Goal: Task Accomplishment & Management: Use online tool/utility

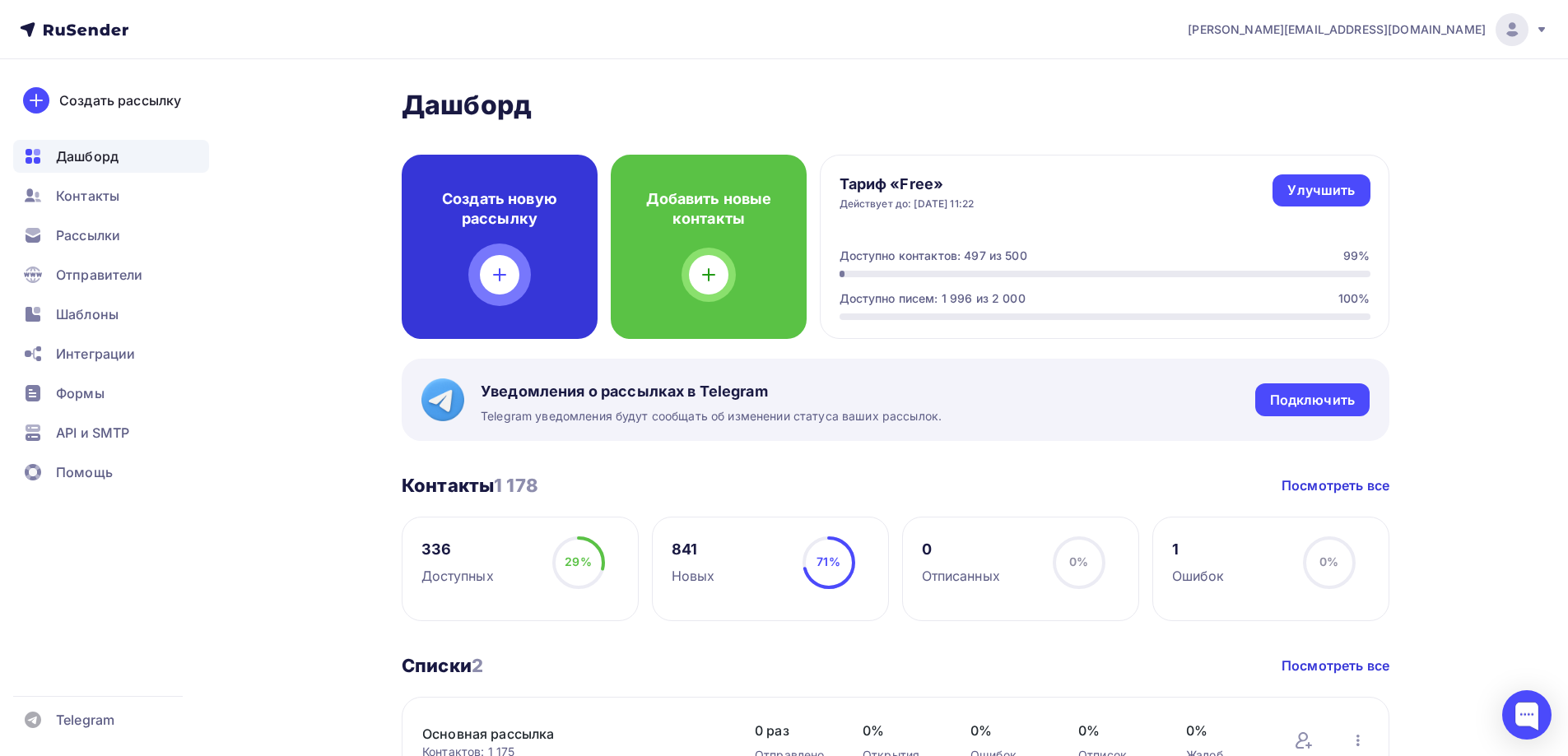
click at [518, 282] on div at bounding box center [500, 274] width 39 height 39
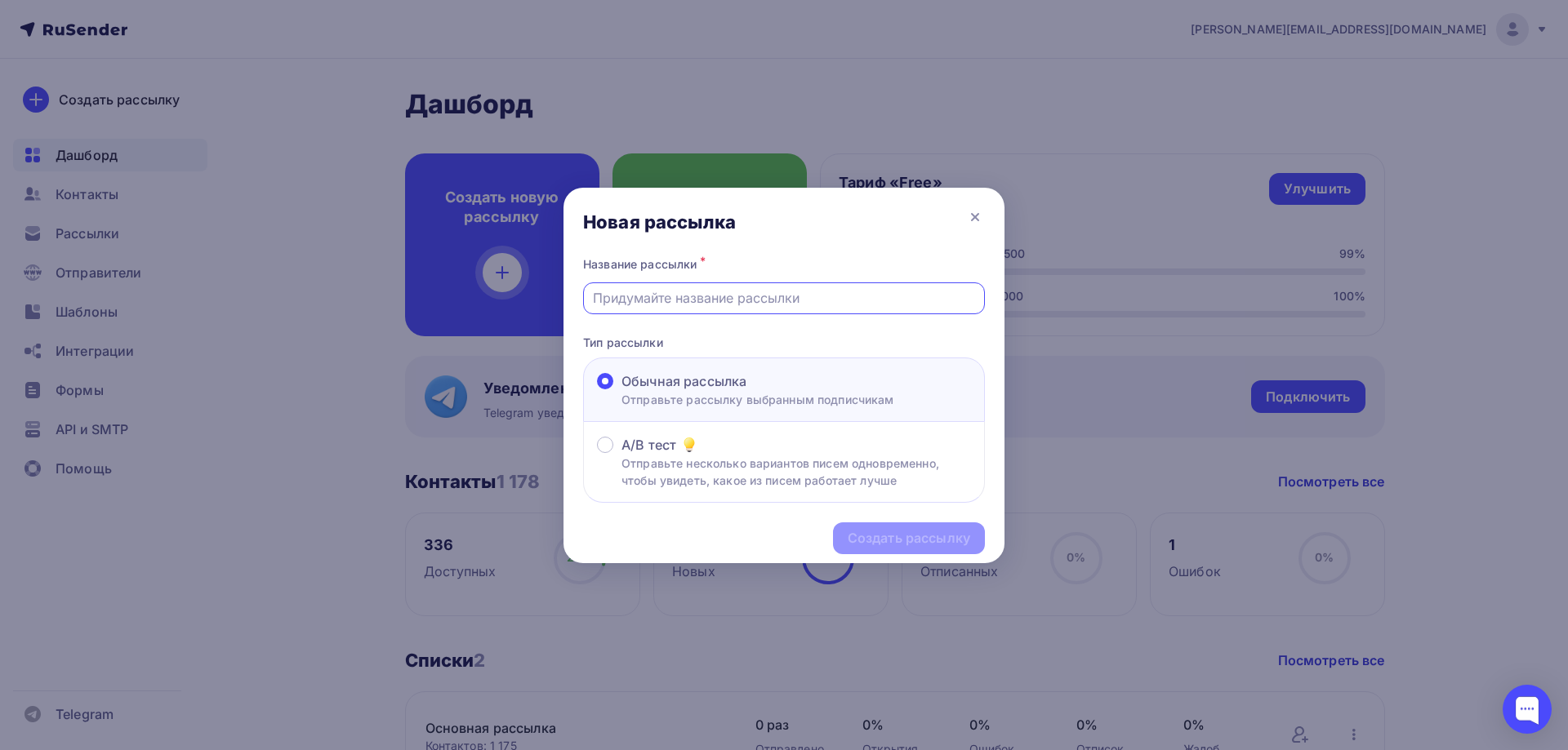
click at [755, 294] on input "text" at bounding box center [784, 298] width 383 height 20
type input "Коммерческое предложение"
click at [891, 544] on div "Создать рассылку" at bounding box center [908, 539] width 123 height 19
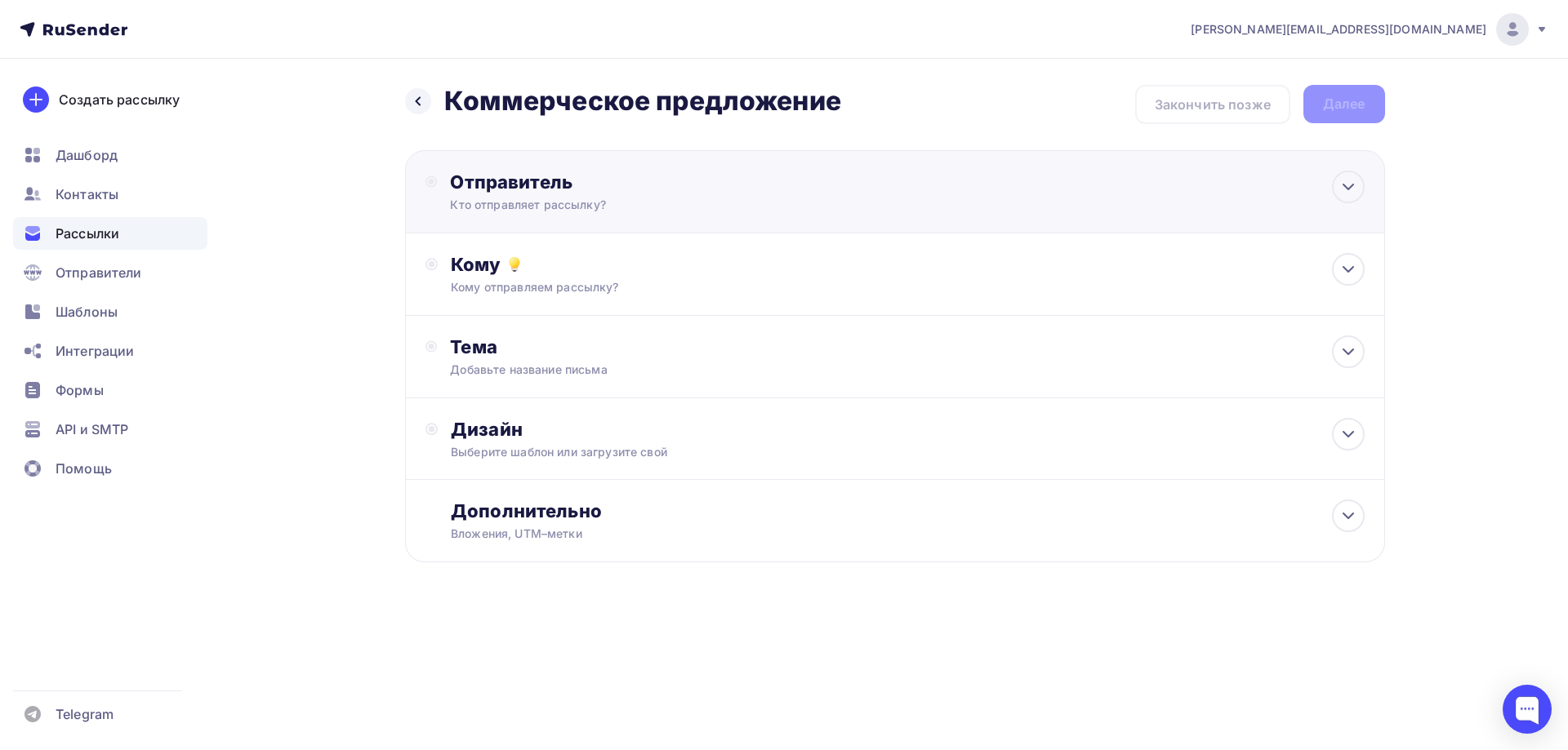
click at [707, 204] on div "Кто отправляет рассылку?" at bounding box center [609, 204] width 318 height 17
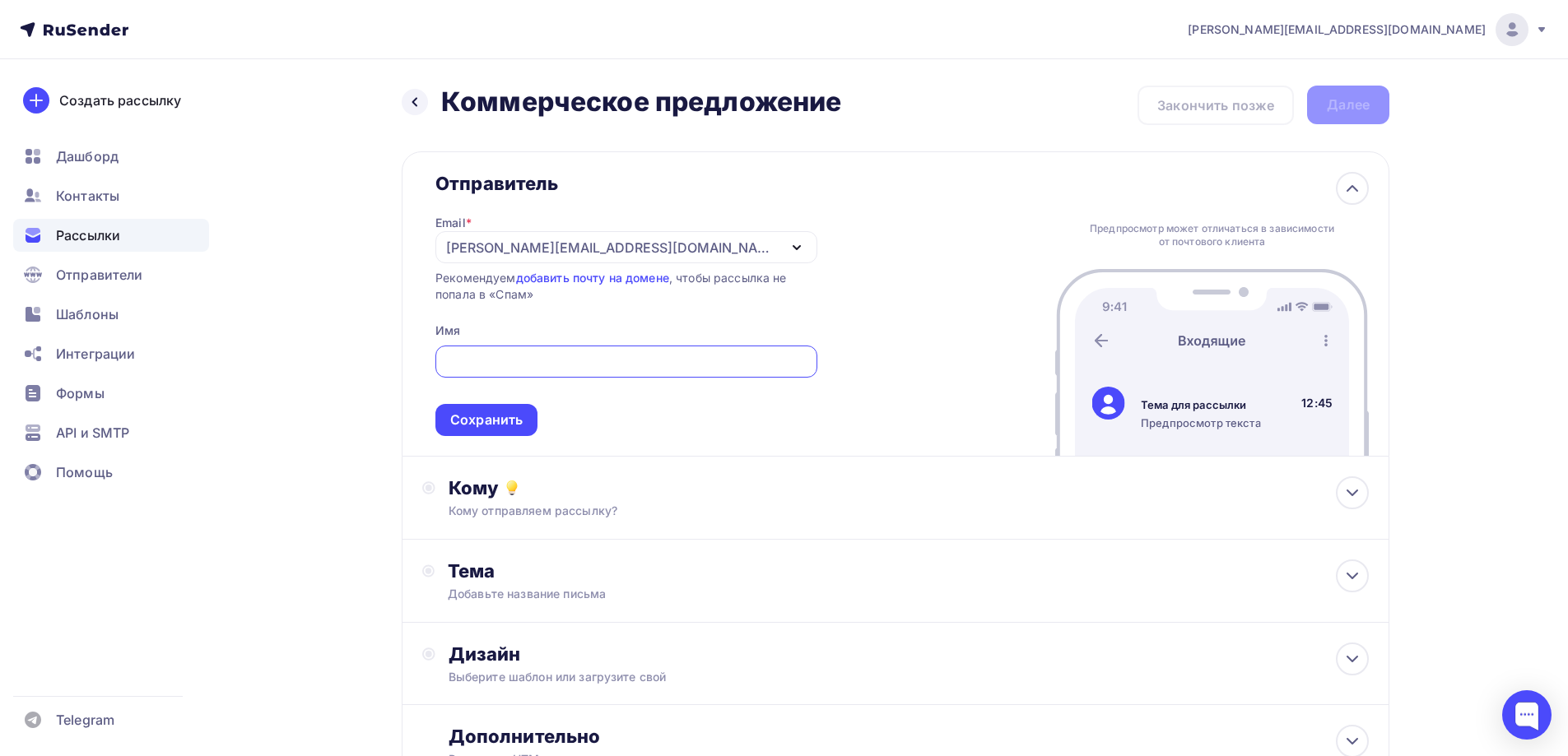
click at [794, 246] on icon "button" at bounding box center [798, 248] width 7 height 4
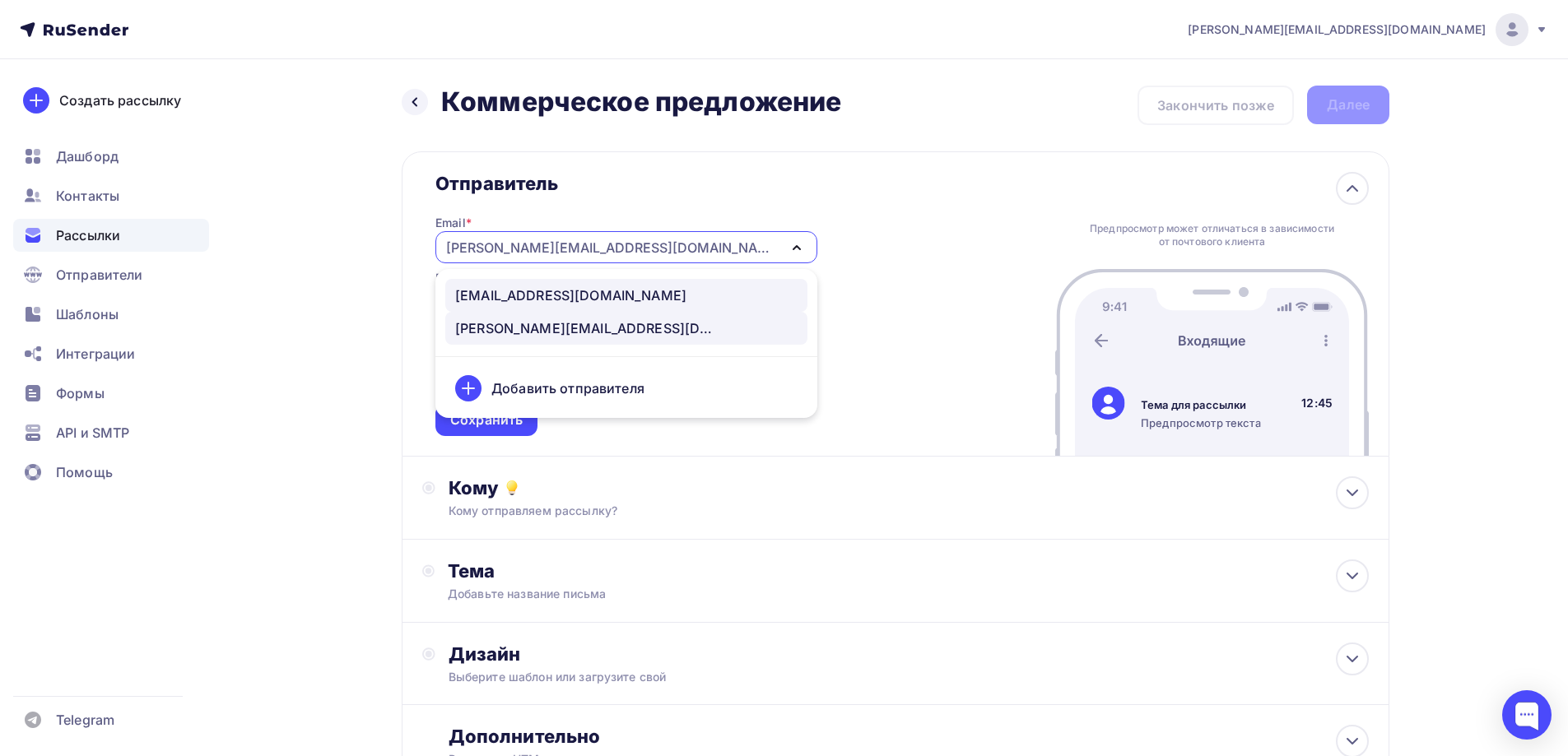
click at [711, 295] on div "[EMAIL_ADDRESS][DOMAIN_NAME]" at bounding box center [626, 295] width 343 height 20
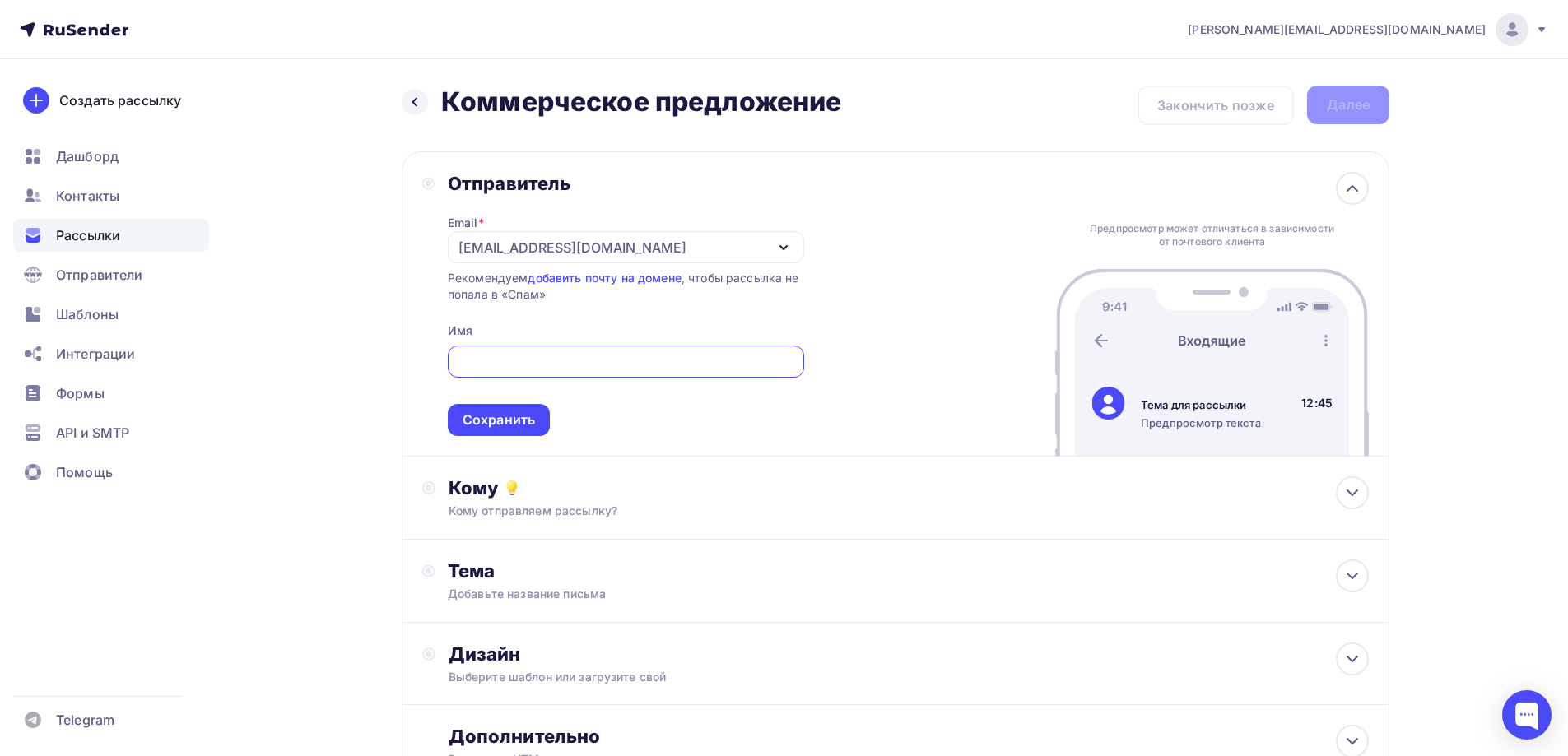
click at [602, 363] on input "text" at bounding box center [625, 362] width 337 height 20
type input "JJJ"
type input "J"
type input "ООО "ЗСИ""
click at [869, 489] on div "Кому" at bounding box center [909, 488] width 920 height 23
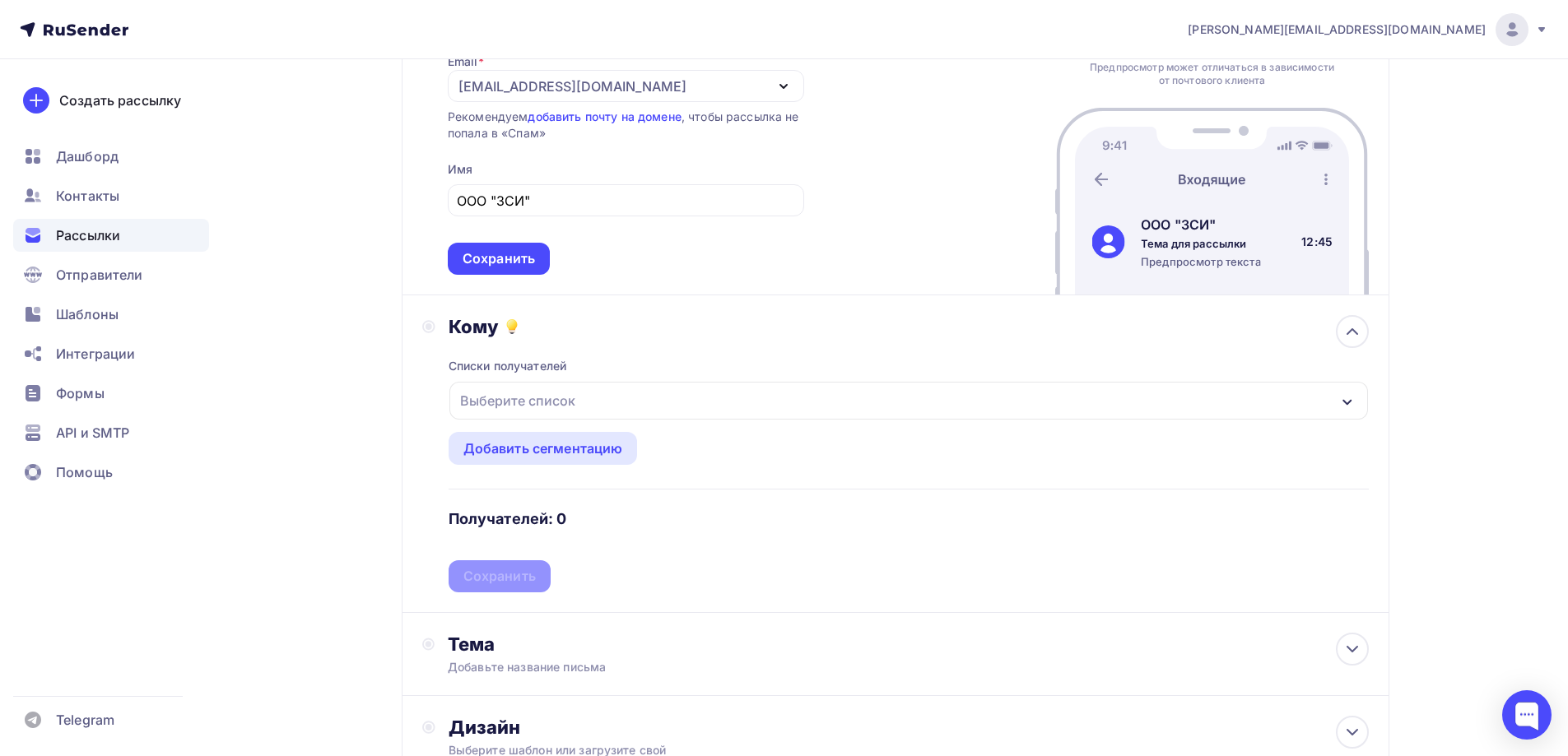
scroll to position [165, 0]
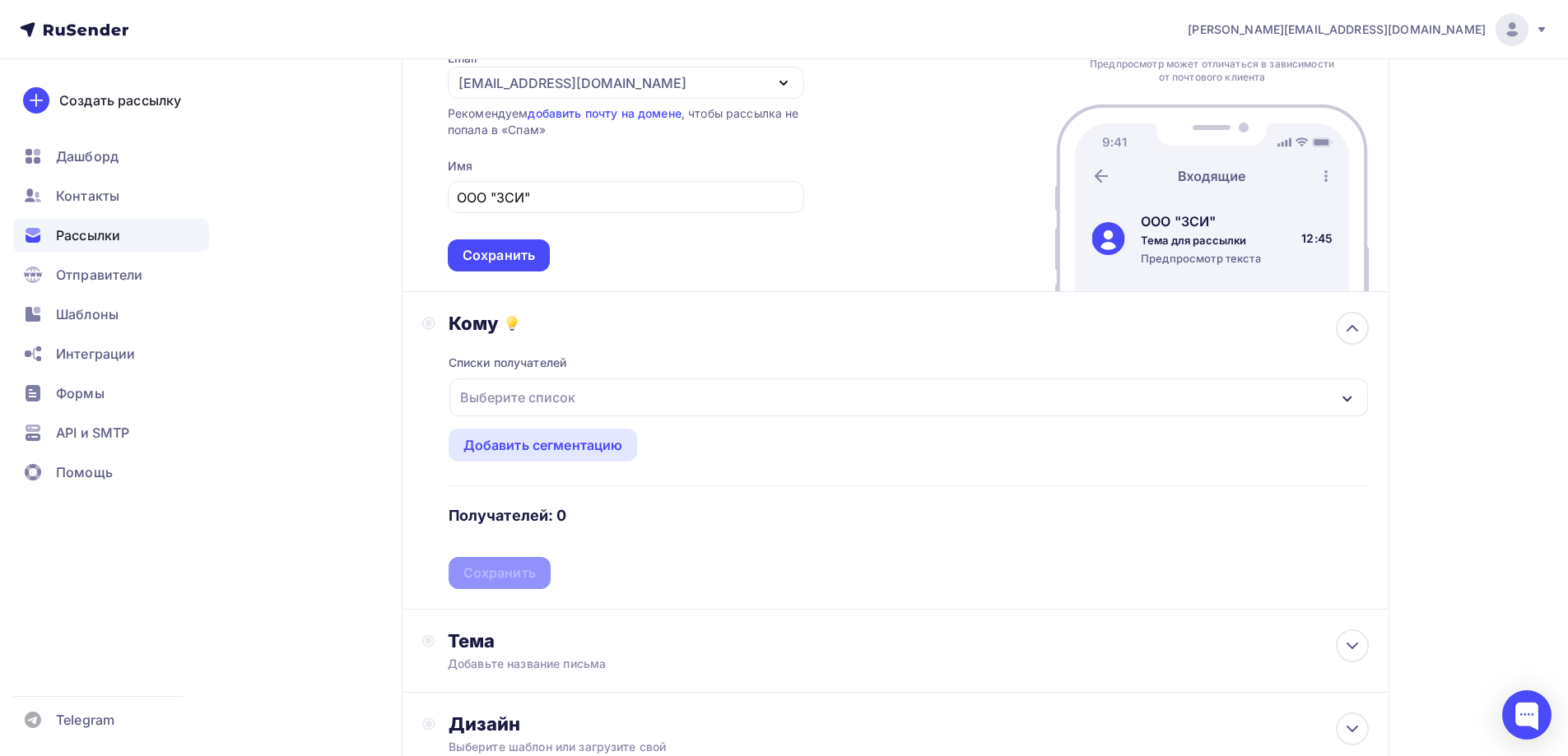
click at [874, 386] on div "Выберите список" at bounding box center [909, 397] width 919 height 38
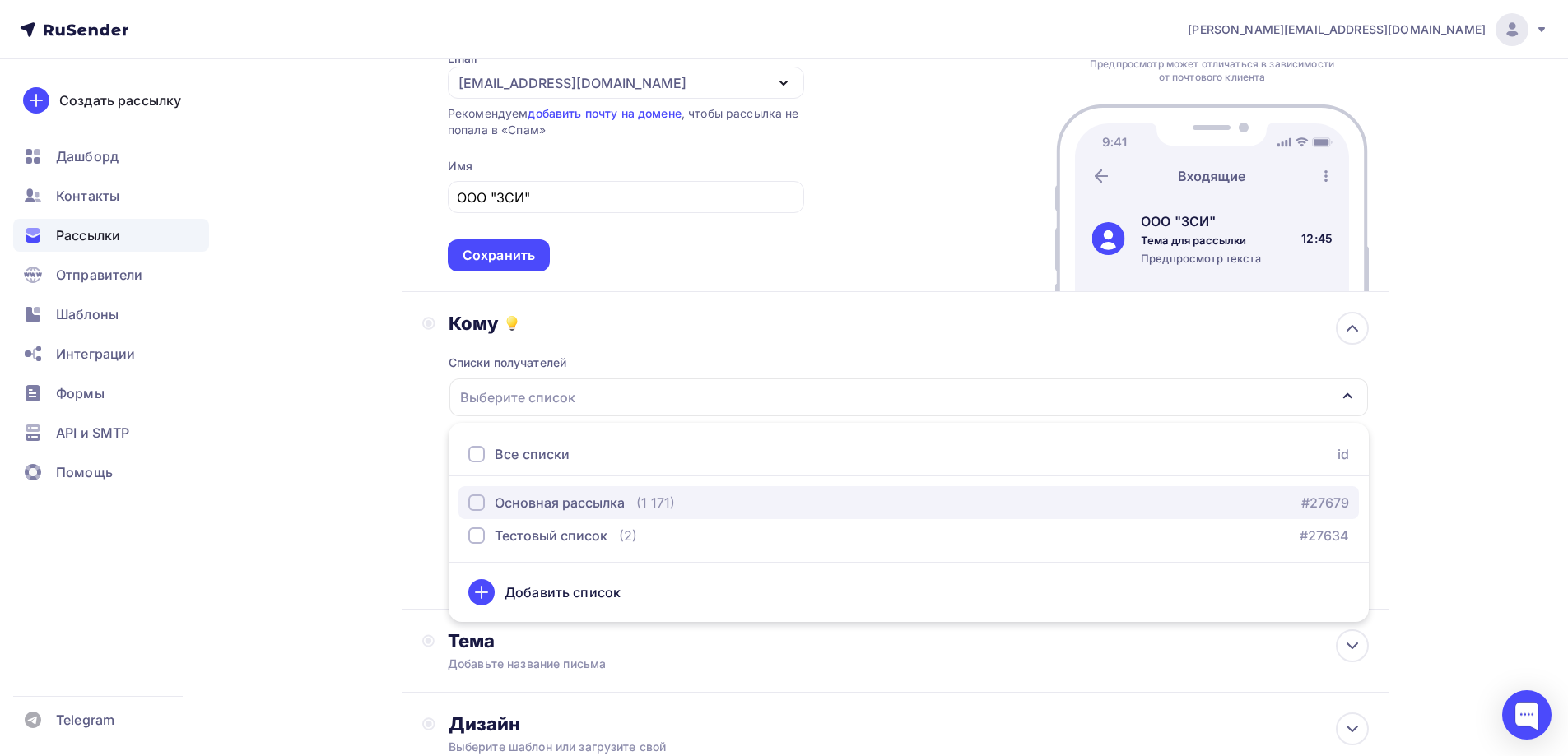
click at [478, 505] on div "button" at bounding box center [476, 503] width 17 height 17
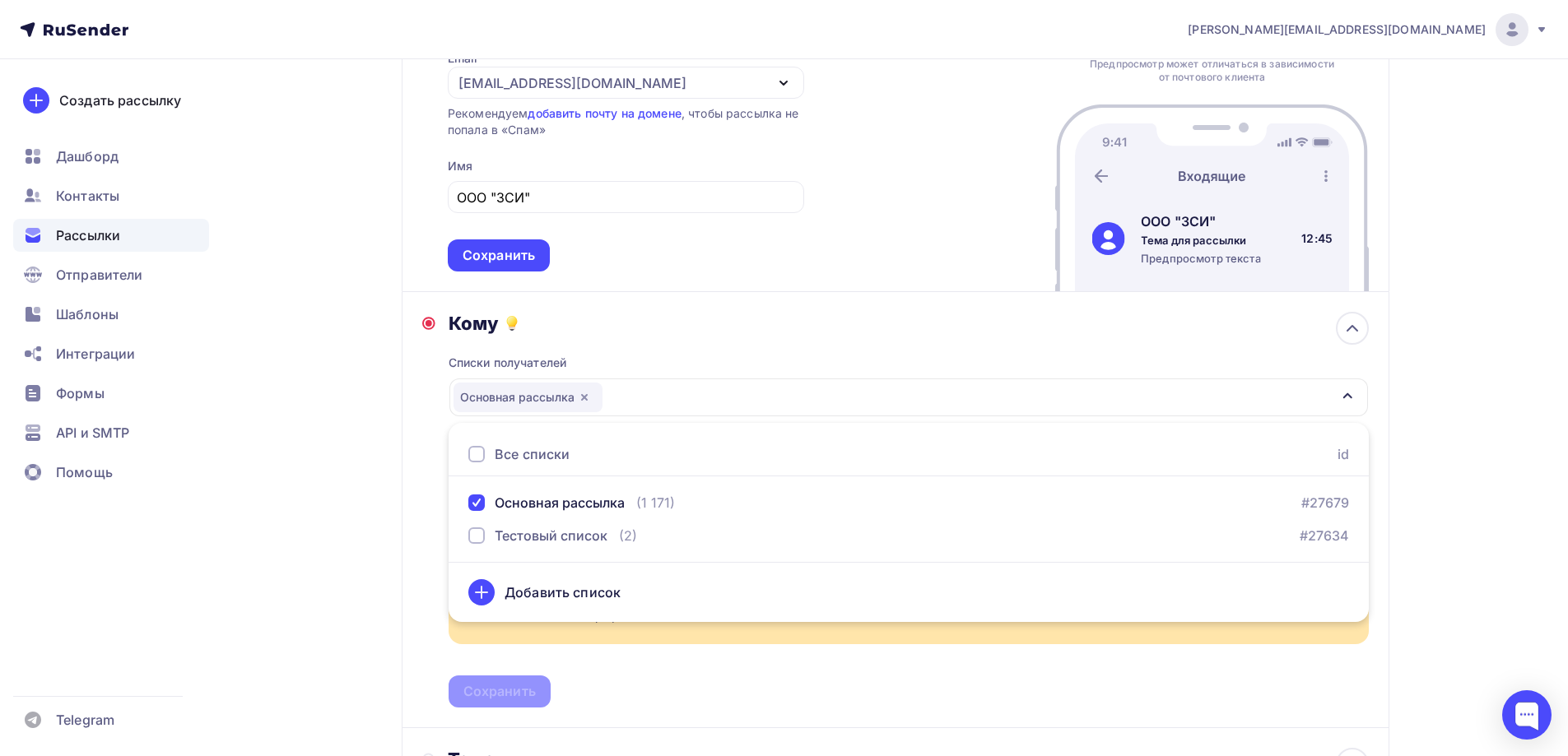
click at [319, 435] on div "Назад Коммерческое предложение Коммерческое предложение Закончить позже Далее О…" at bounding box center [784, 489] width 1350 height 1188
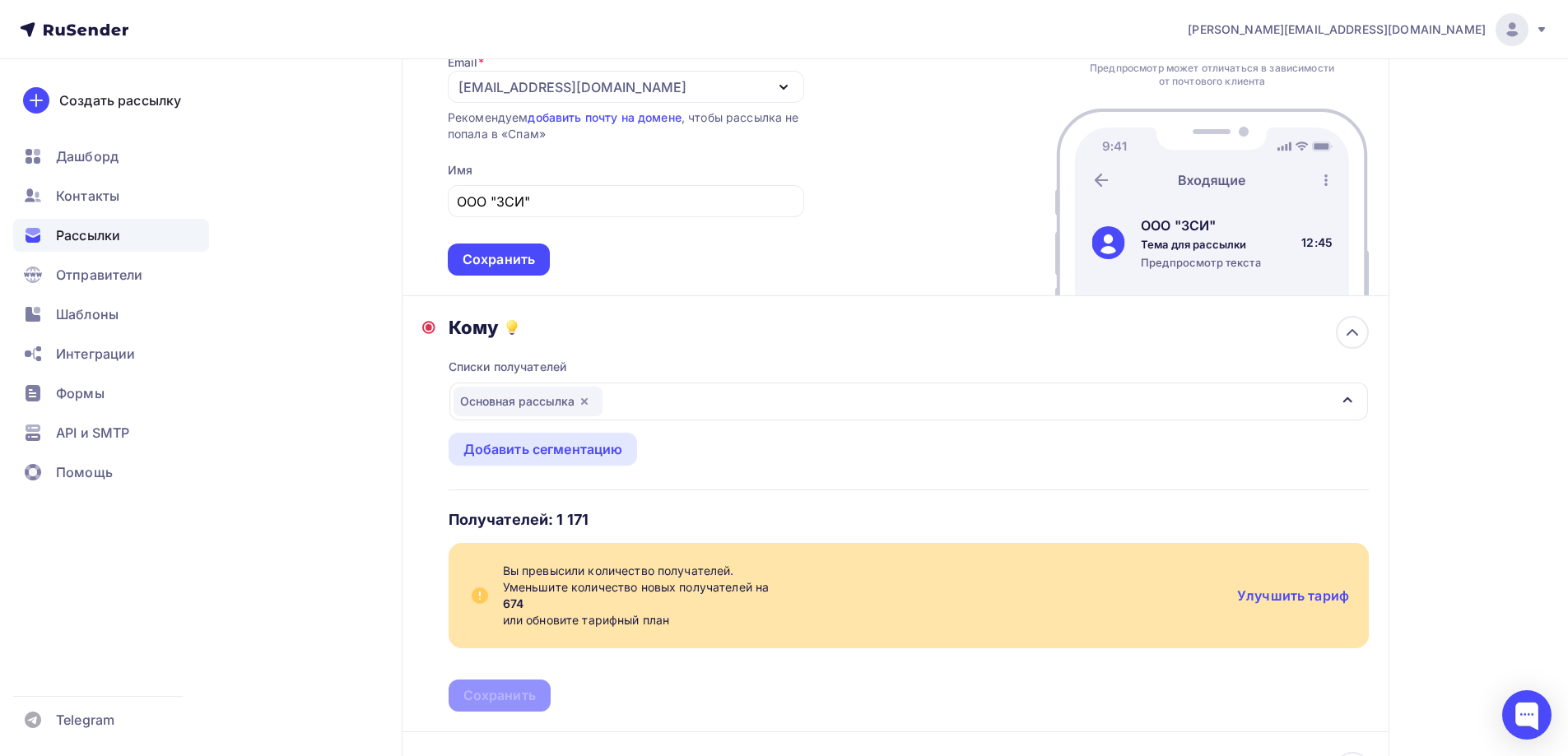
scroll to position [0, 0]
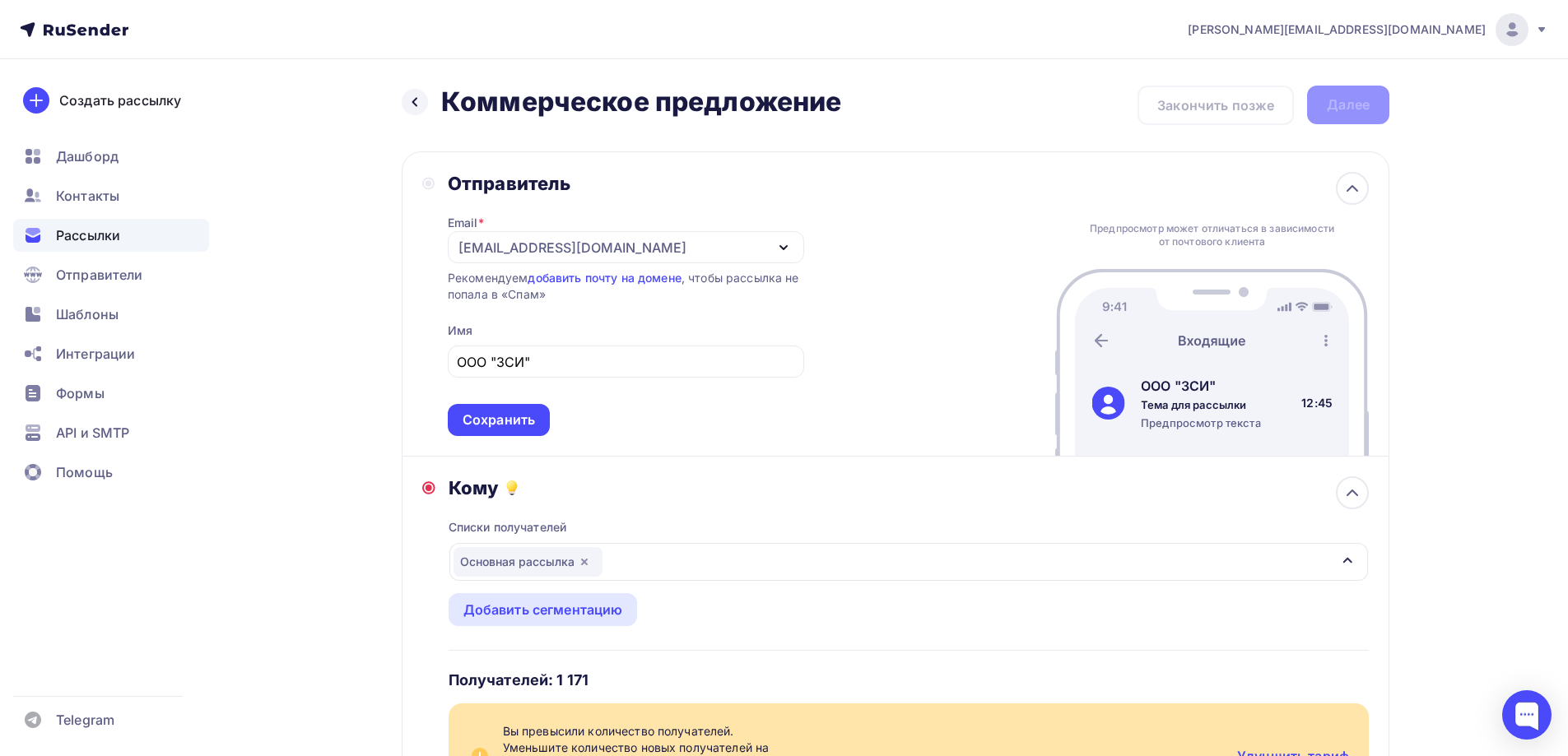
click at [1538, 18] on div "[PERSON_NAME][EMAIL_ADDRESS][DOMAIN_NAME]" at bounding box center [1367, 30] width 360 height 33
click at [1342, 64] on span "Аккаунт" at bounding box center [1329, 72] width 54 height 20
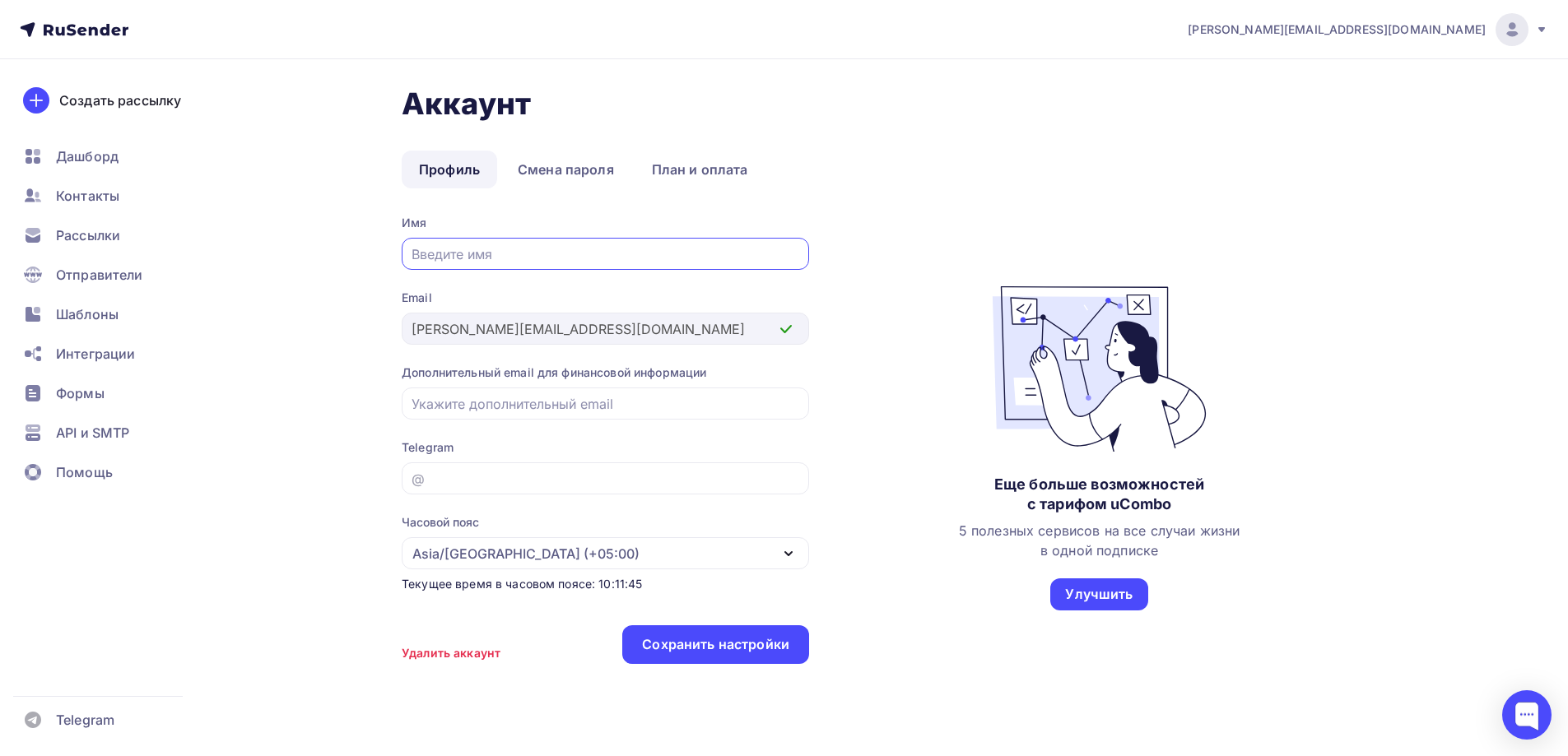
scroll to position [37, 0]
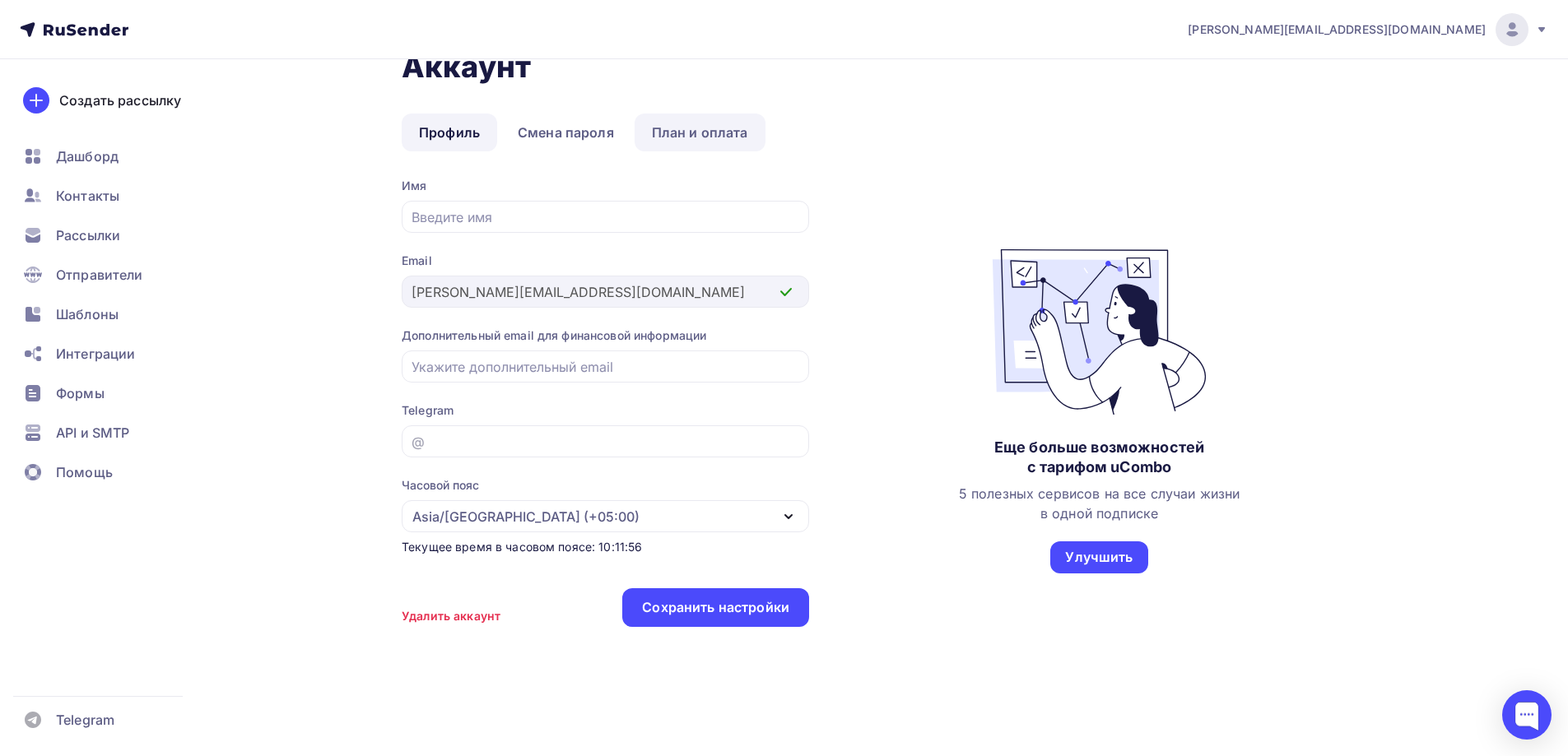
click at [708, 133] on link "План и оплата" at bounding box center [699, 132] width 131 height 38
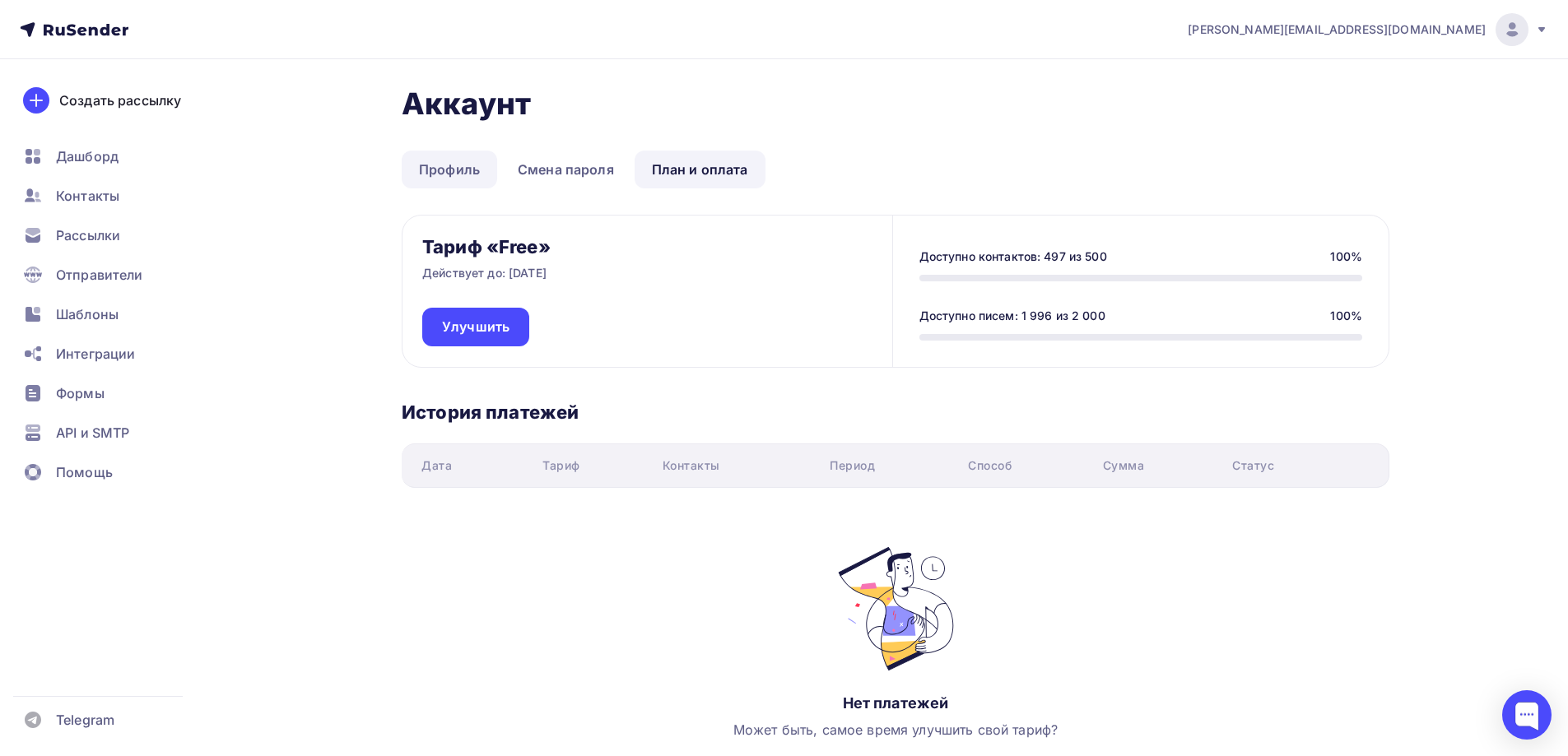
click at [458, 174] on link "Профиль" at bounding box center [449, 169] width 96 height 38
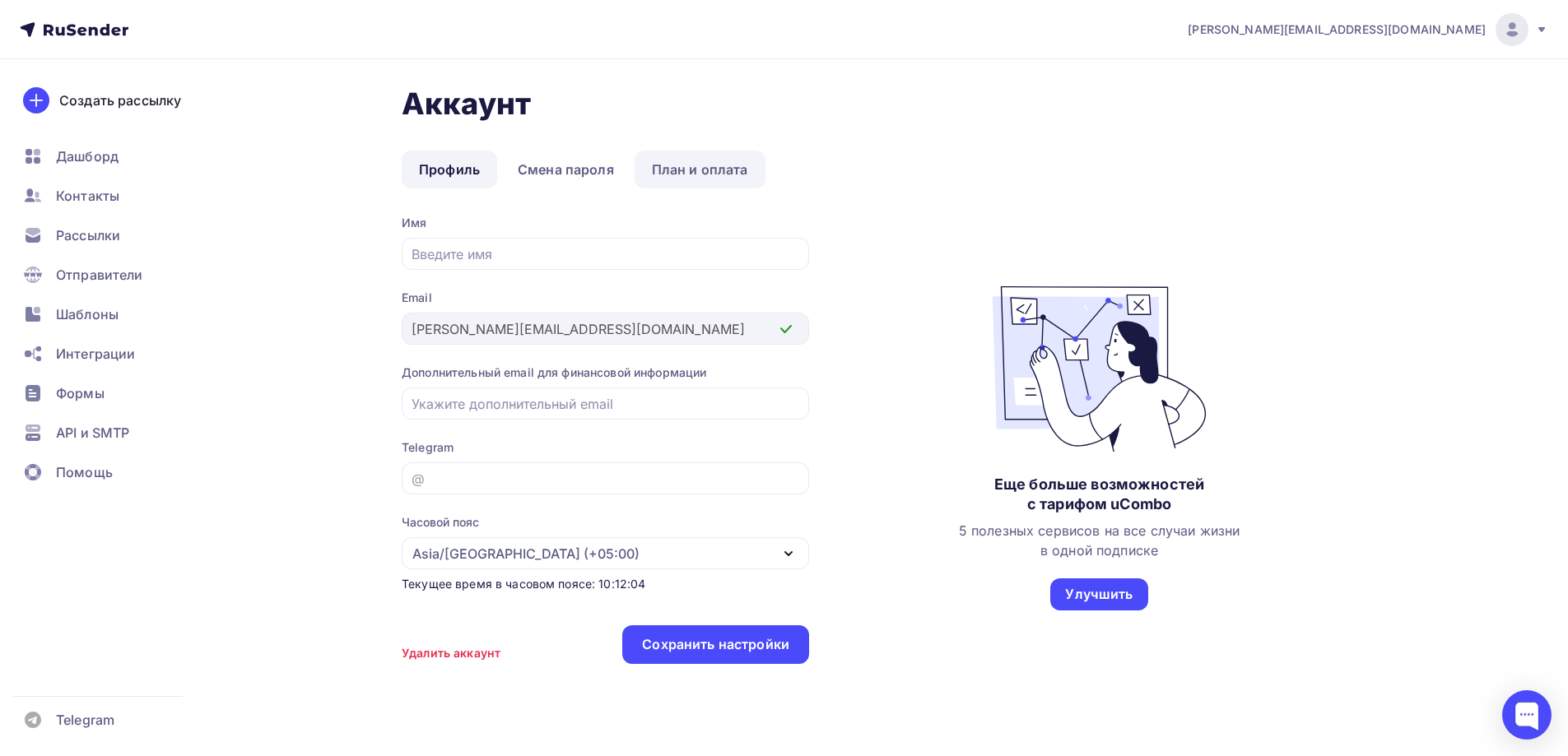
click at [699, 159] on link "План и оплата" at bounding box center [699, 169] width 131 height 38
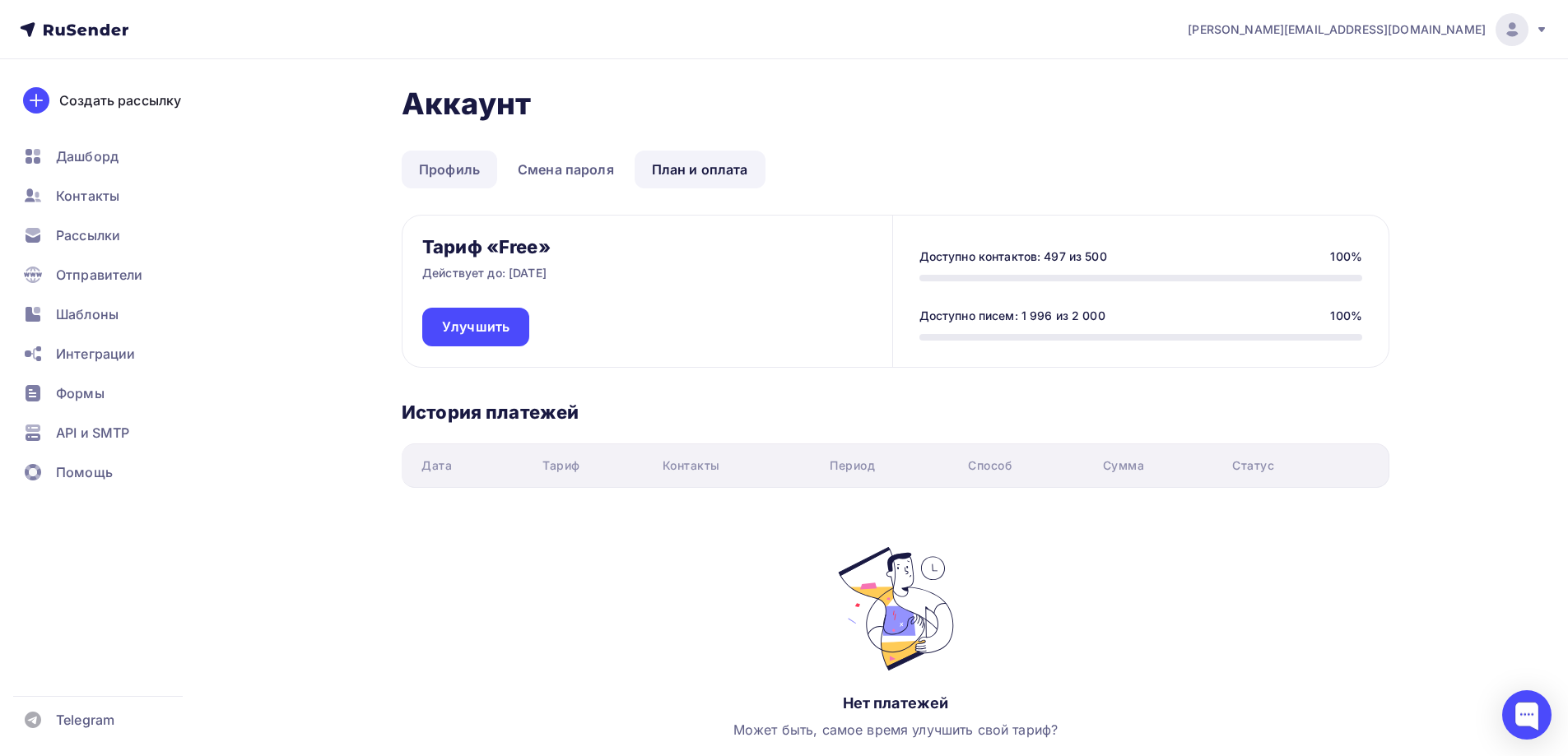
click at [451, 179] on link "Профиль" at bounding box center [449, 169] width 96 height 38
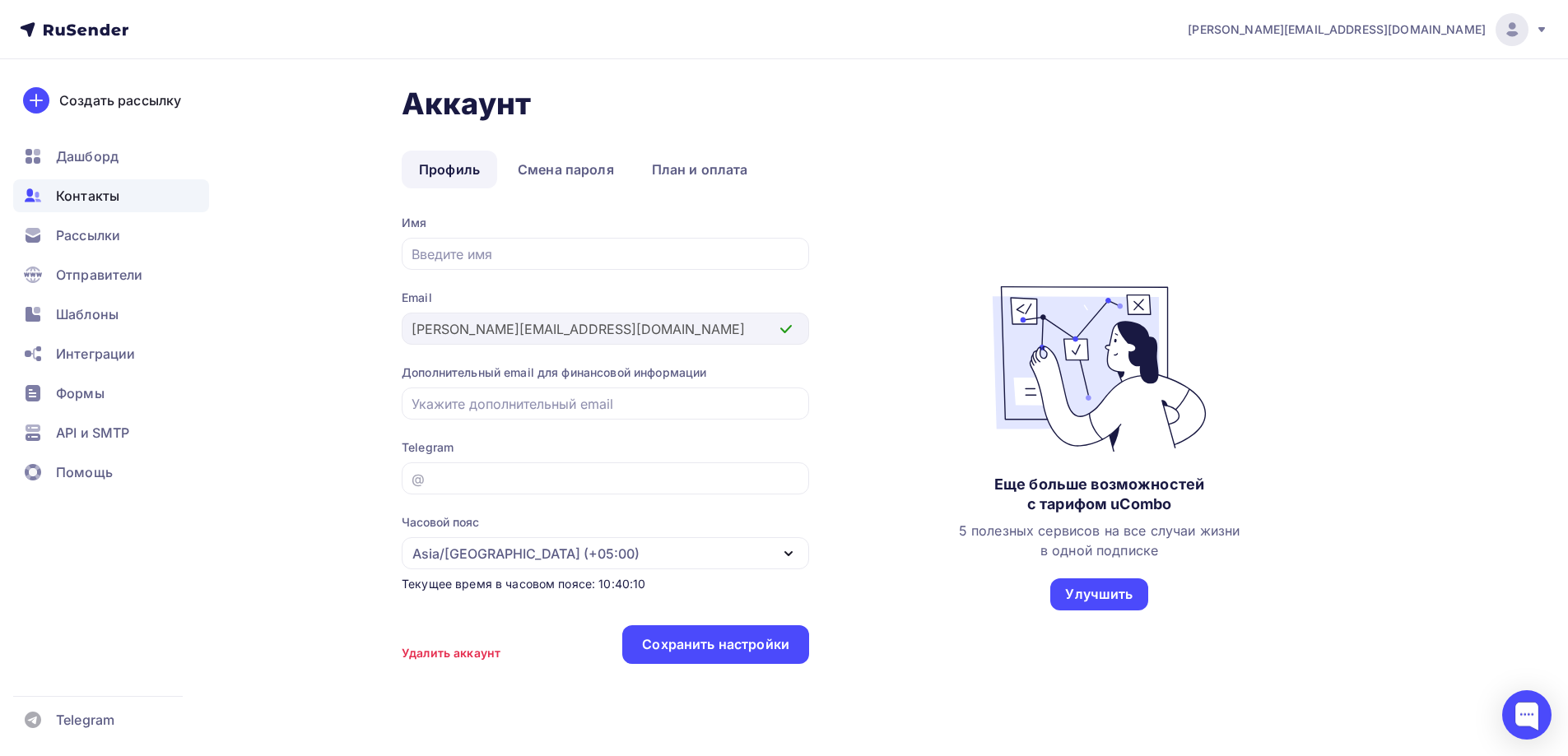
click at [90, 194] on span "Контакты" at bounding box center [88, 195] width 63 height 20
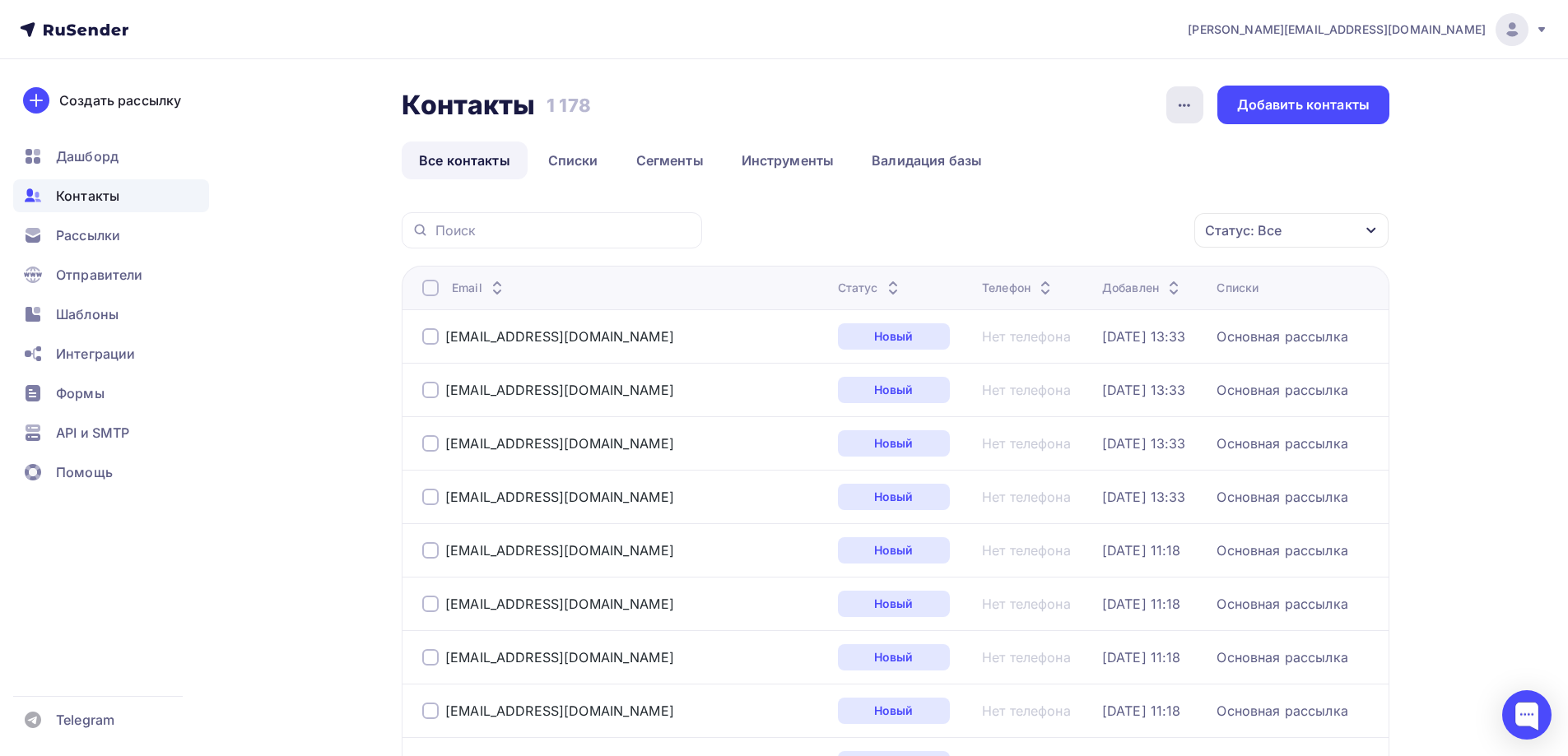
click at [1177, 111] on icon "button" at bounding box center [1184, 105] width 20 height 20
click at [1305, 166] on ul "Все контакты Списки Сегменты Инструменты Валидация базы" at bounding box center [895, 160] width 988 height 38
click at [773, 165] on link "Инструменты" at bounding box center [789, 160] width 128 height 38
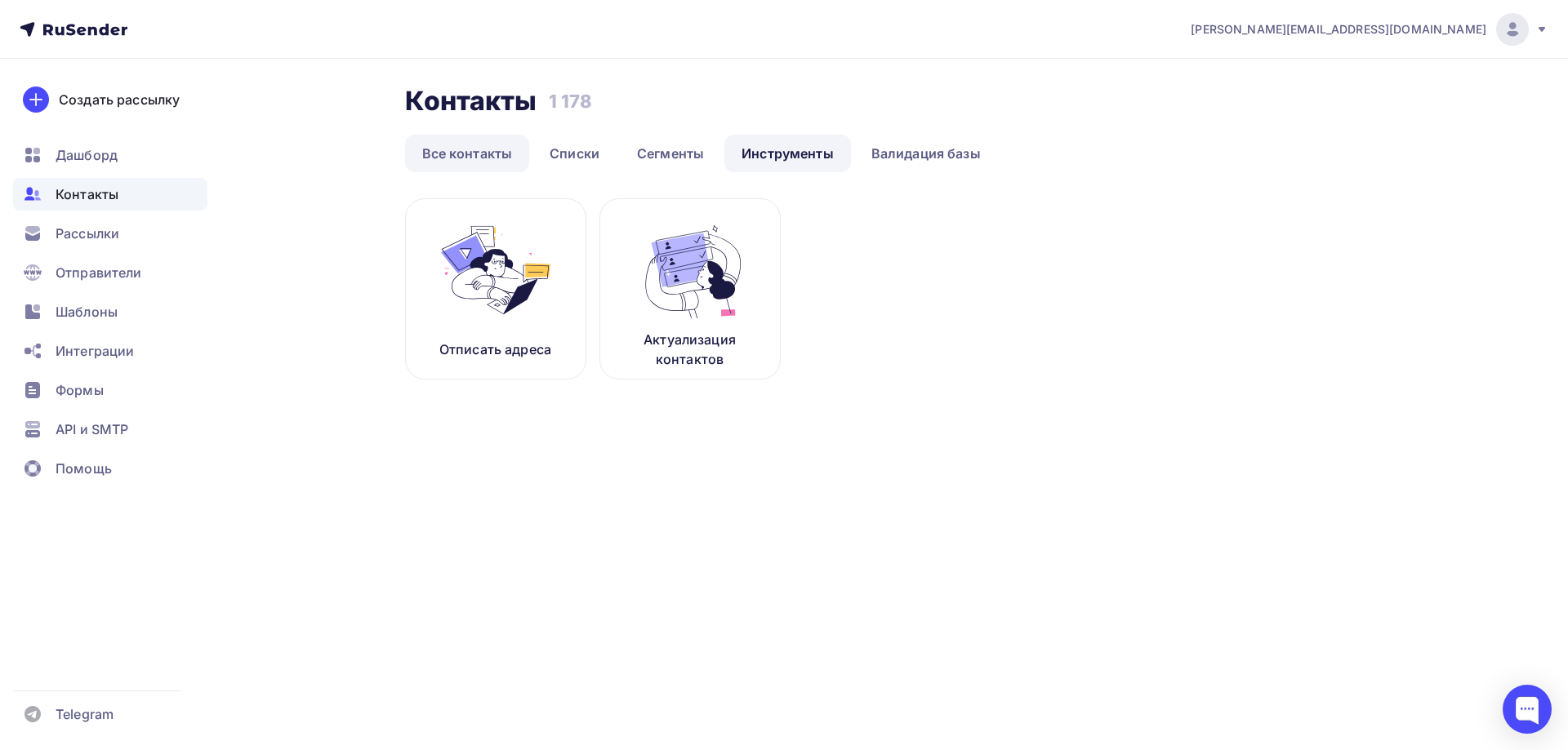
click at [432, 160] on link "Все контакты" at bounding box center [468, 153] width 125 height 37
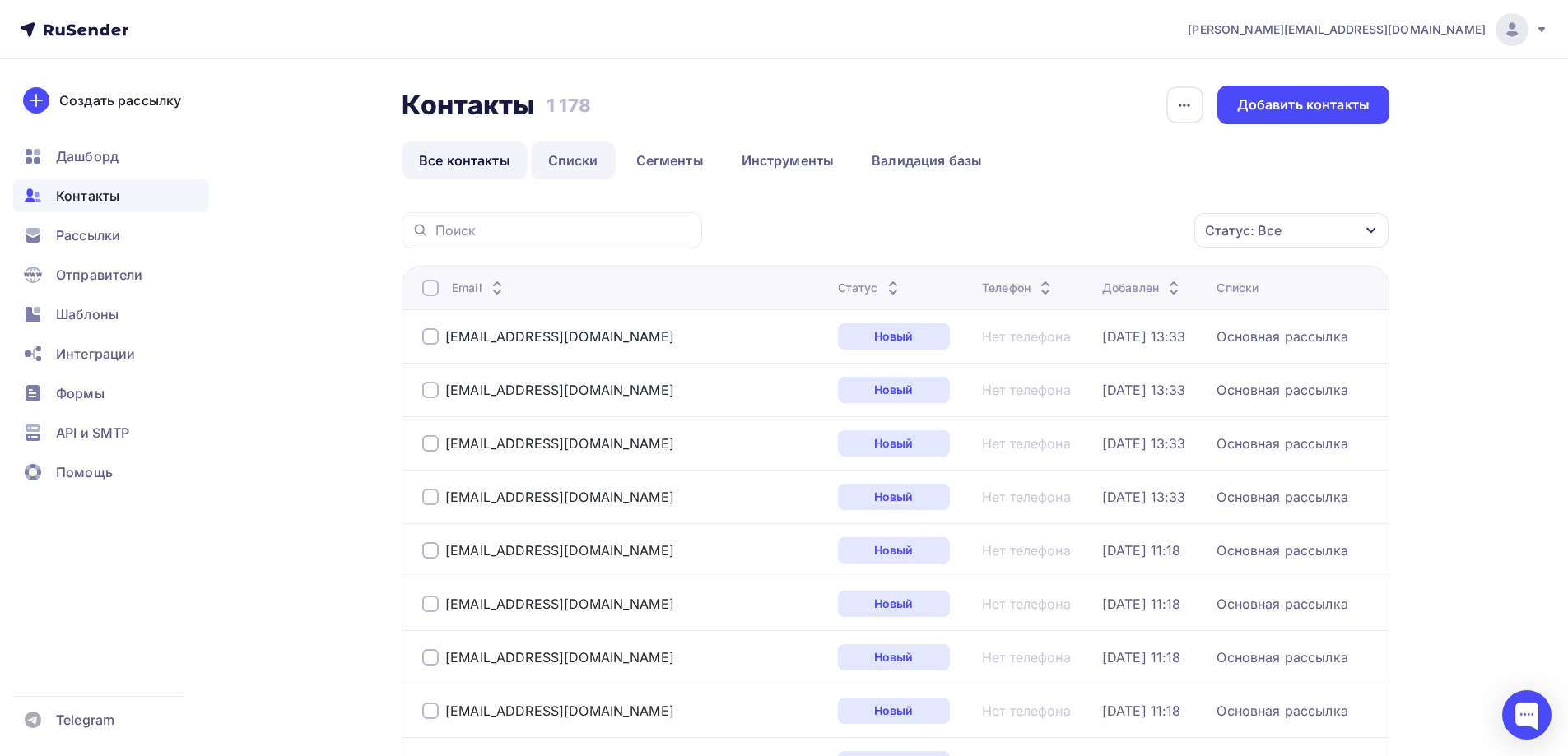
click at [565, 161] on link "Списки" at bounding box center [573, 160] width 85 height 38
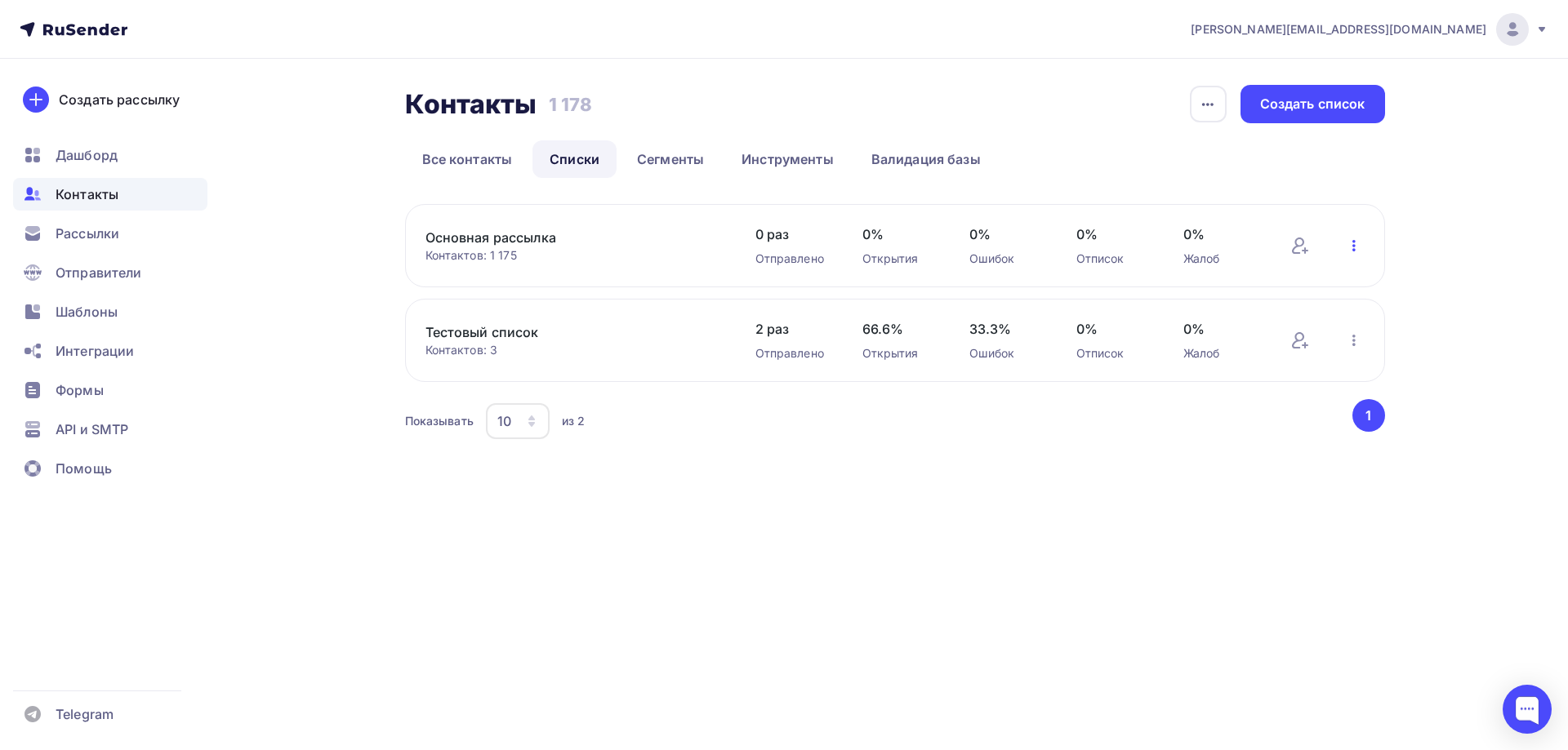
click at [1359, 246] on icon "button" at bounding box center [1353, 245] width 20 height 20
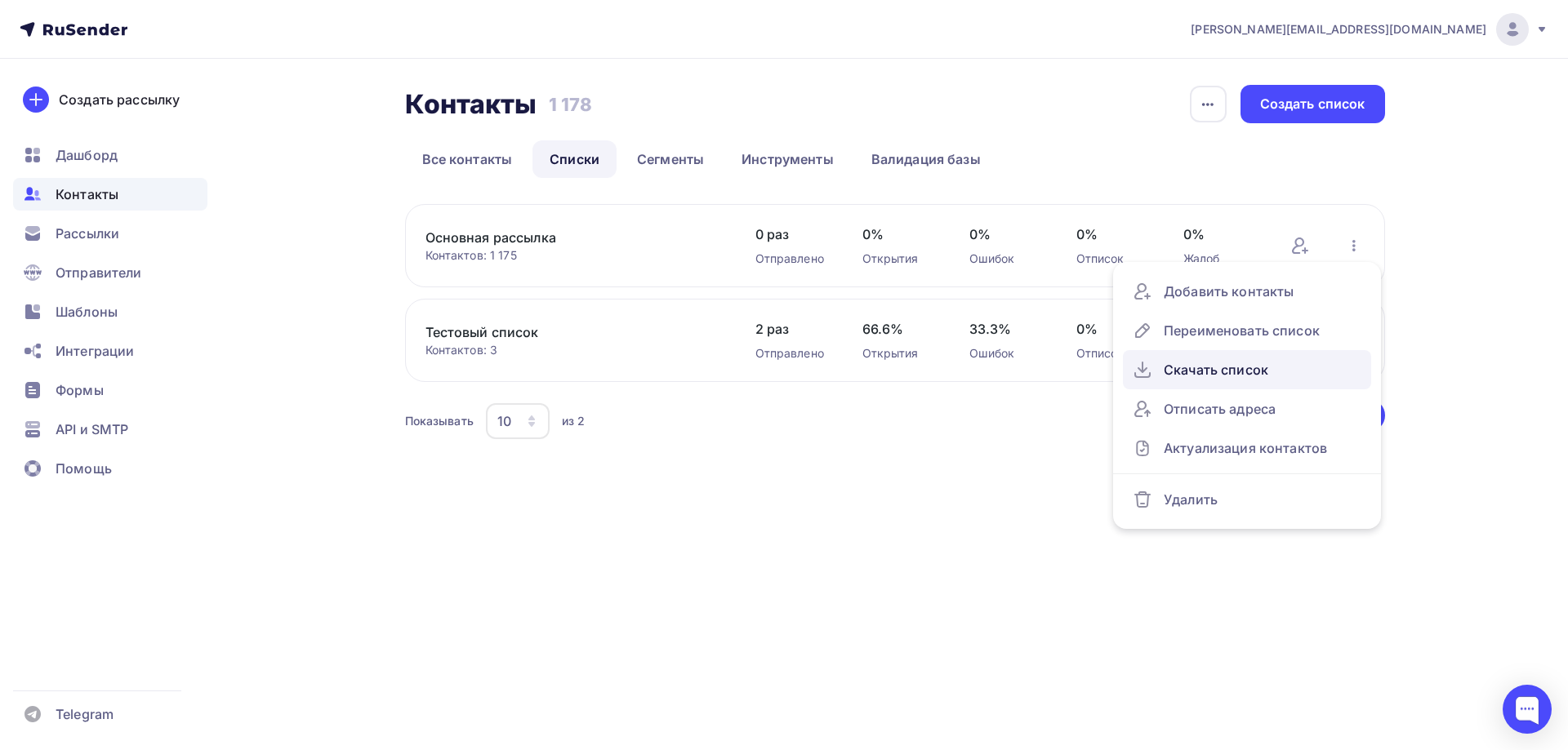
click at [1281, 370] on div "Скачать список" at bounding box center [1246, 369] width 229 height 26
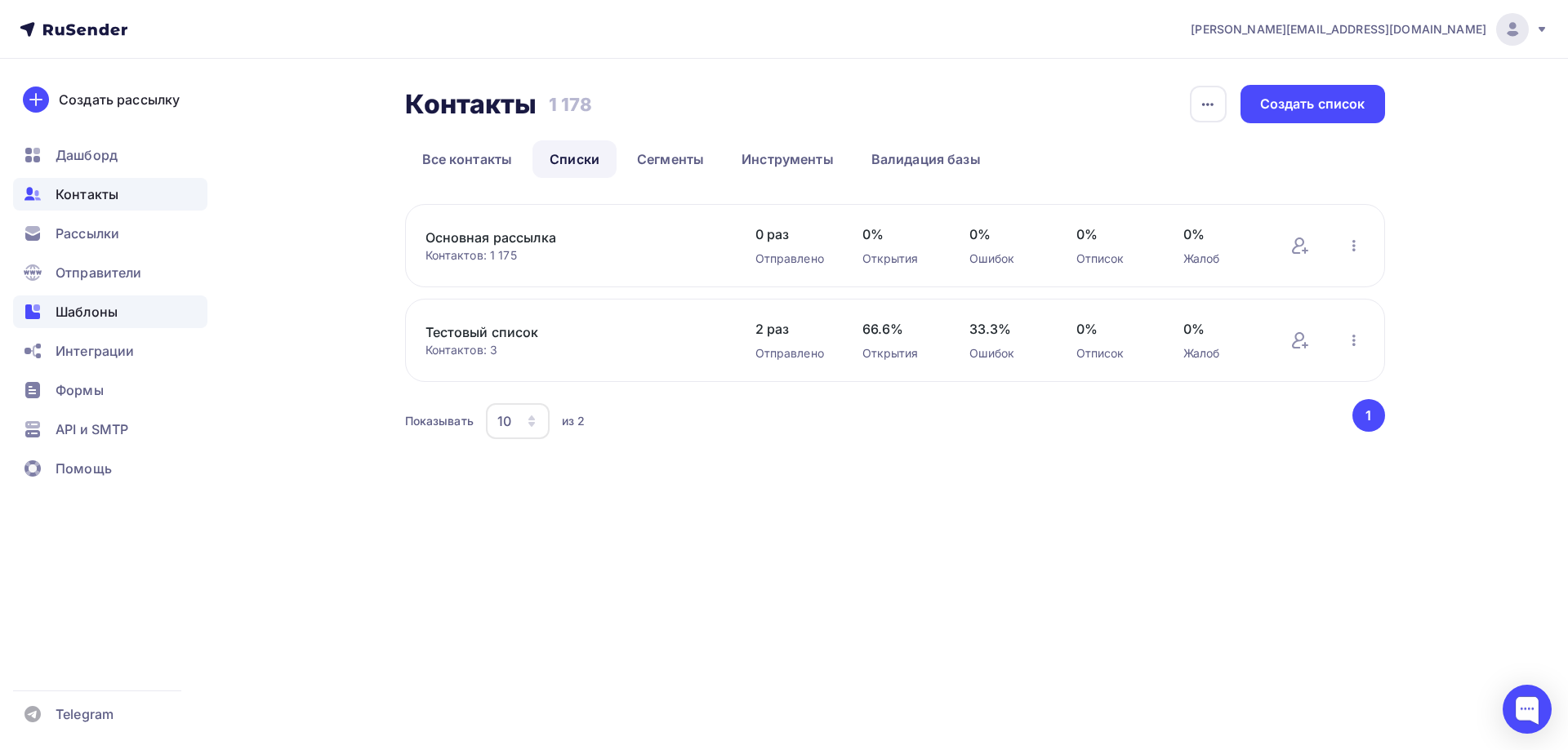
click at [104, 311] on span "Шаблоны" at bounding box center [86, 312] width 62 height 20
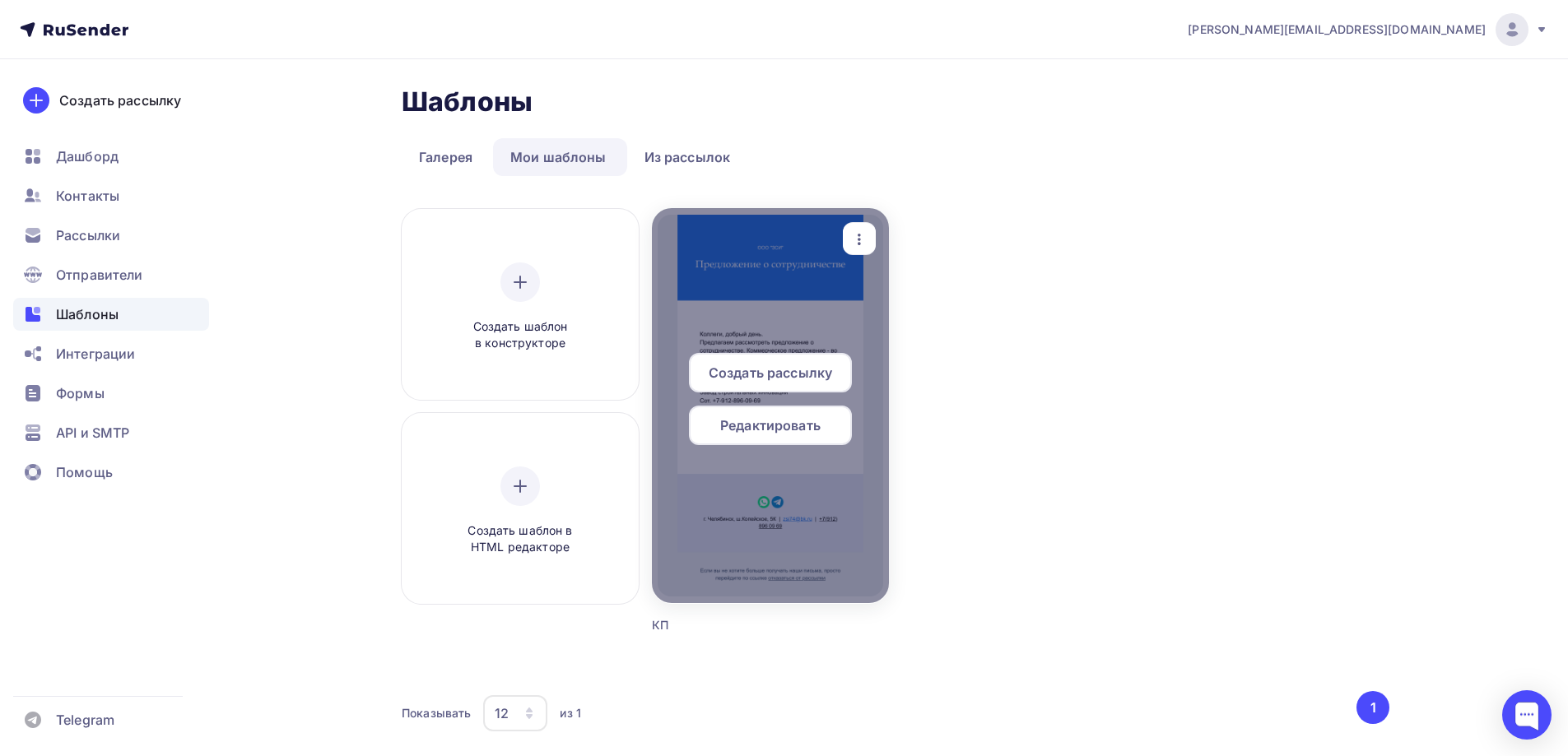
click at [850, 247] on icon "button" at bounding box center [859, 239] width 20 height 20
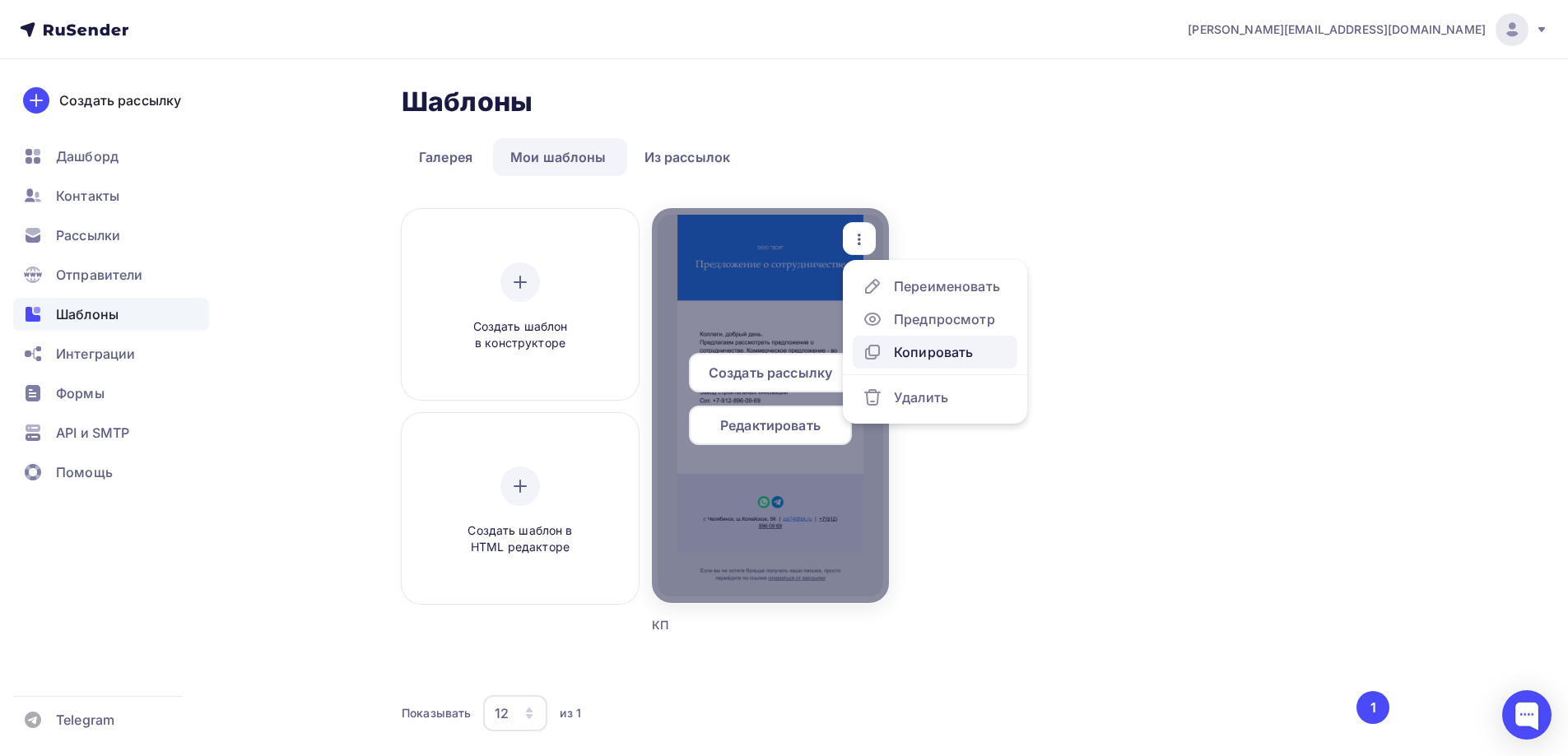
click at [958, 357] on div "Копировать" at bounding box center [933, 352] width 79 height 20
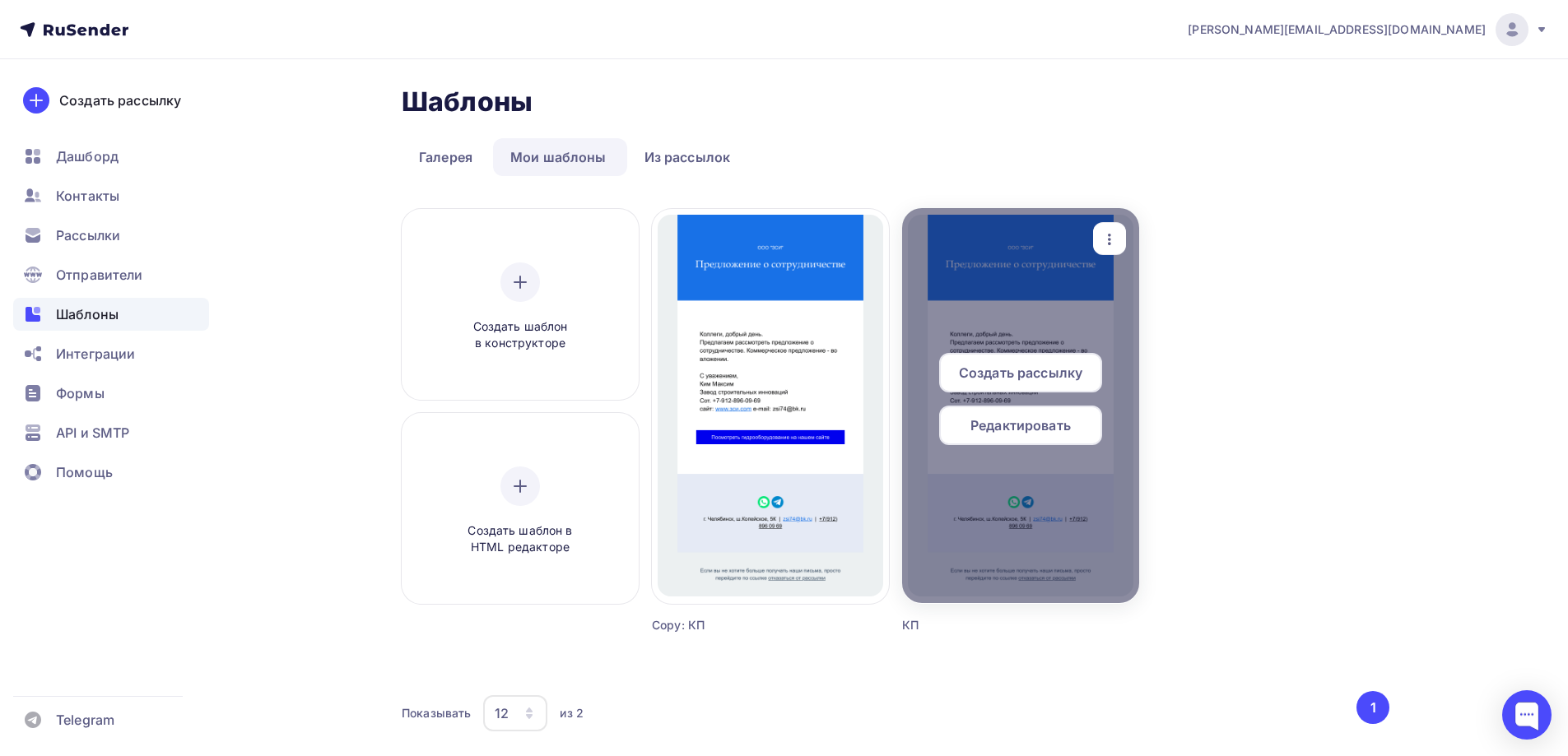
click at [1110, 241] on icon "button" at bounding box center [1110, 239] width 20 height 20
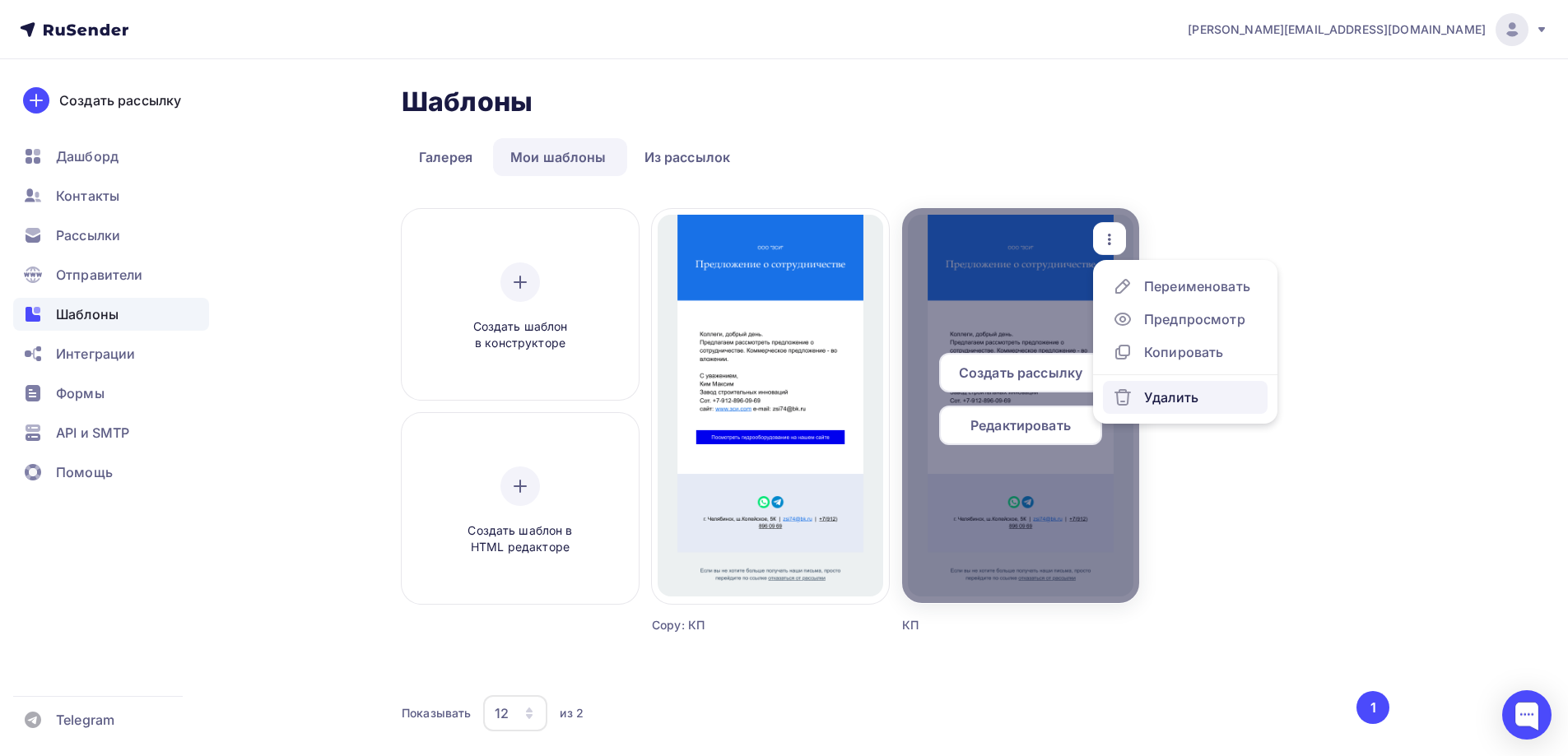
click at [1174, 409] on link "Удалить" at bounding box center [1186, 398] width 165 height 33
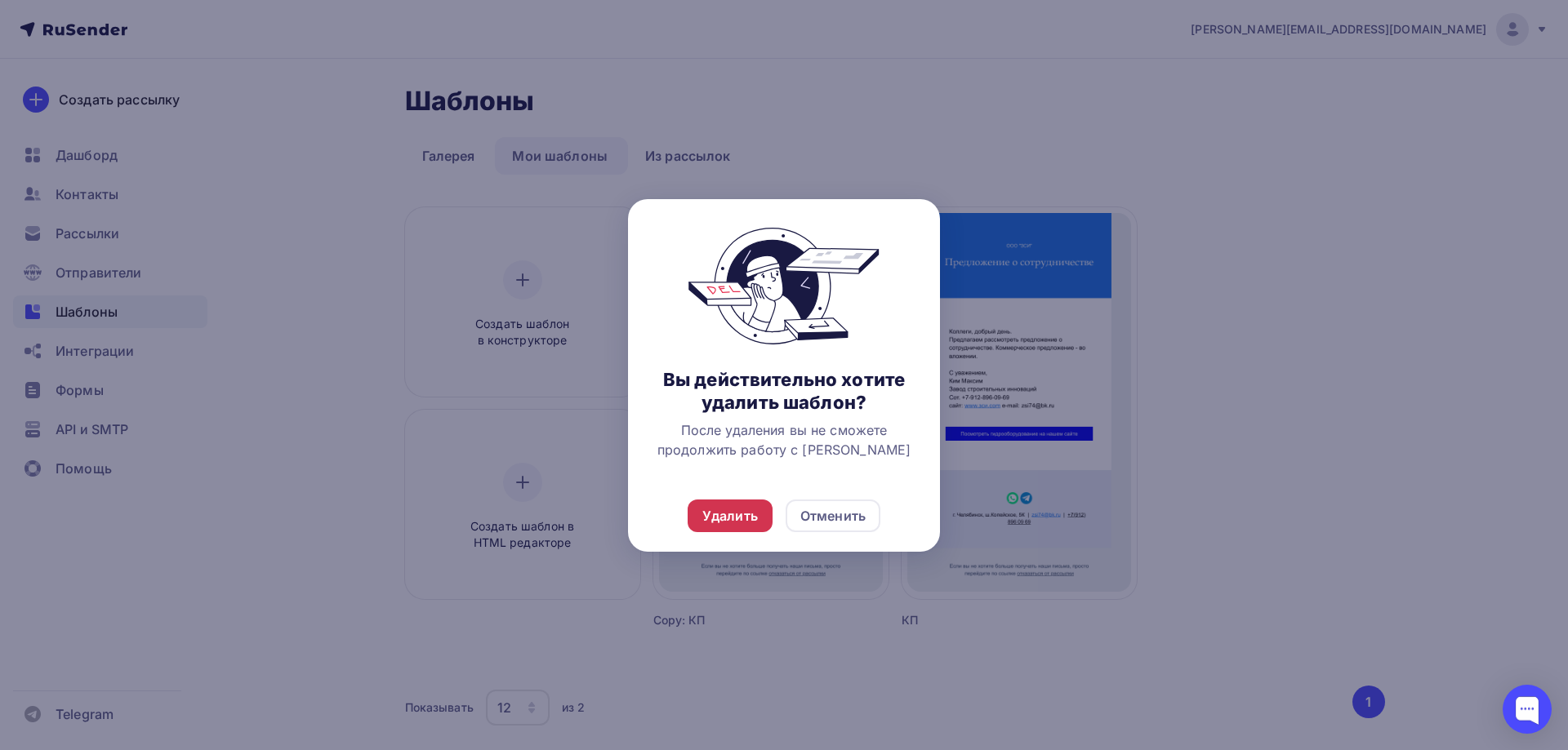
click at [741, 518] on div "Удалить" at bounding box center [730, 515] width 56 height 20
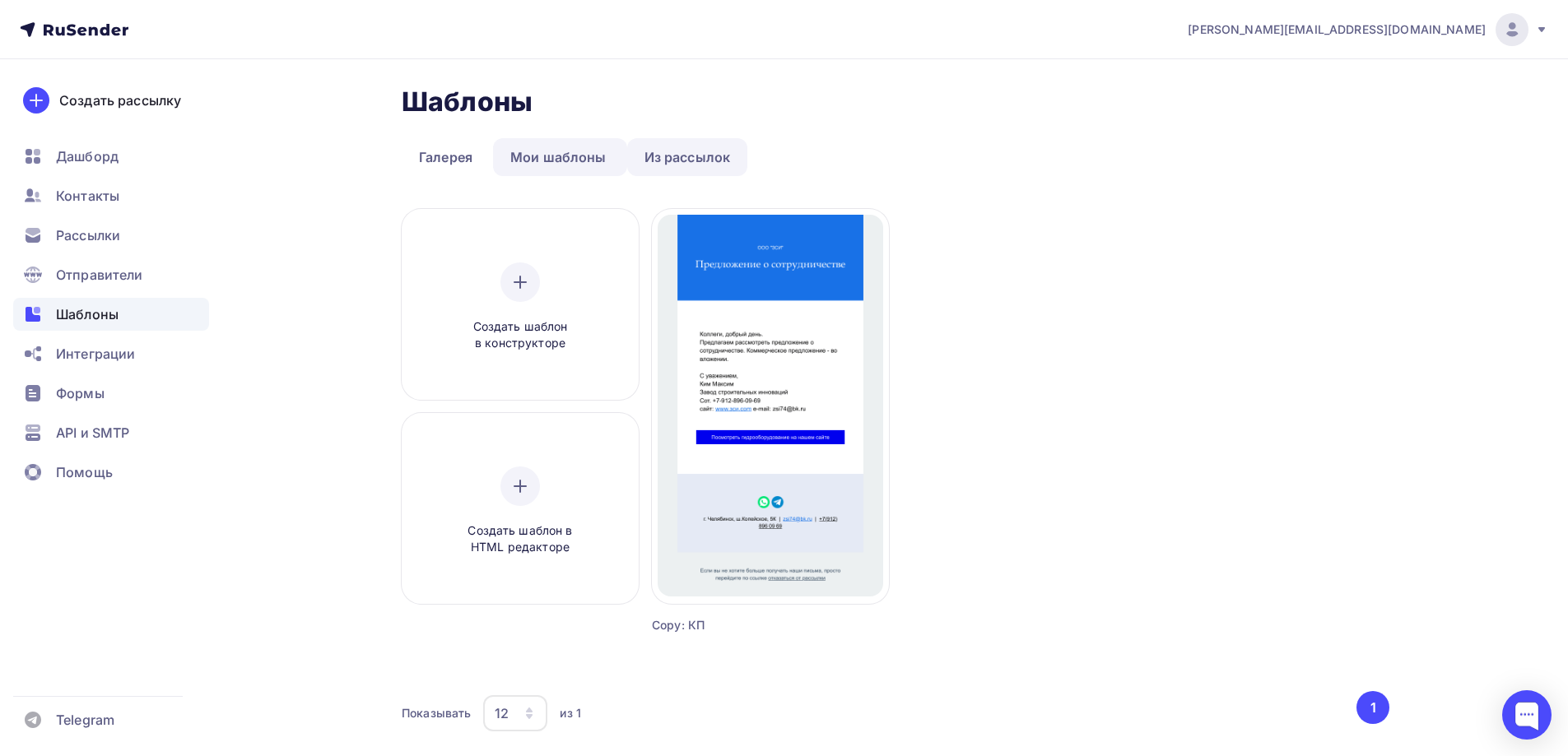
click at [686, 153] on link "Из рассылок" at bounding box center [688, 157] width 121 height 38
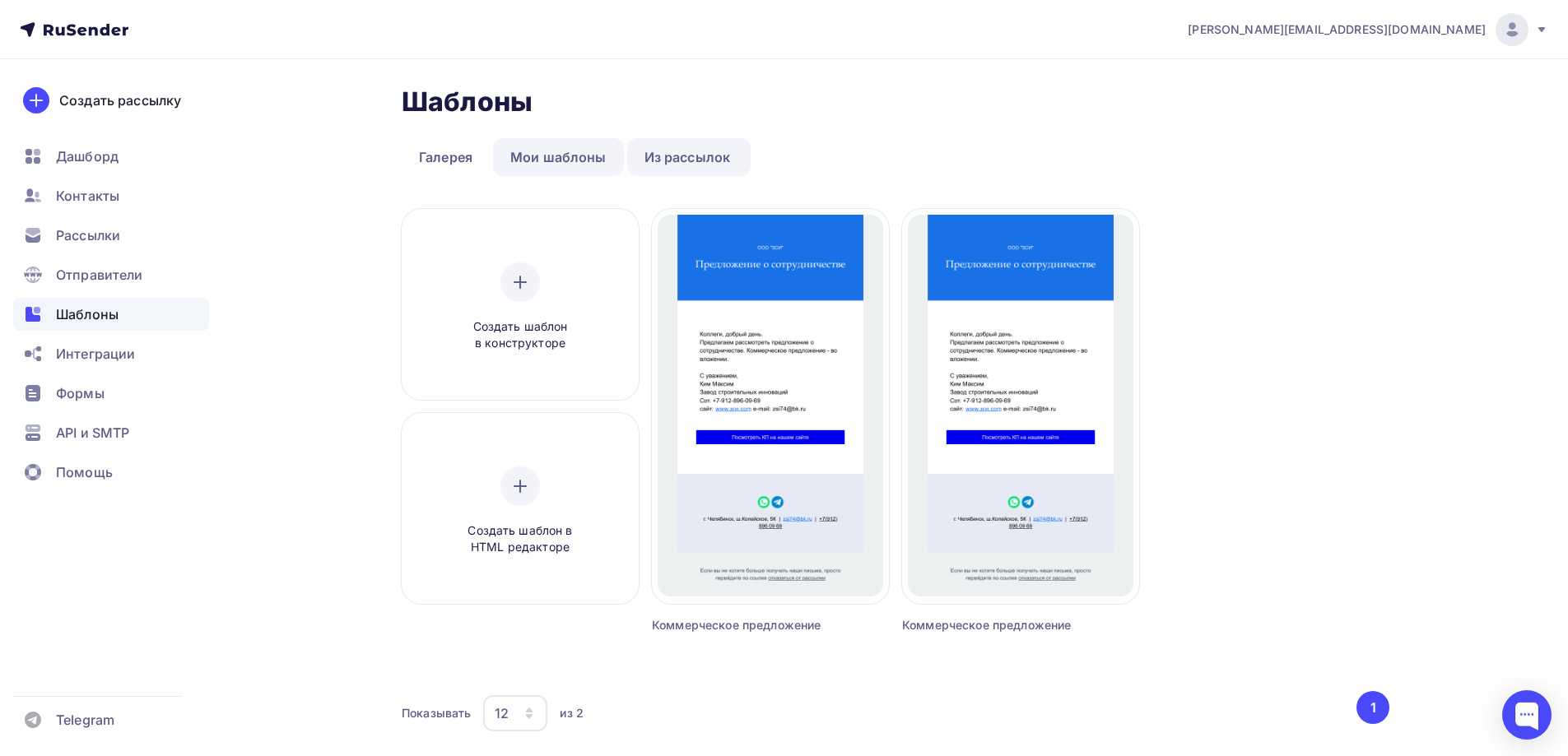
click at [563, 159] on link "Мои шаблоны" at bounding box center [558, 157] width 131 height 38
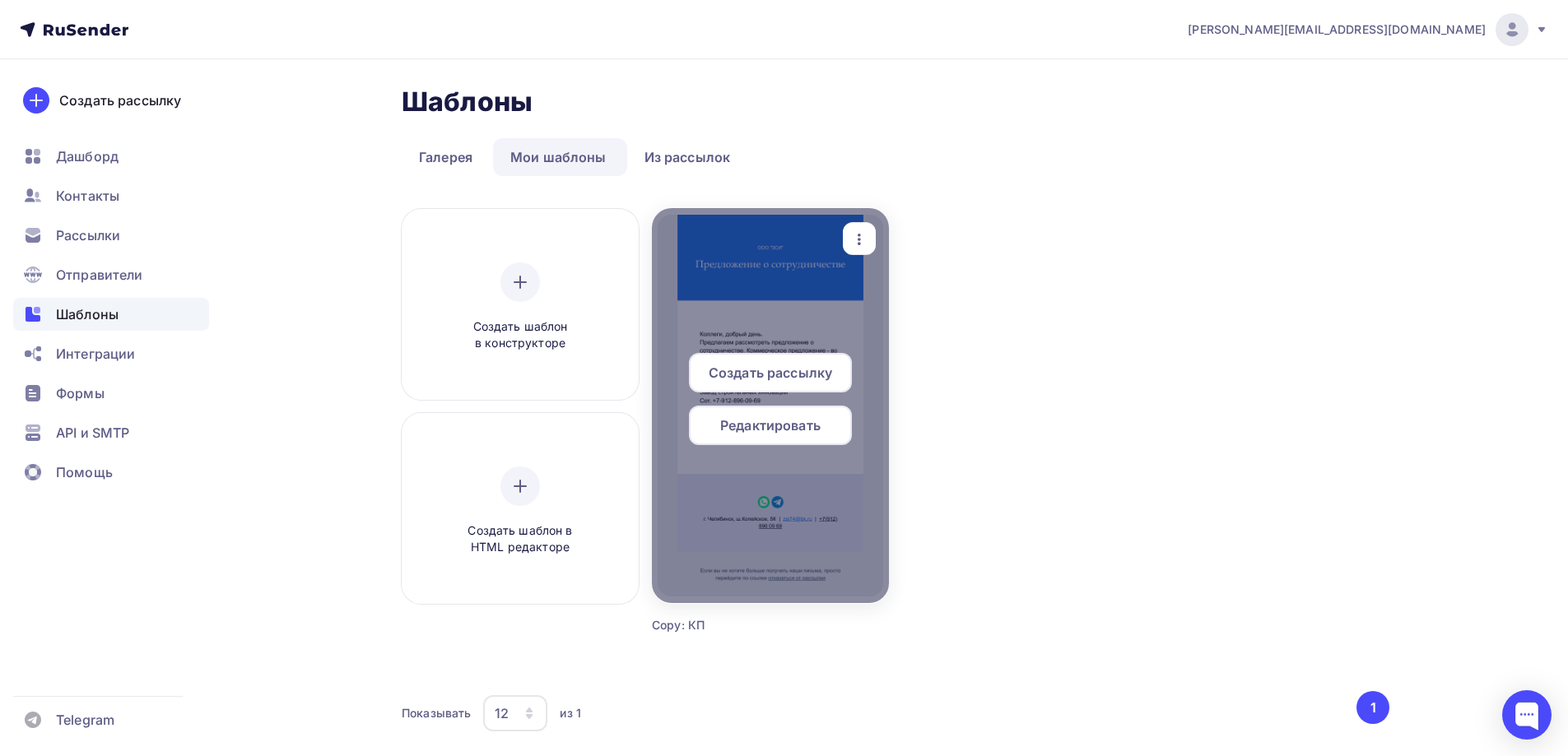
click at [807, 431] on span "Редактировать" at bounding box center [770, 425] width 101 height 20
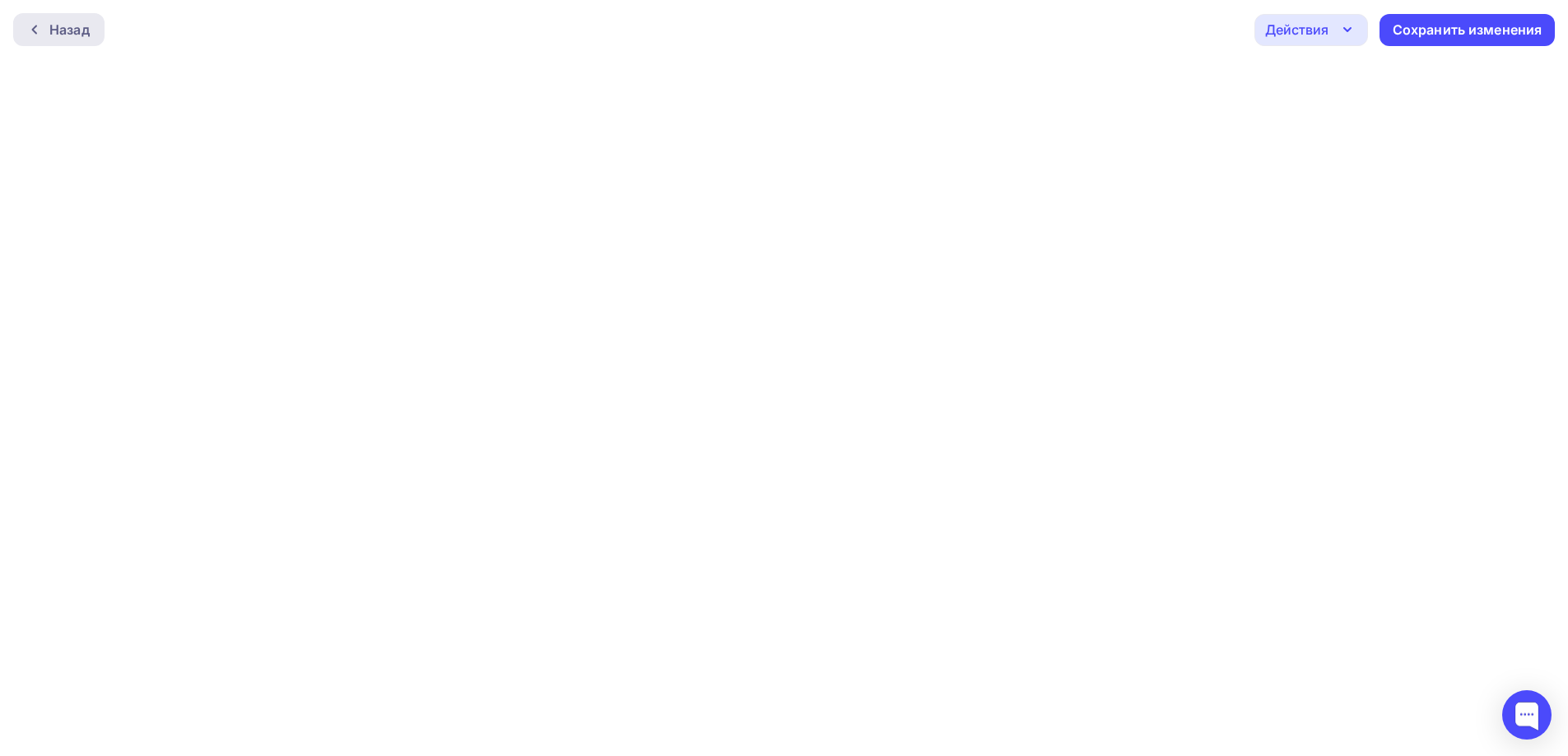
click at [38, 26] on icon at bounding box center [34, 29] width 13 height 13
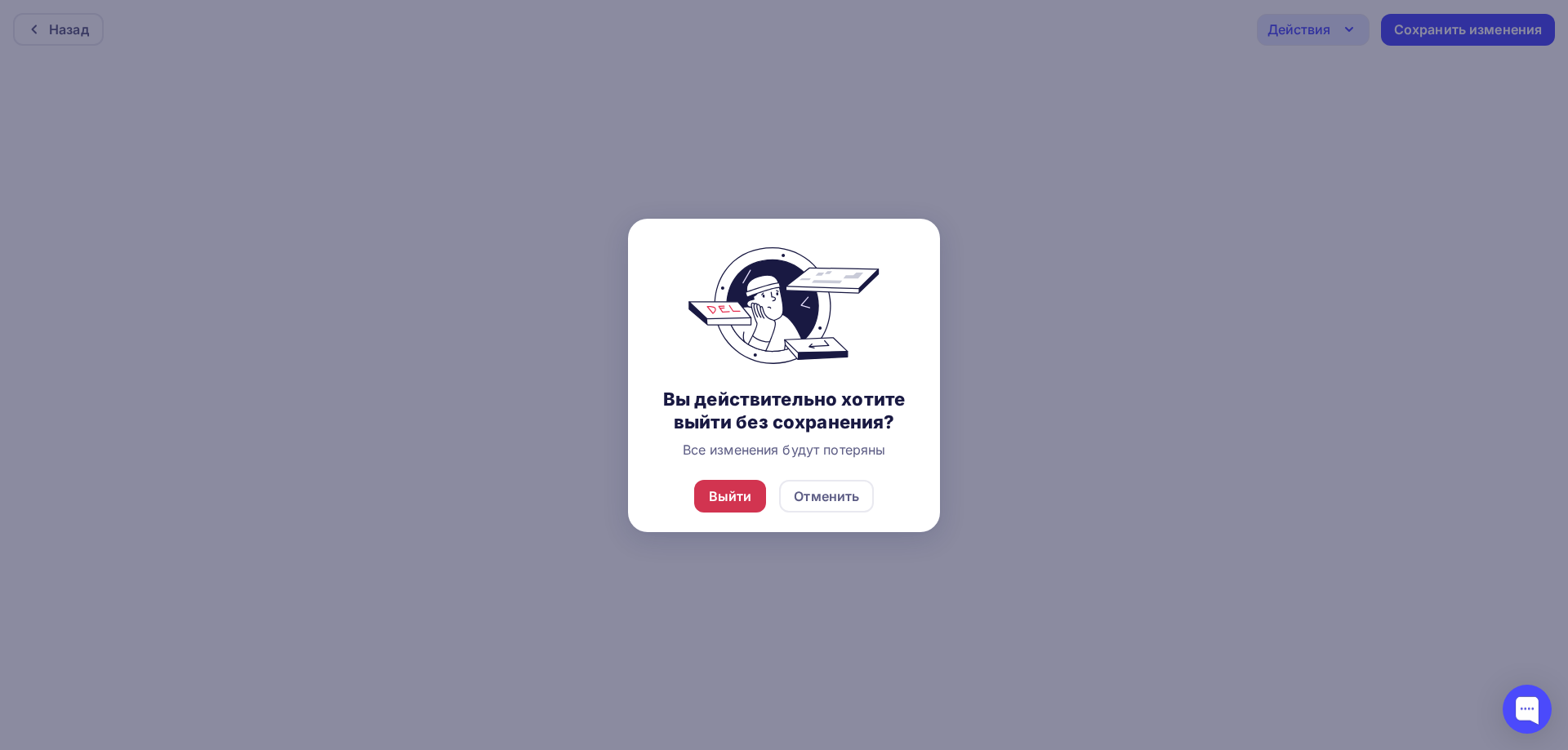
click at [737, 498] on div "Выйти" at bounding box center [730, 496] width 43 height 20
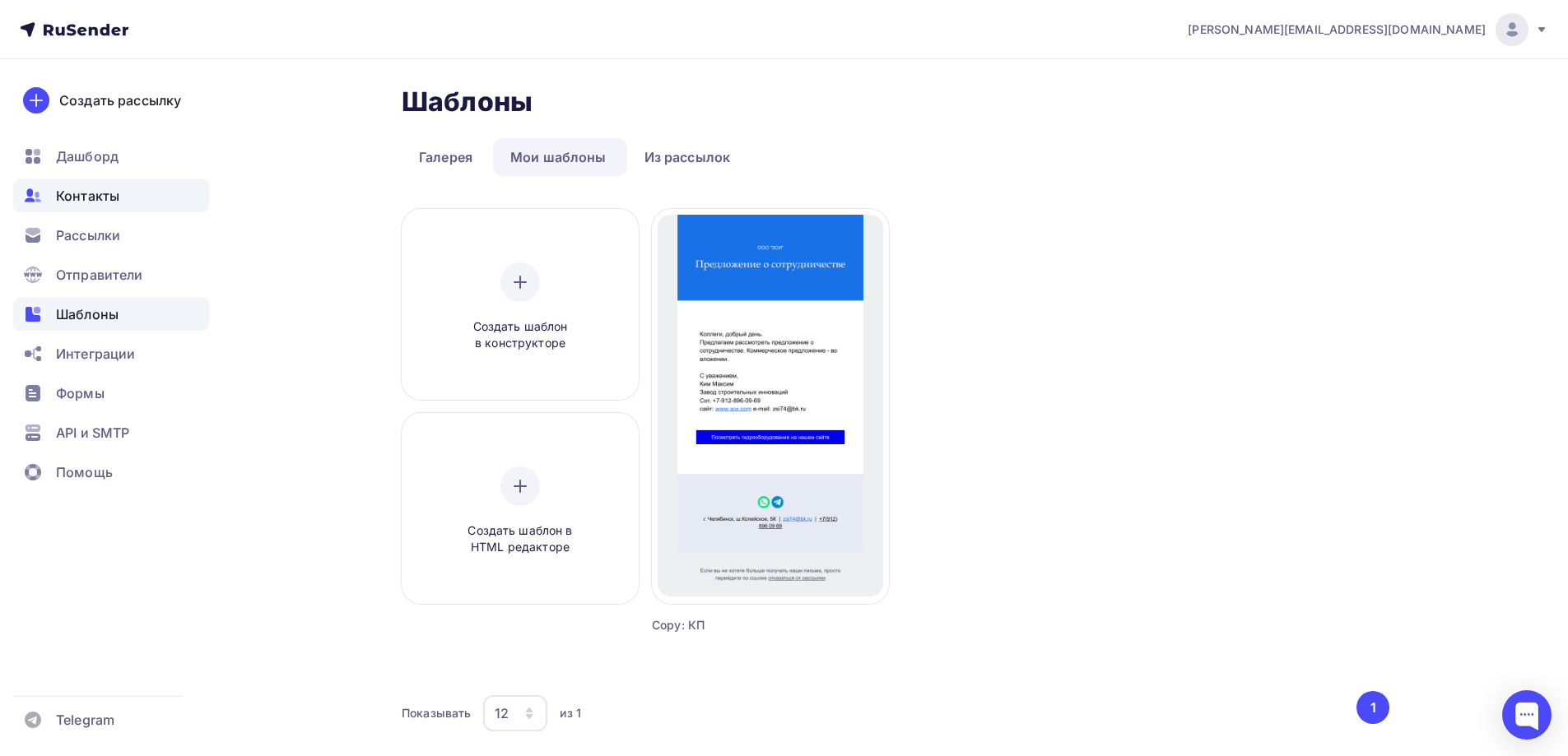
click at [89, 190] on span "Контакты" at bounding box center [88, 195] width 63 height 20
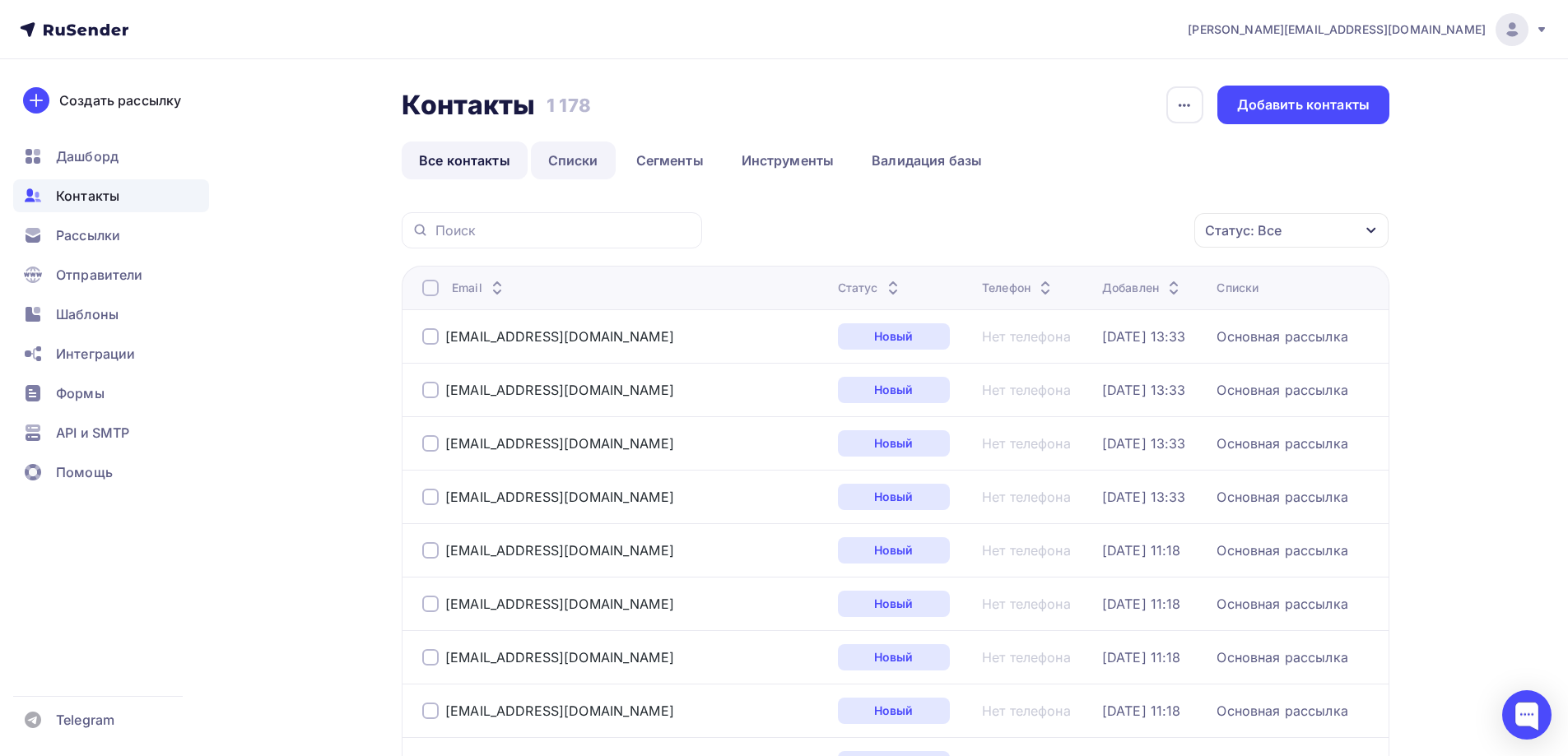
click at [566, 154] on link "Списки" at bounding box center [573, 160] width 85 height 38
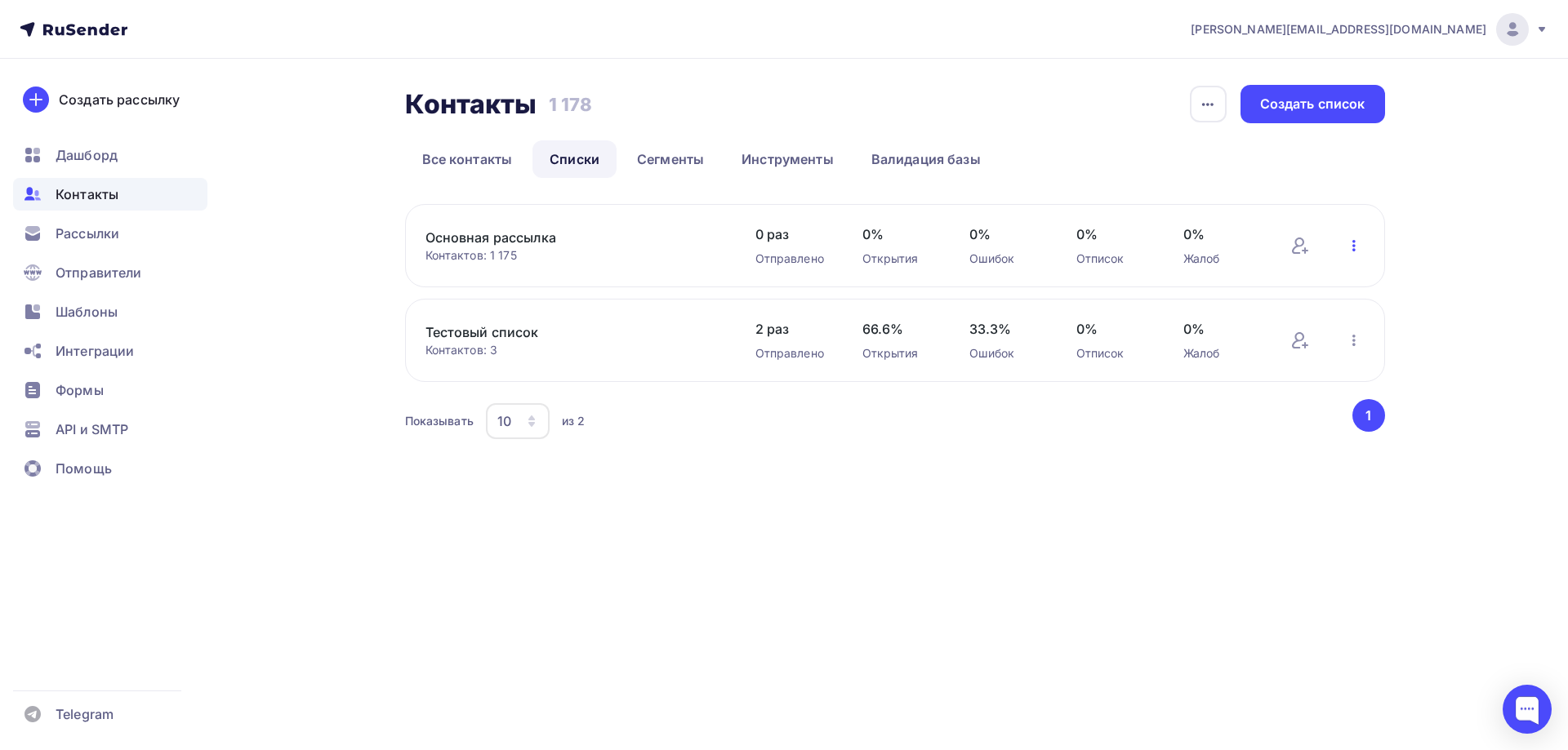
click at [1352, 244] on icon "button" at bounding box center [1353, 245] width 20 height 20
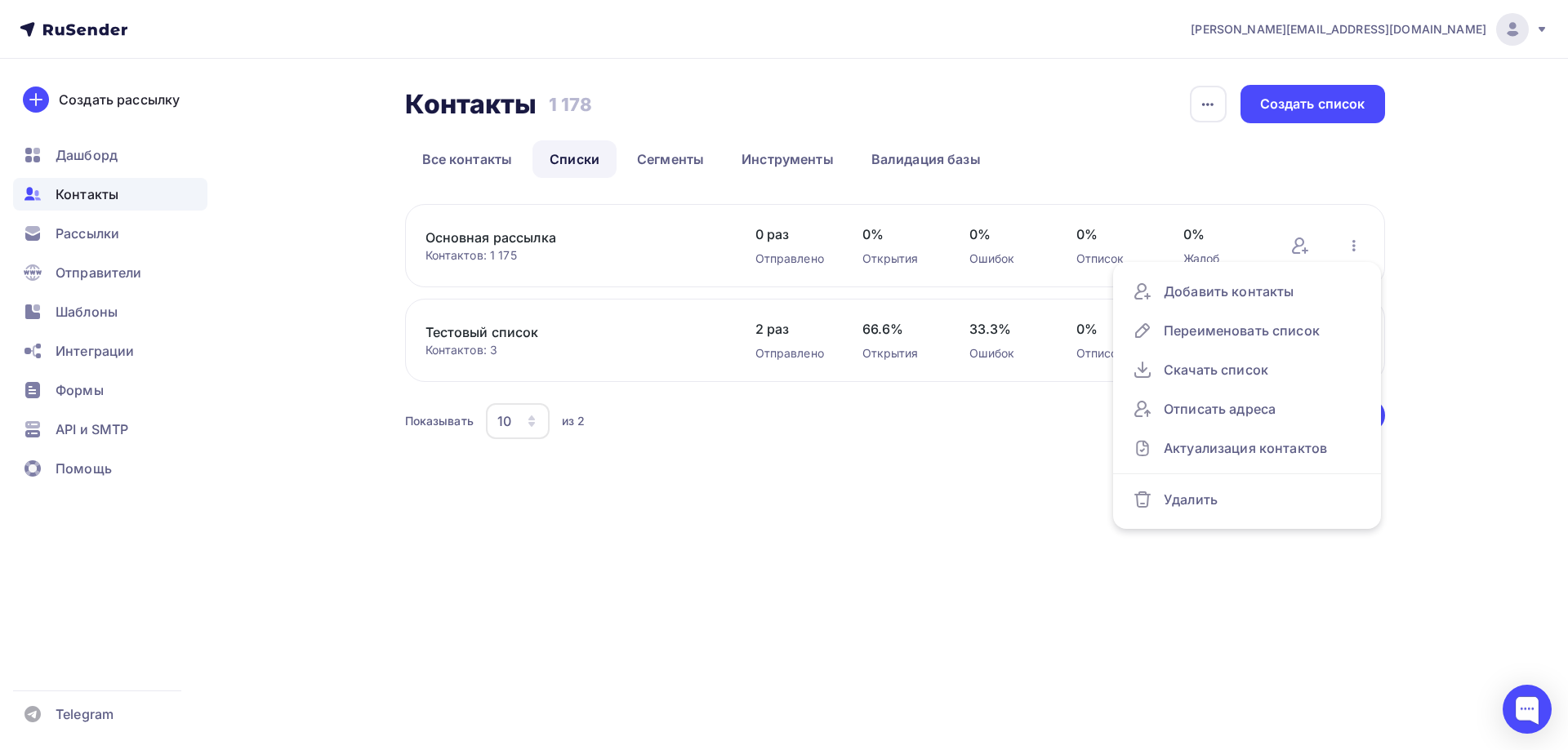
click at [530, 238] on link "Основная рассылка" at bounding box center [563, 237] width 277 height 20
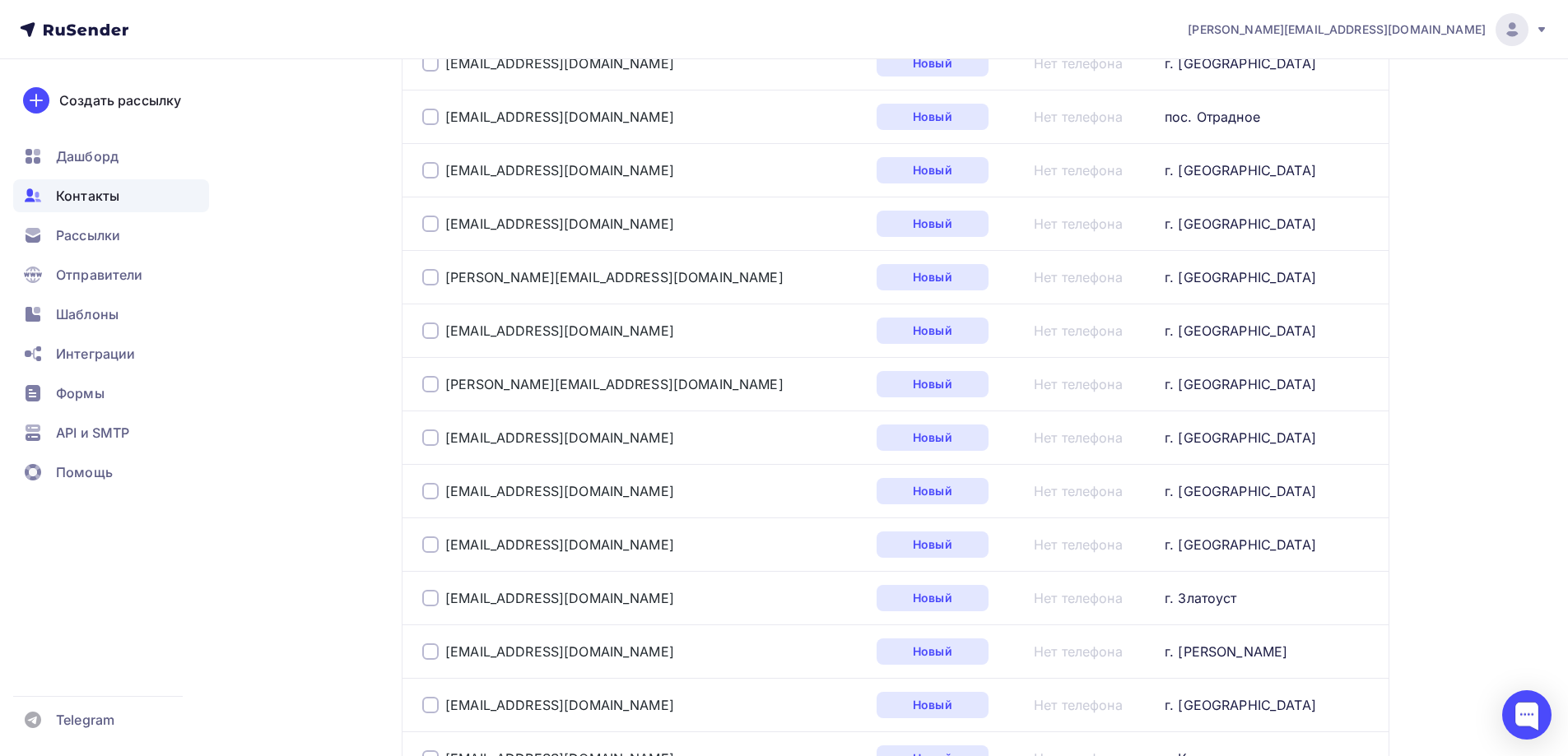
scroll to position [2666, 0]
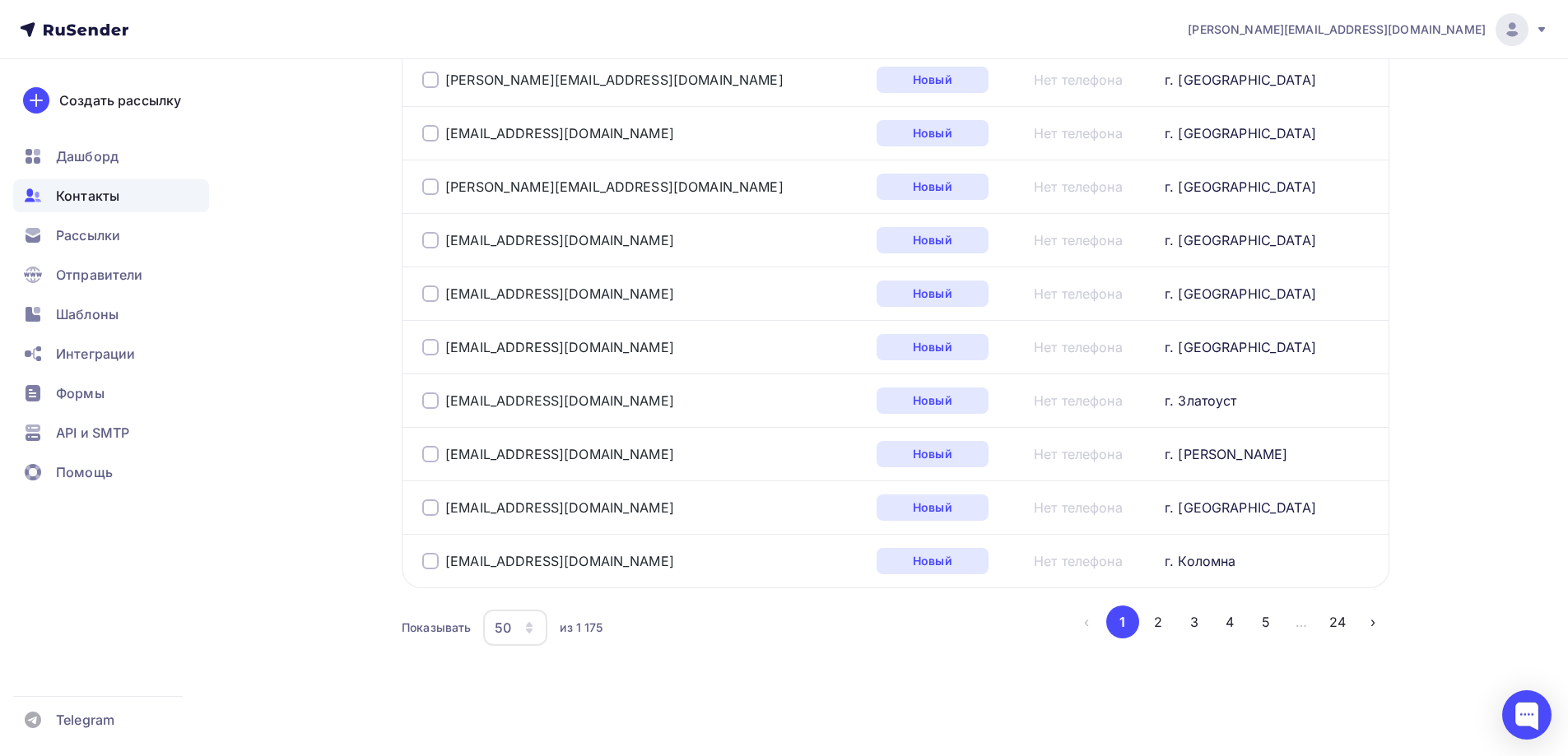
click at [537, 631] on div "50" at bounding box center [514, 627] width 64 height 36
click at [536, 576] on div "100" at bounding box center [581, 576] width 158 height 20
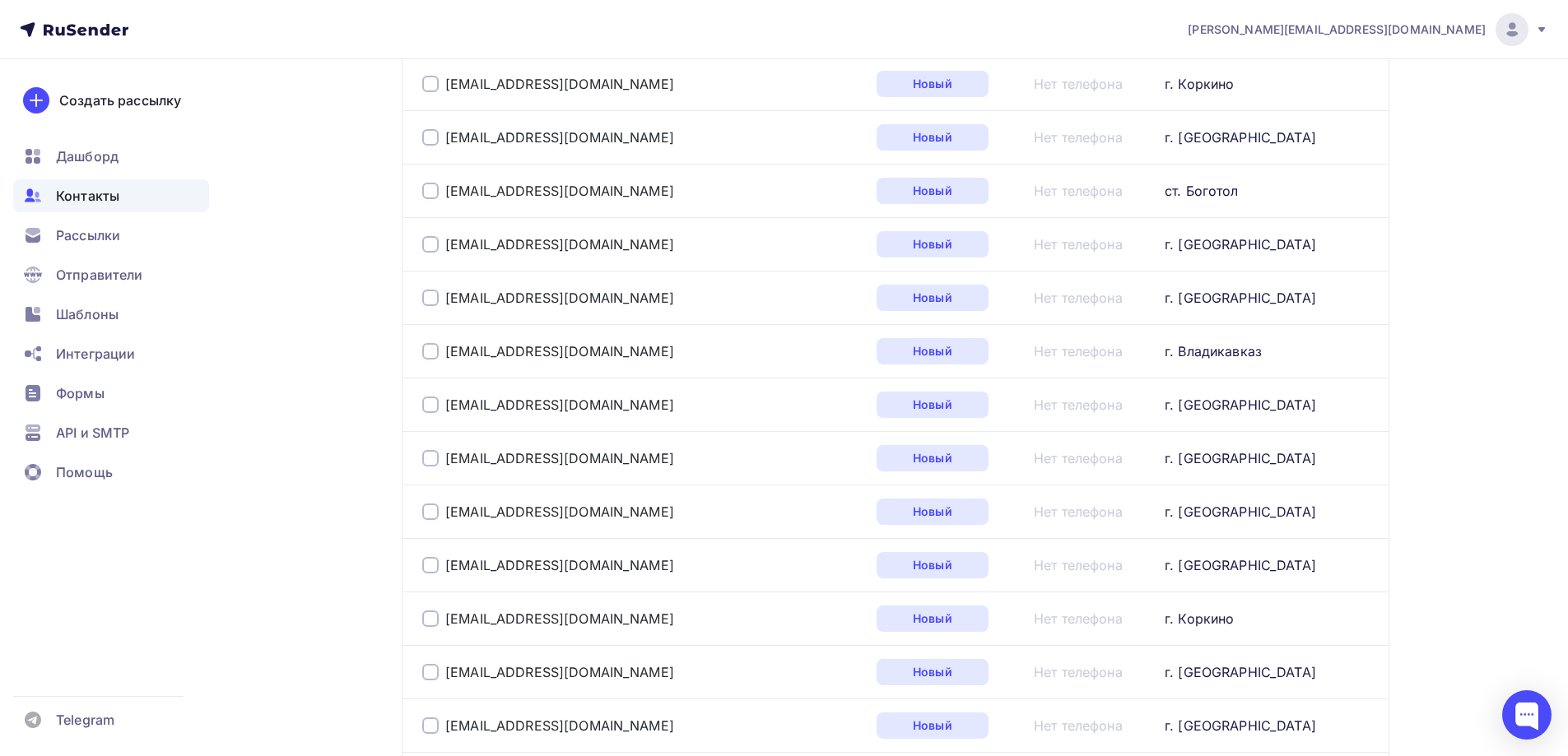
scroll to position [5340, 0]
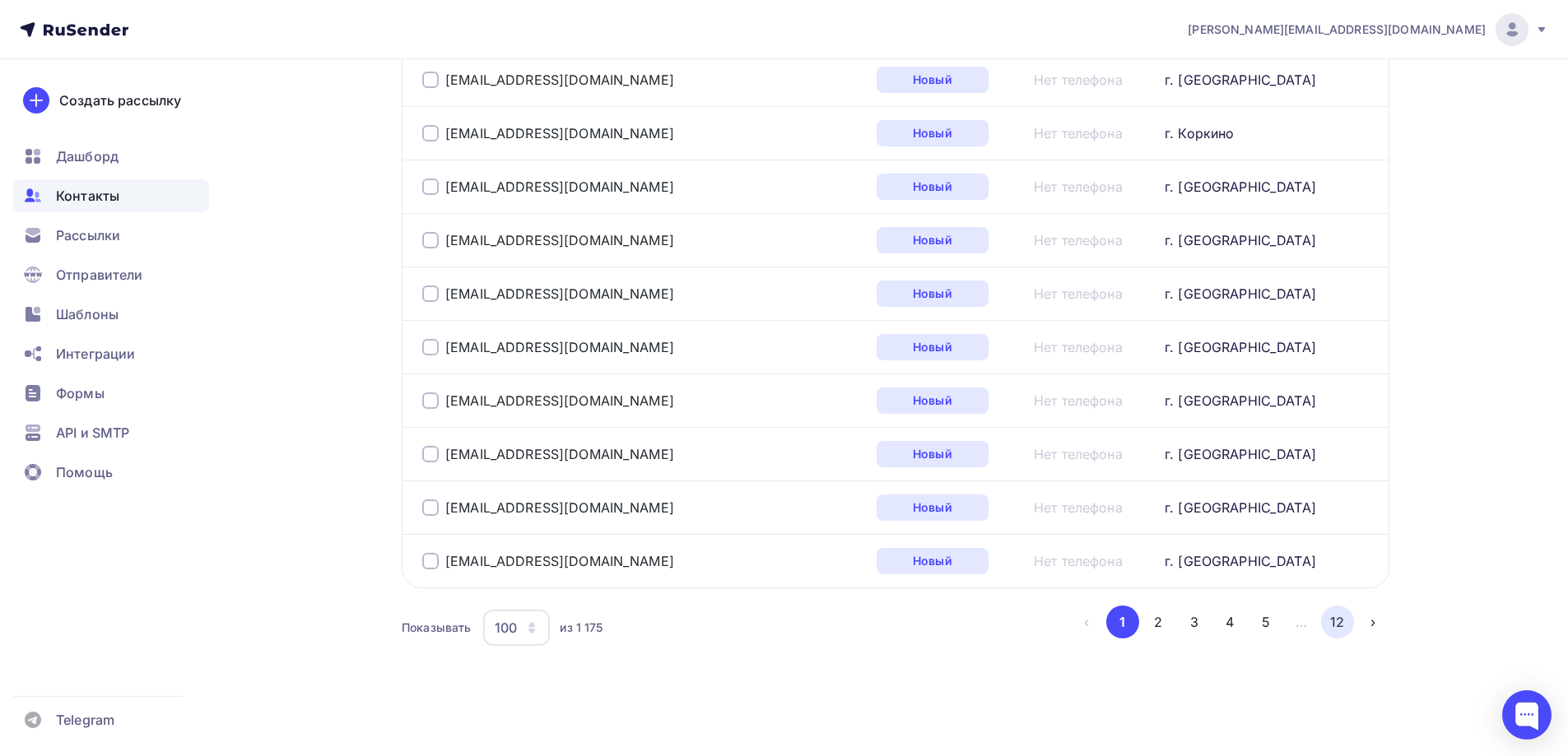
click at [1349, 632] on button "12" at bounding box center [1338, 622] width 33 height 33
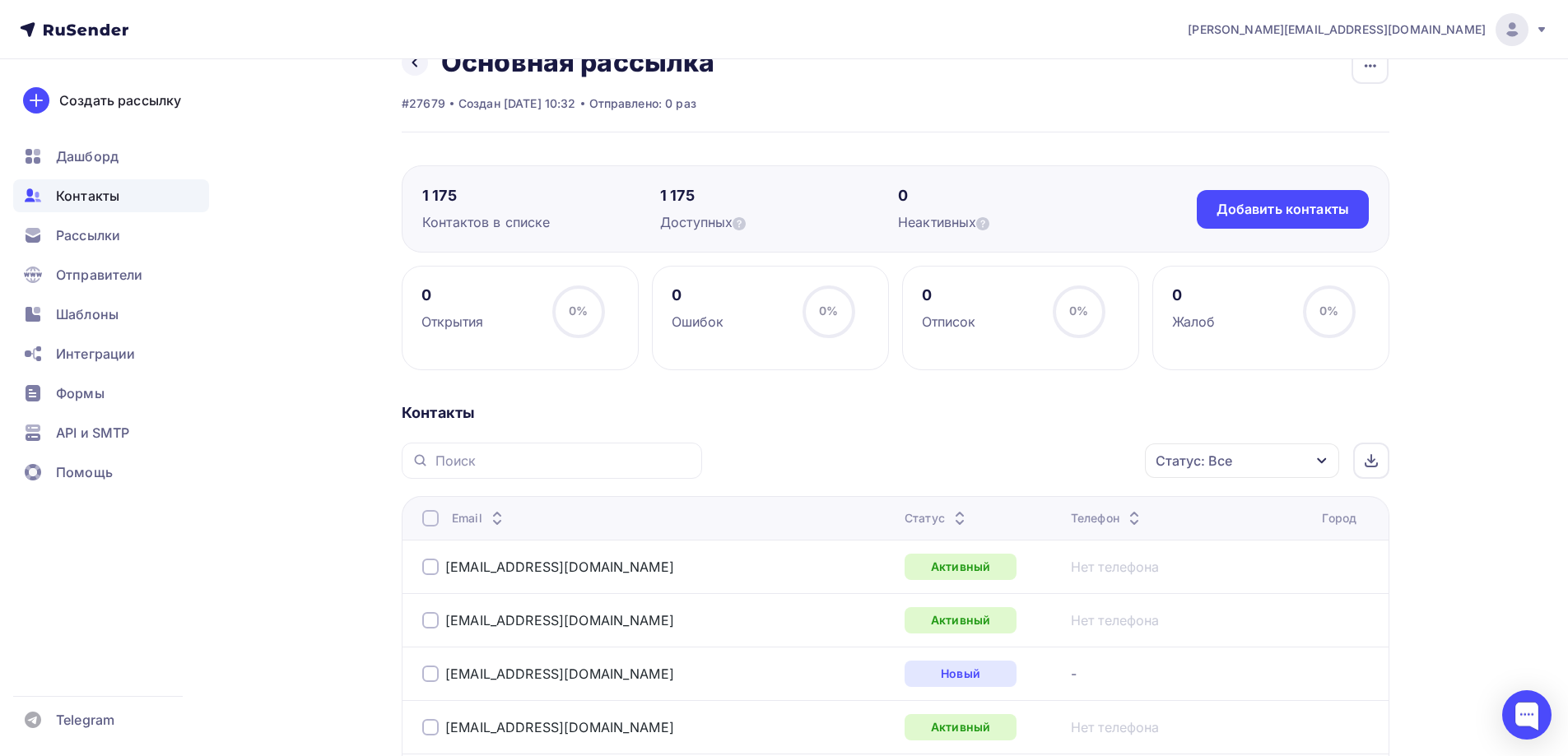
scroll to position [0, 0]
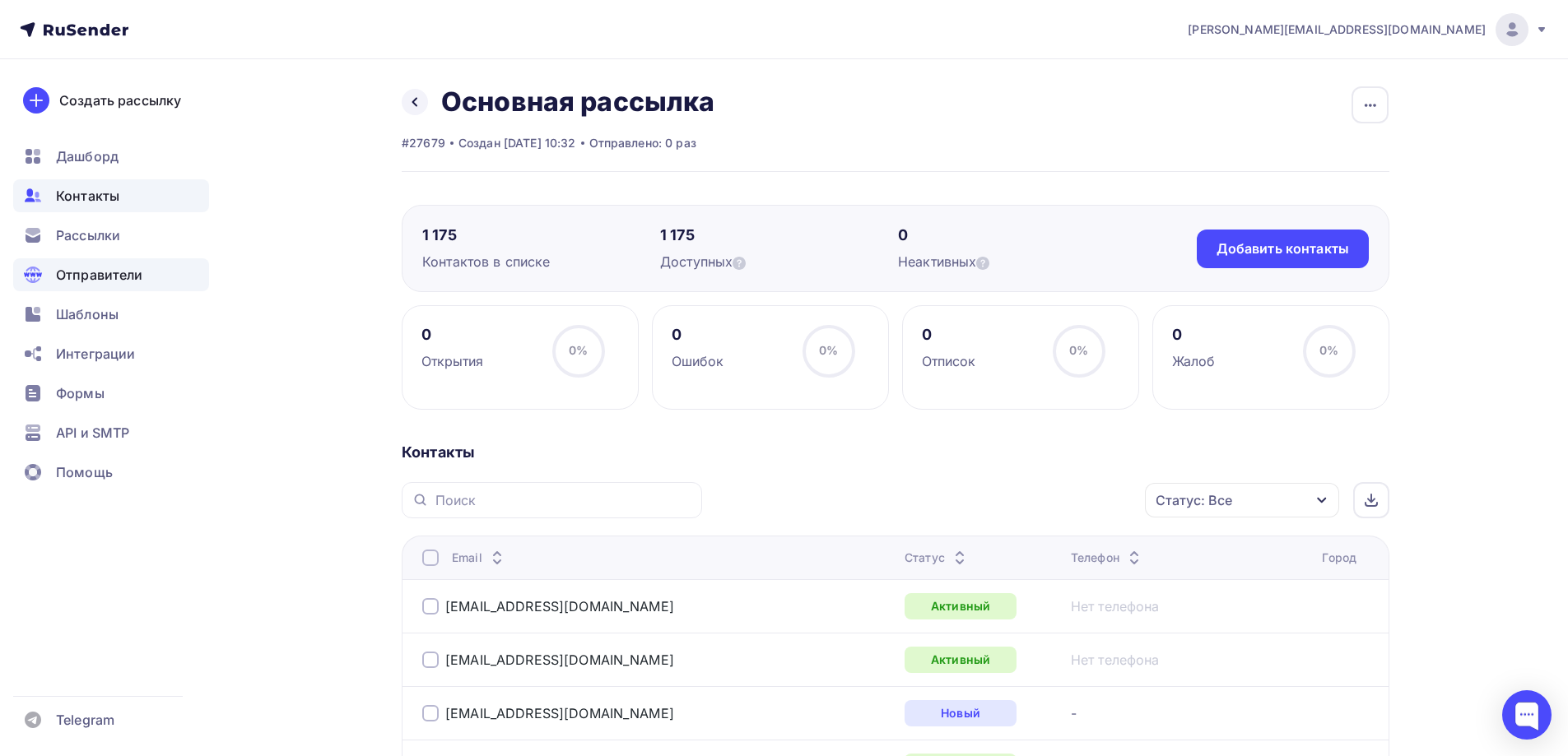
click at [99, 273] on span "Отправители" at bounding box center [100, 274] width 88 height 20
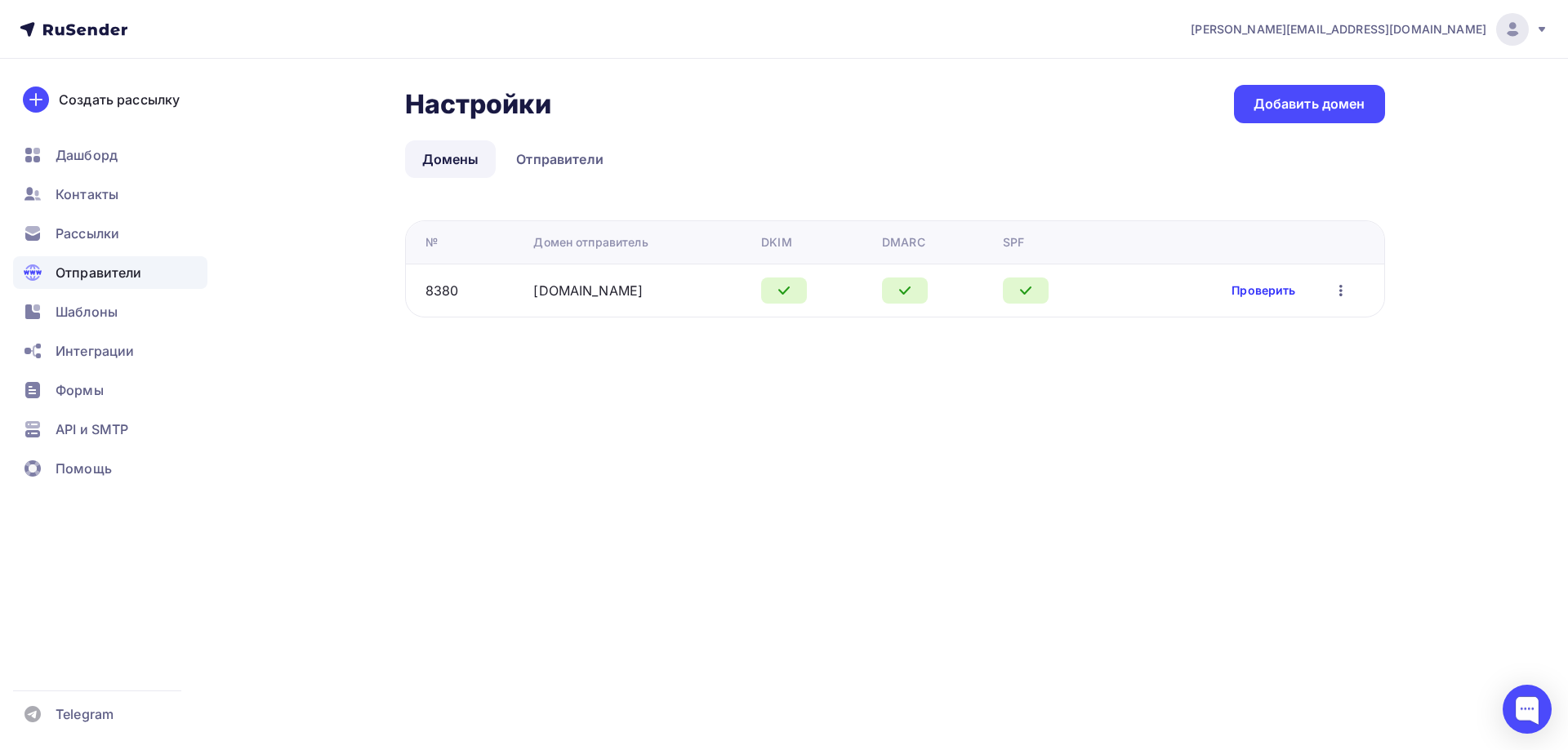
click at [1264, 294] on link "Проверить" at bounding box center [1263, 290] width 63 height 17
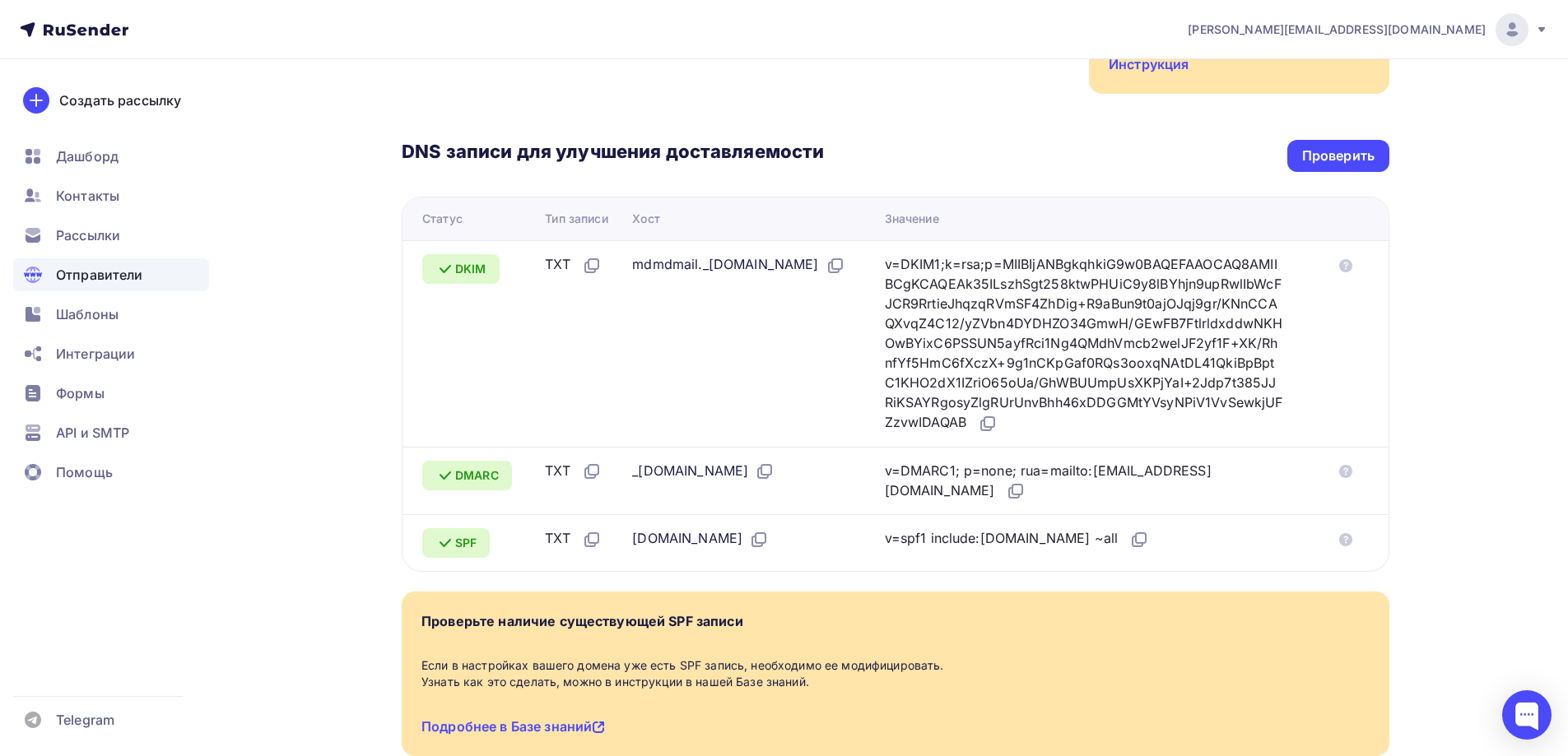
scroll to position [247, 0]
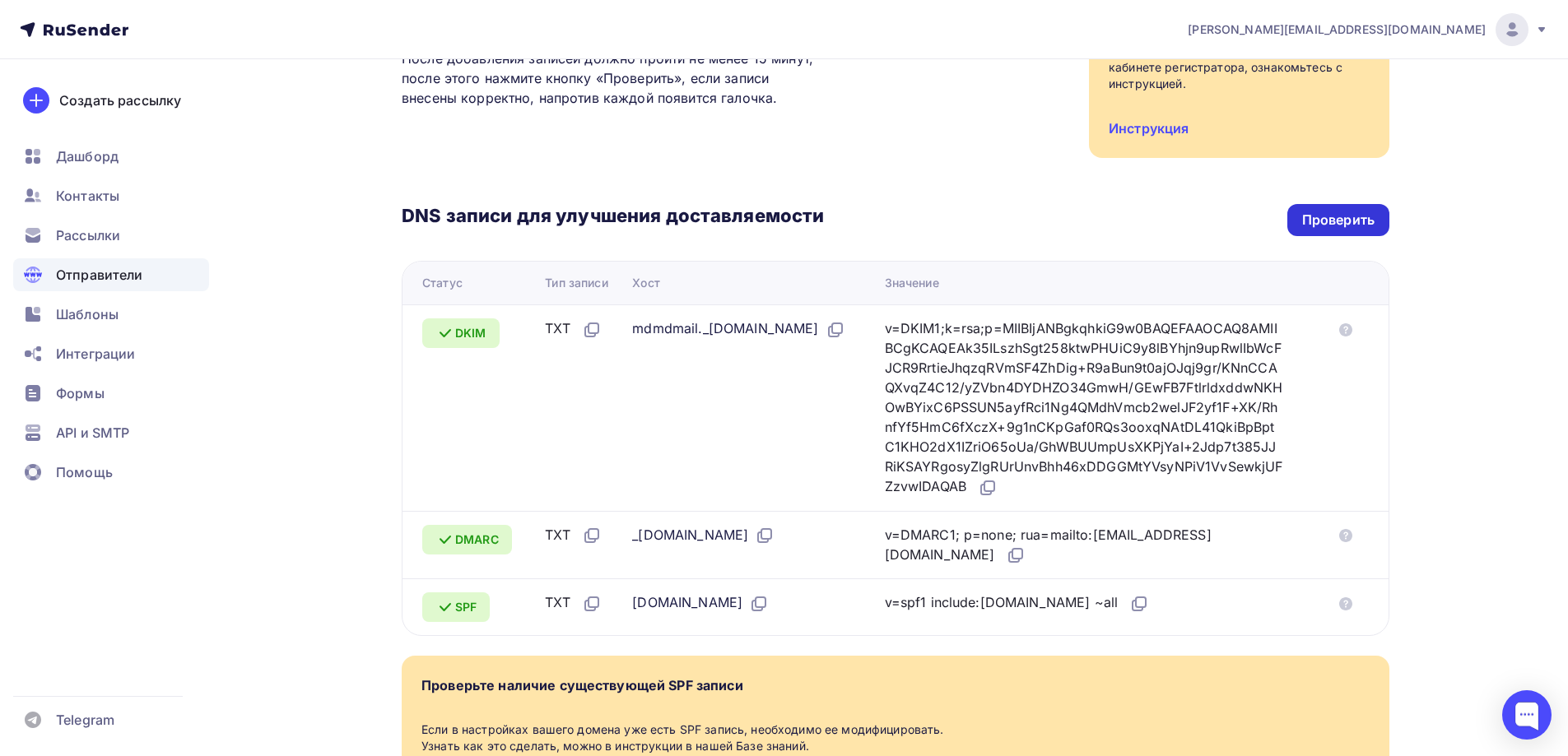
click at [1327, 226] on div "Проверить" at bounding box center [1338, 220] width 73 height 19
click at [1353, 223] on div "Проверить" at bounding box center [1338, 220] width 73 height 19
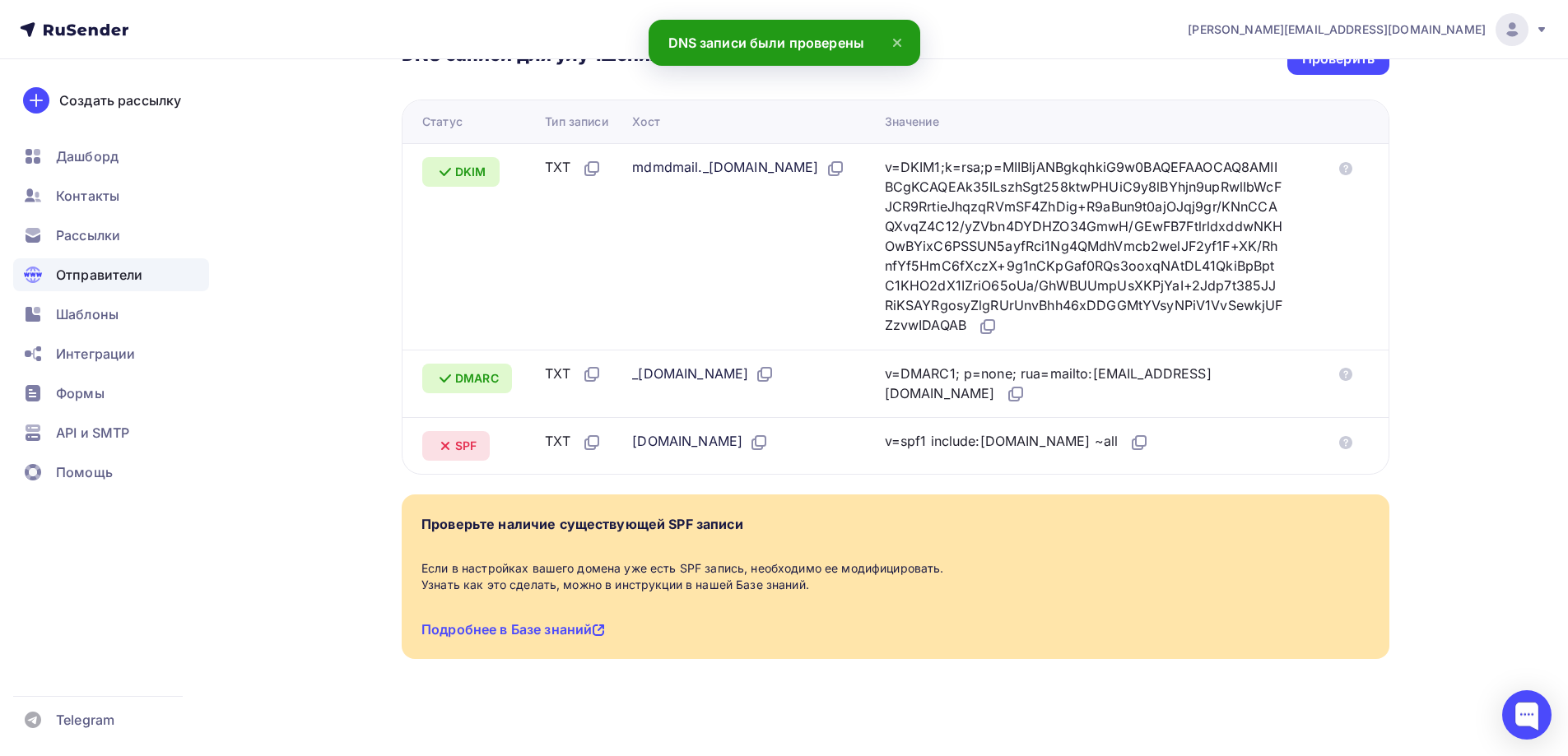
scroll to position [412, 0]
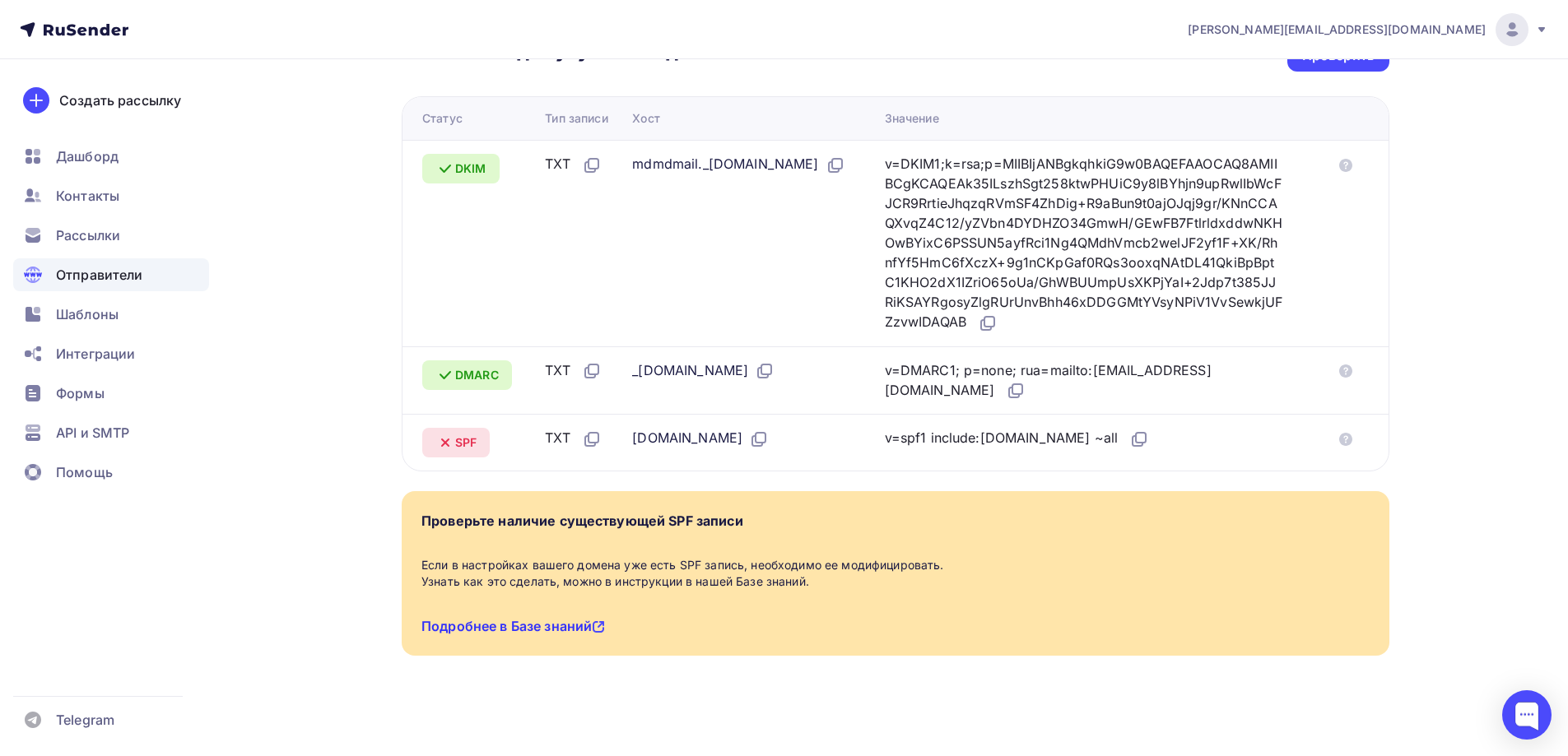
click at [549, 623] on link "Подробнее в Базе знаний" at bounding box center [513, 625] width 183 height 17
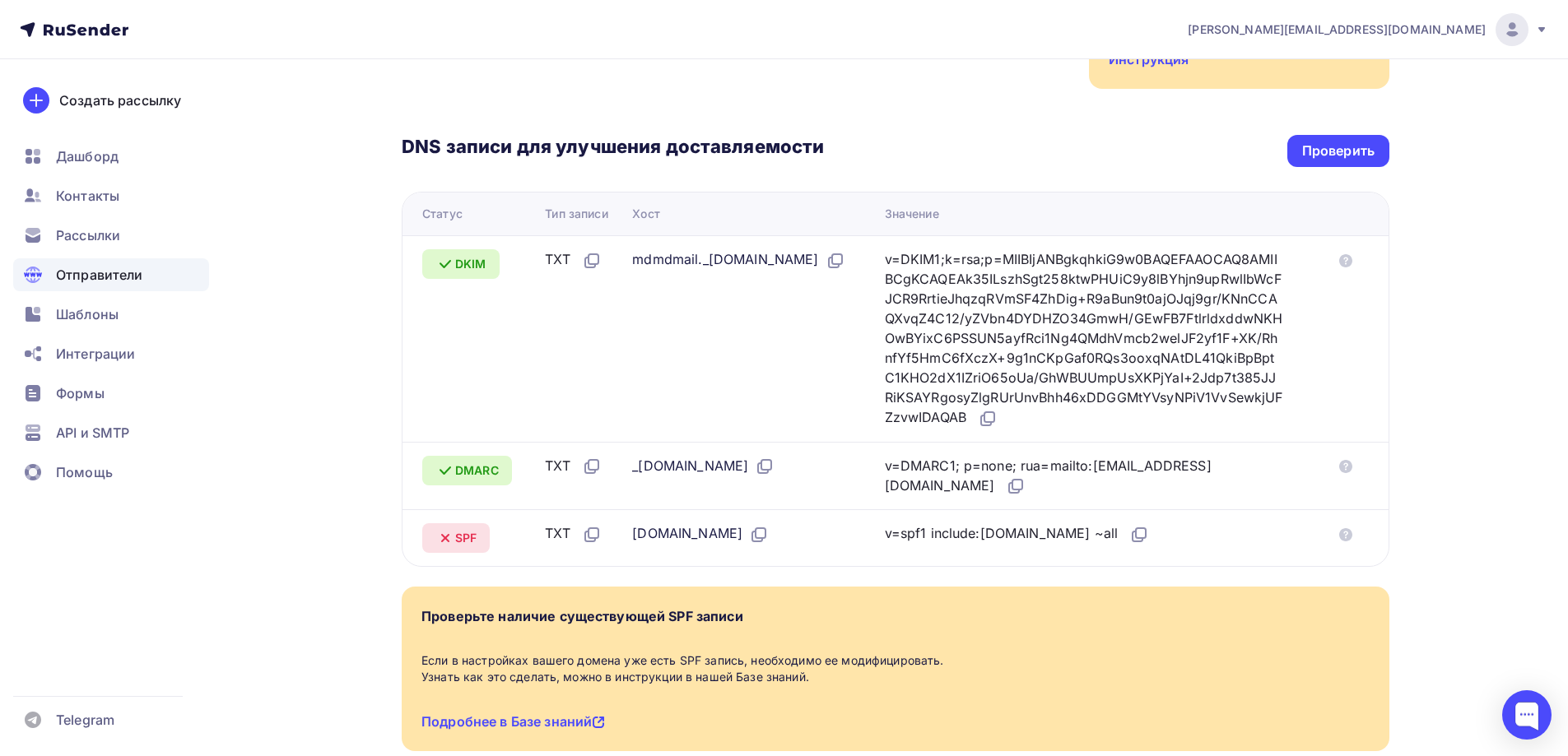
scroll to position [247, 0]
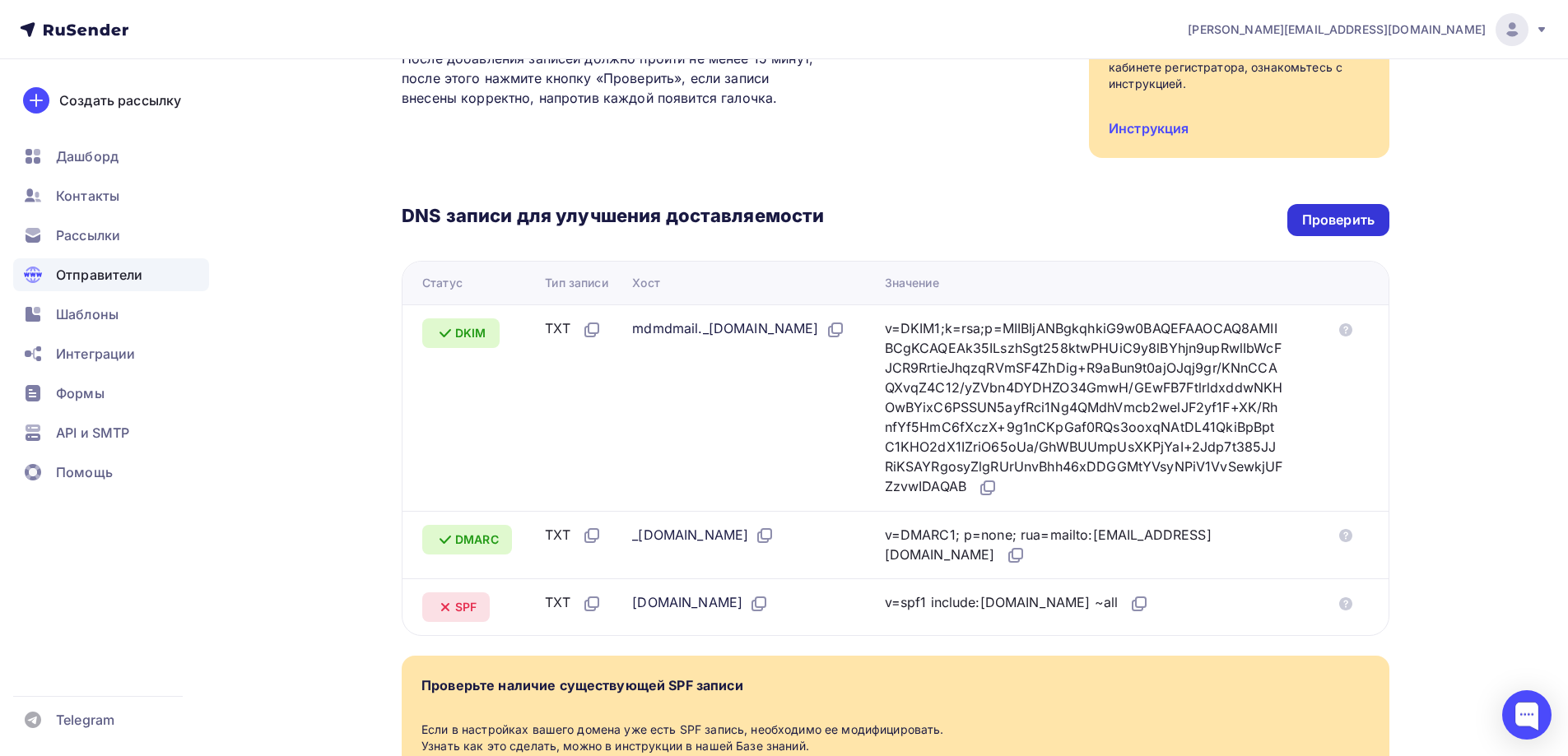
click at [1344, 215] on div "Проверить" at bounding box center [1338, 220] width 73 height 19
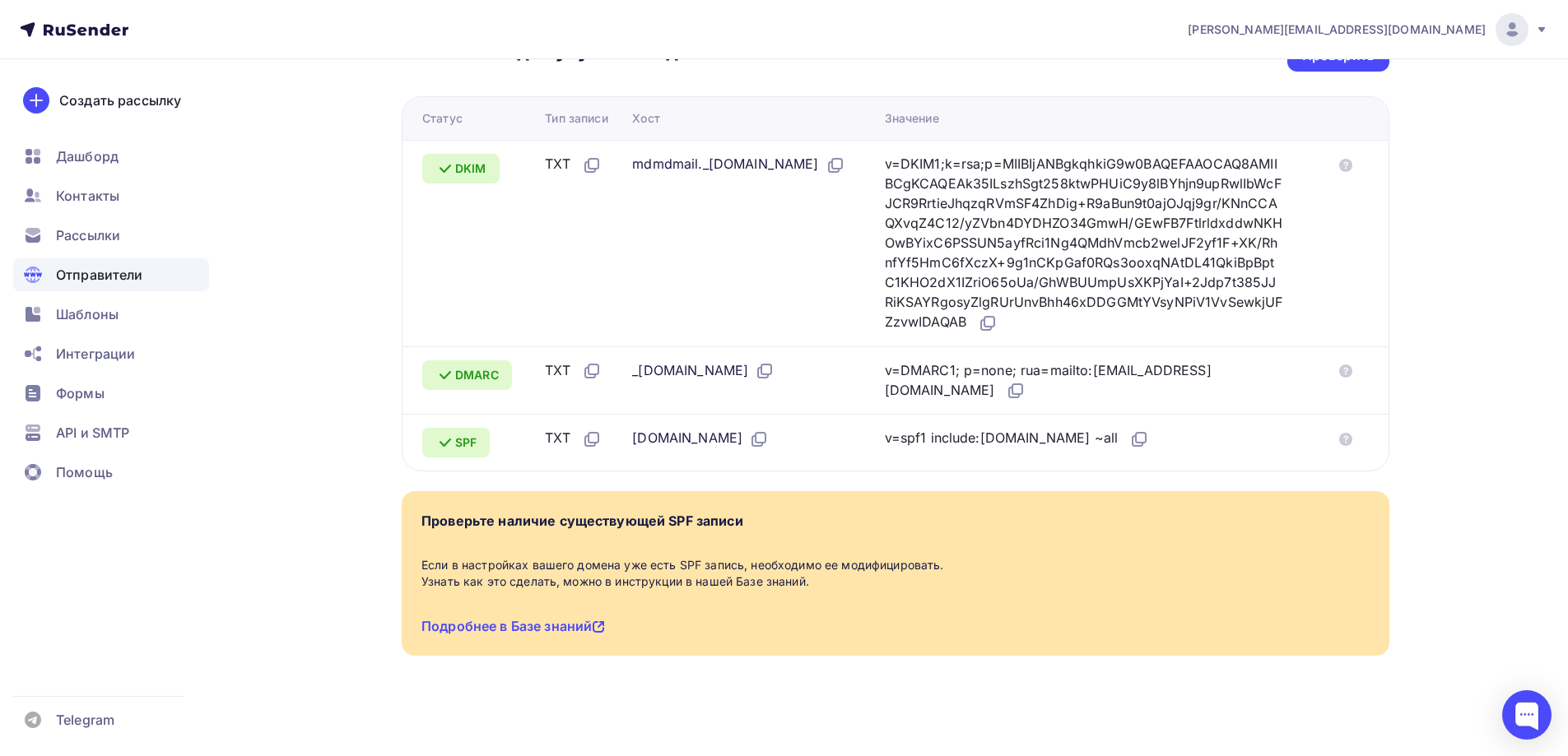
scroll to position [417, 0]
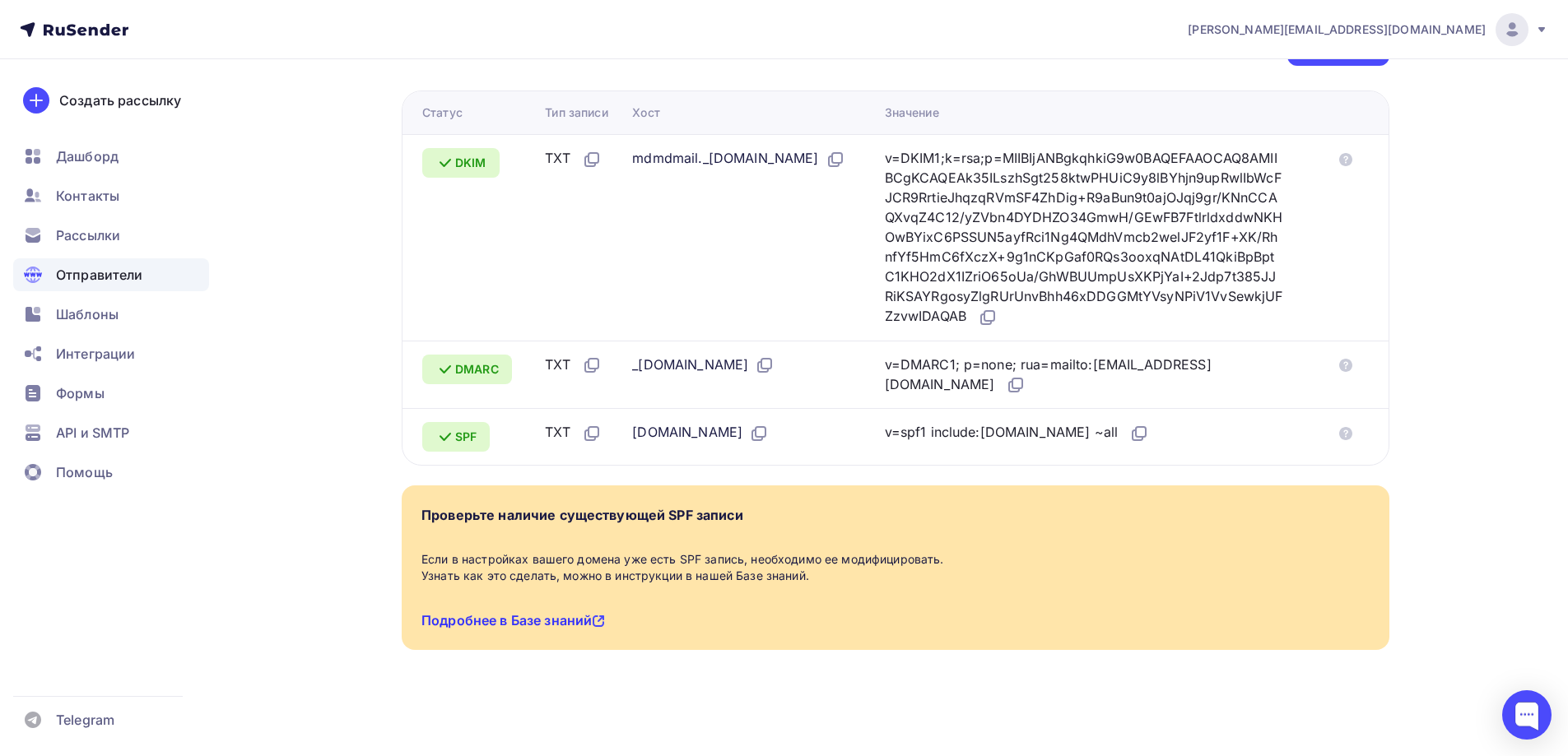
click at [522, 619] on link "Подробнее в Базе знаний" at bounding box center [513, 620] width 183 height 17
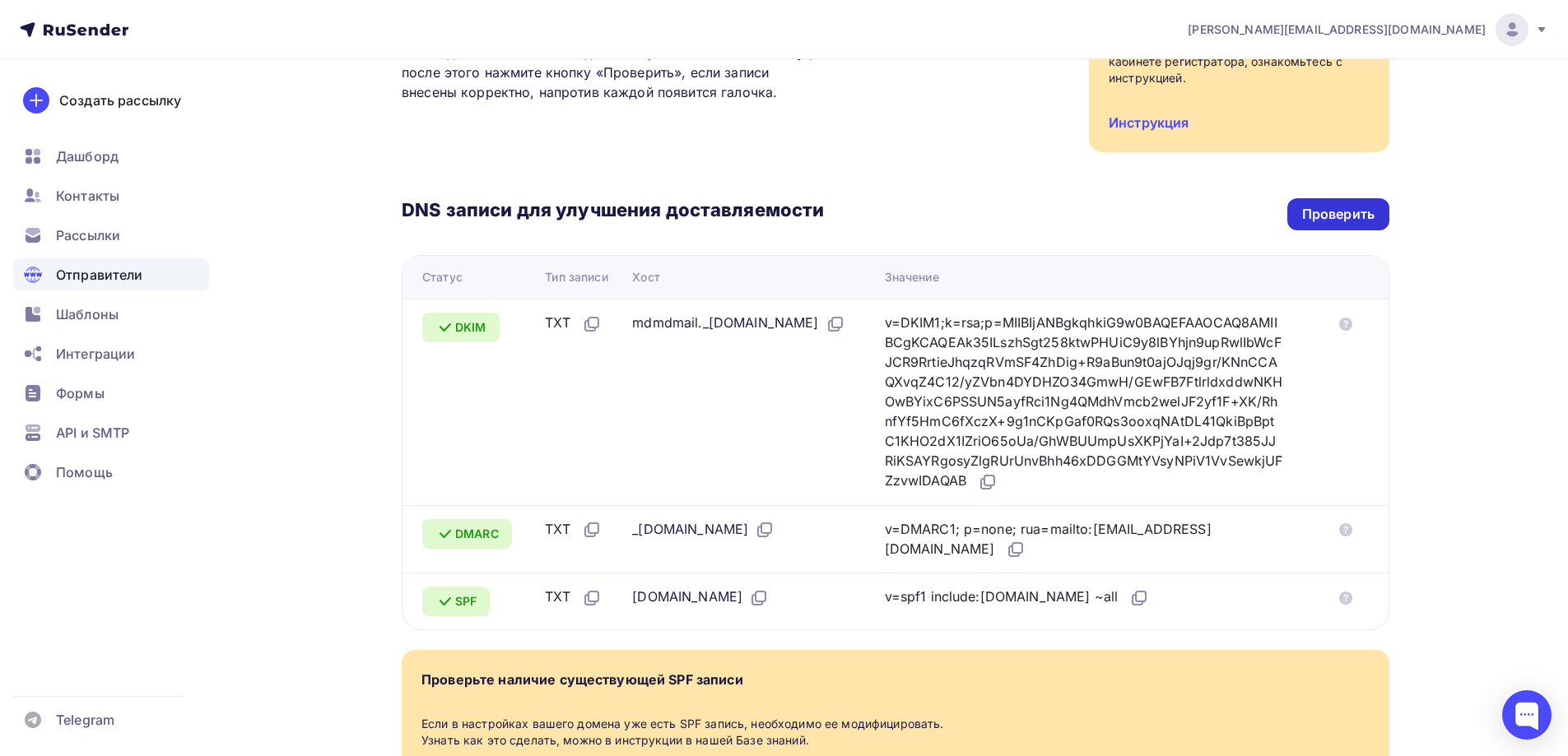
click at [1346, 203] on div "Проверить" at bounding box center [1338, 214] width 102 height 32
click at [1318, 206] on div "Проверить" at bounding box center [1338, 215] width 73 height 19
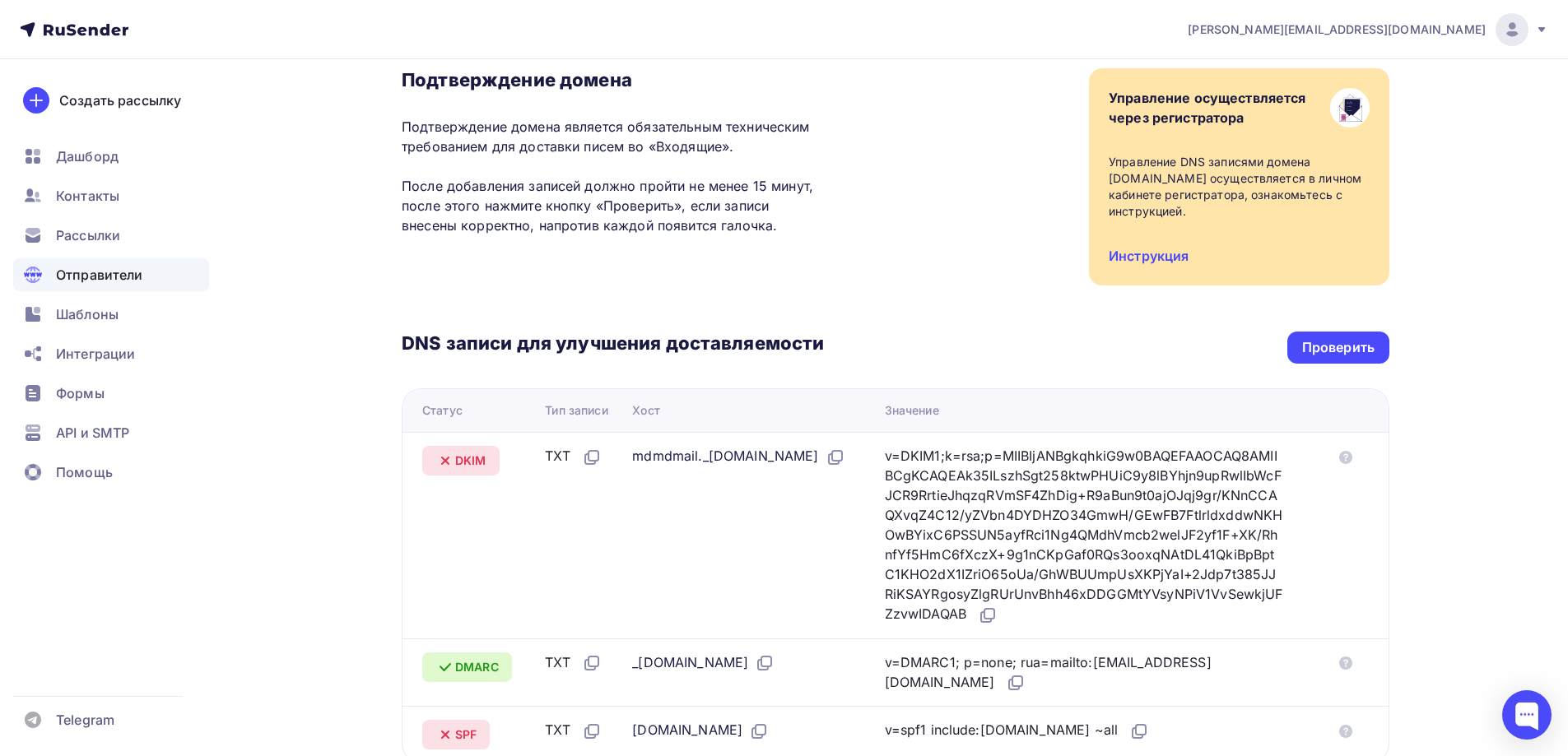
scroll to position [0, 0]
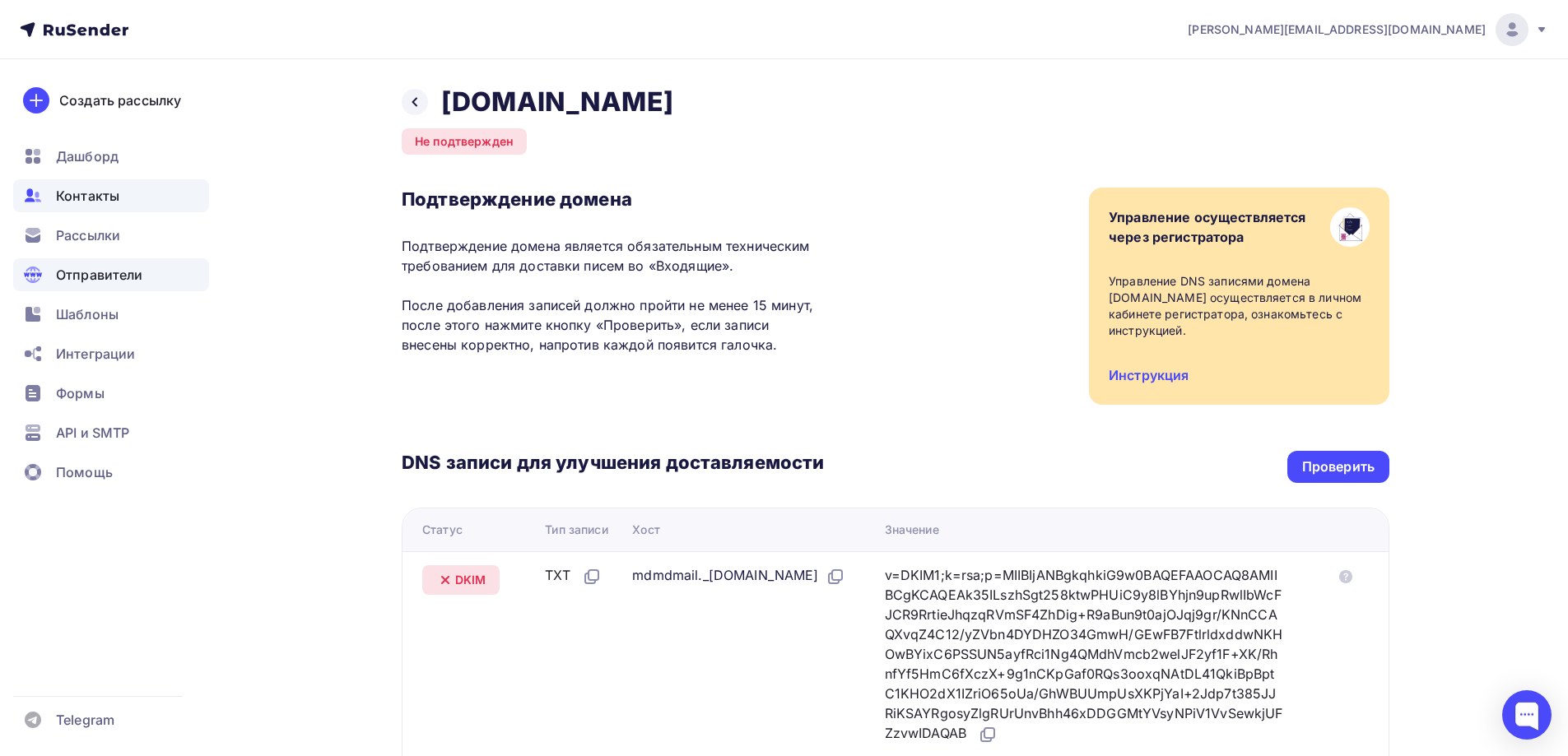
click at [63, 194] on span "Контакты" at bounding box center [88, 195] width 63 height 20
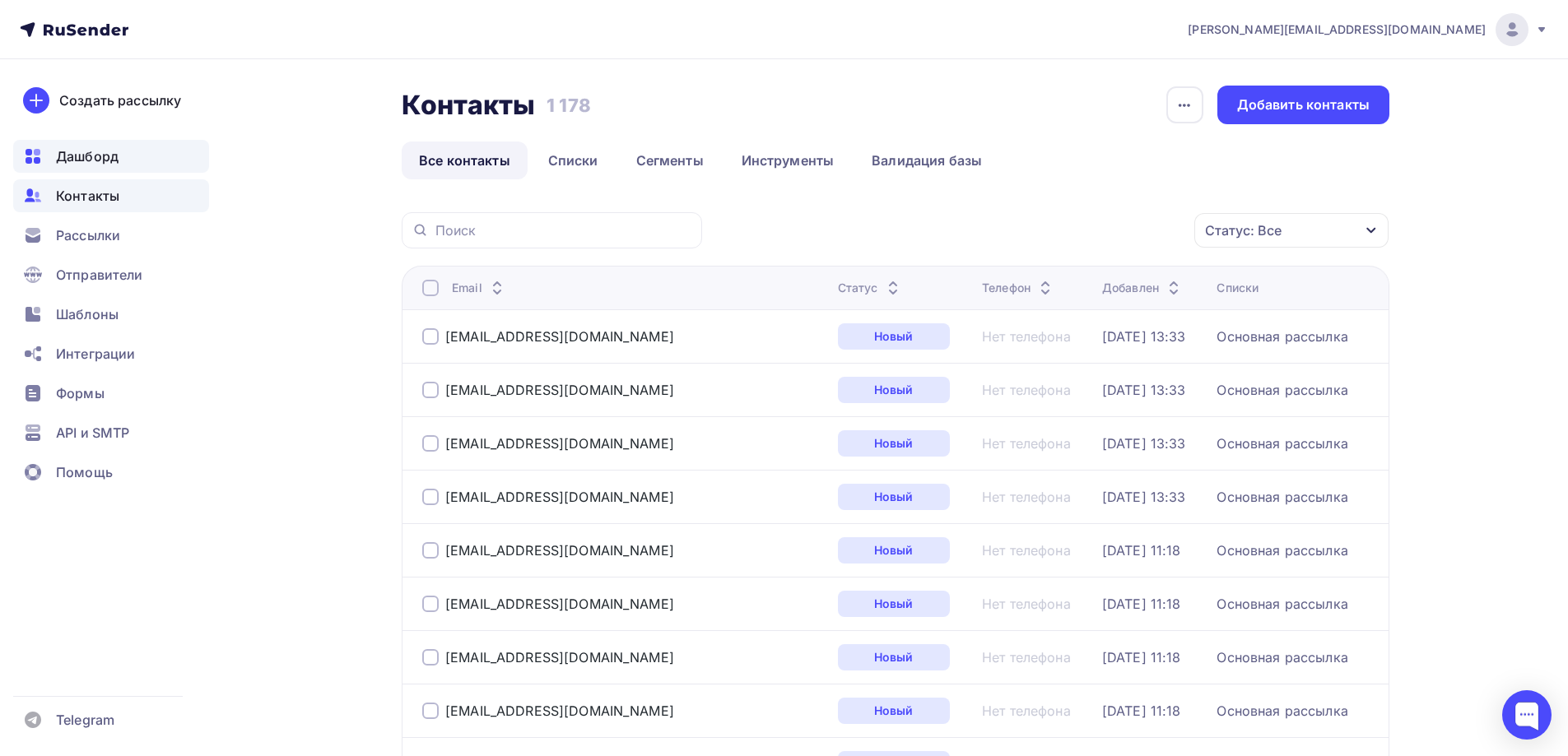
click at [115, 157] on span "Дашборд" at bounding box center [87, 156] width 62 height 20
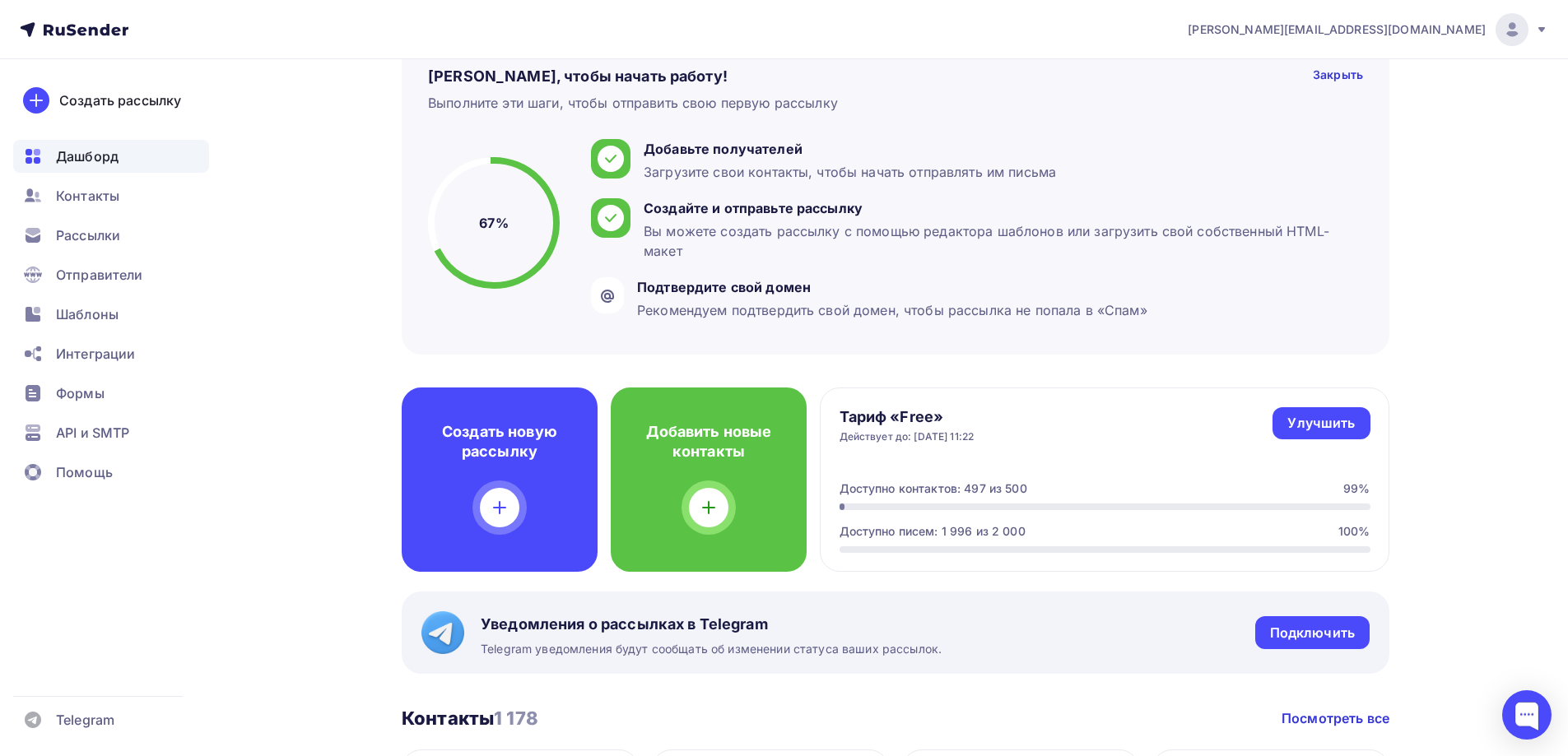
scroll to position [165, 0]
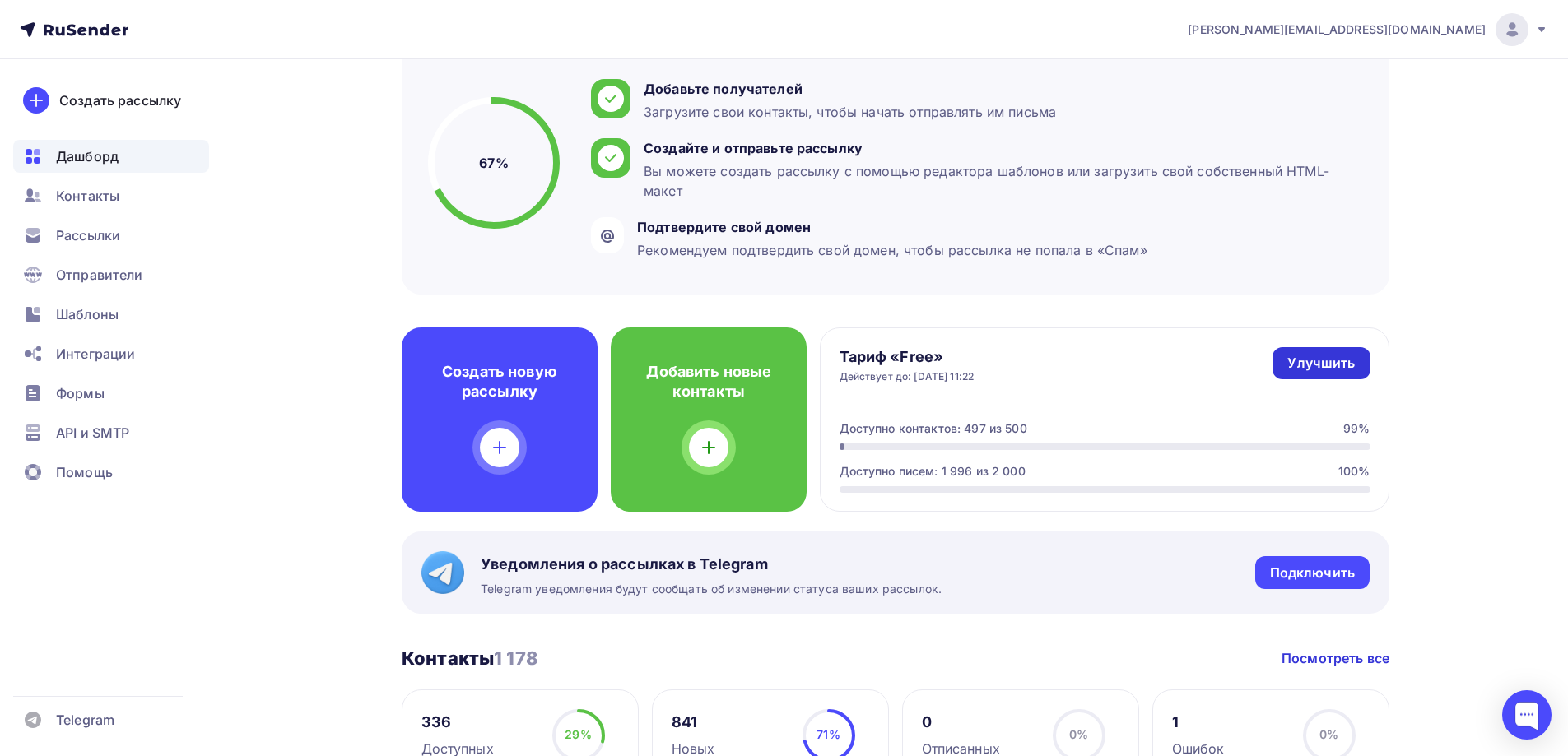
click at [1326, 359] on div "Улучшить" at bounding box center [1321, 364] width 67 height 19
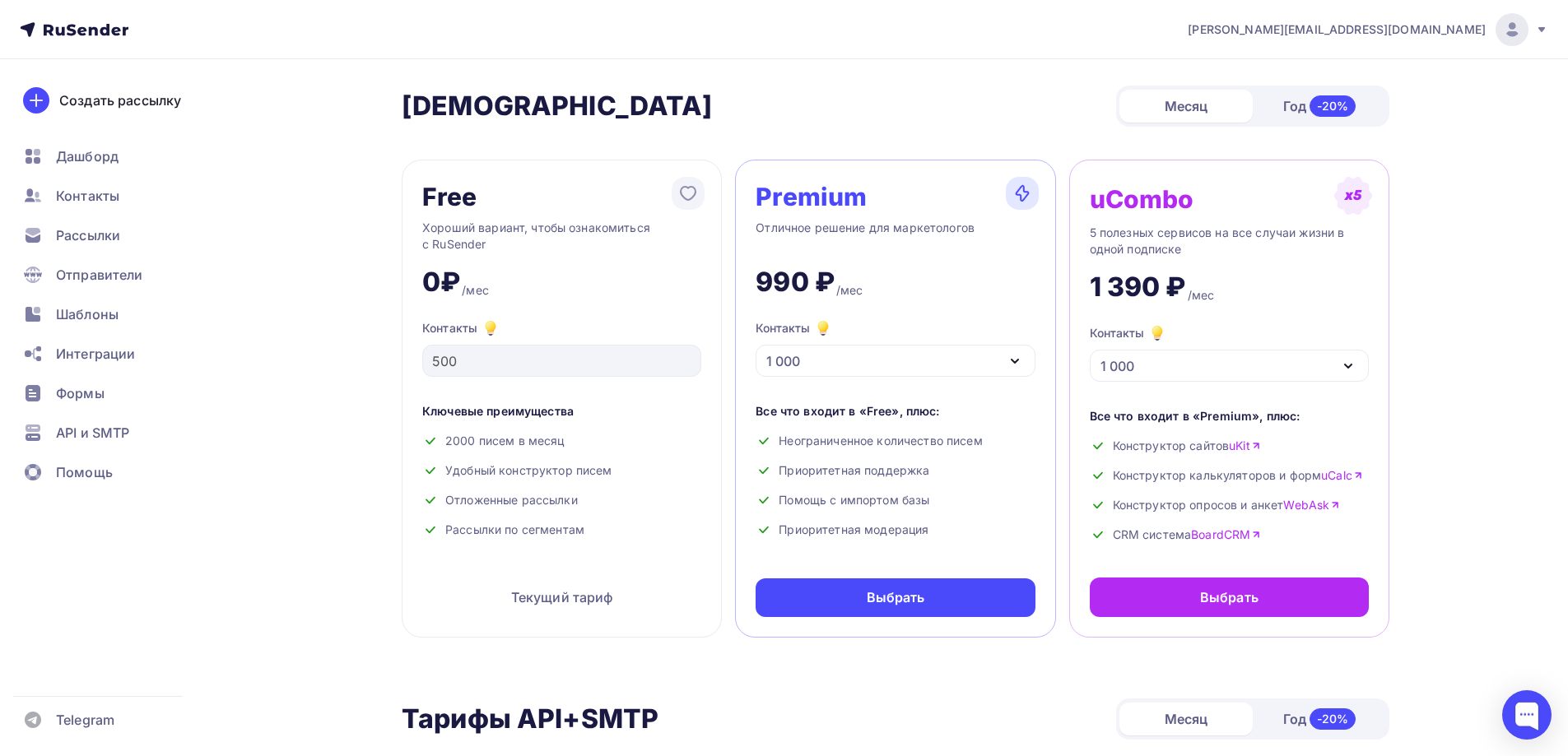
click at [1018, 364] on icon "button" at bounding box center [1015, 361] width 20 height 20
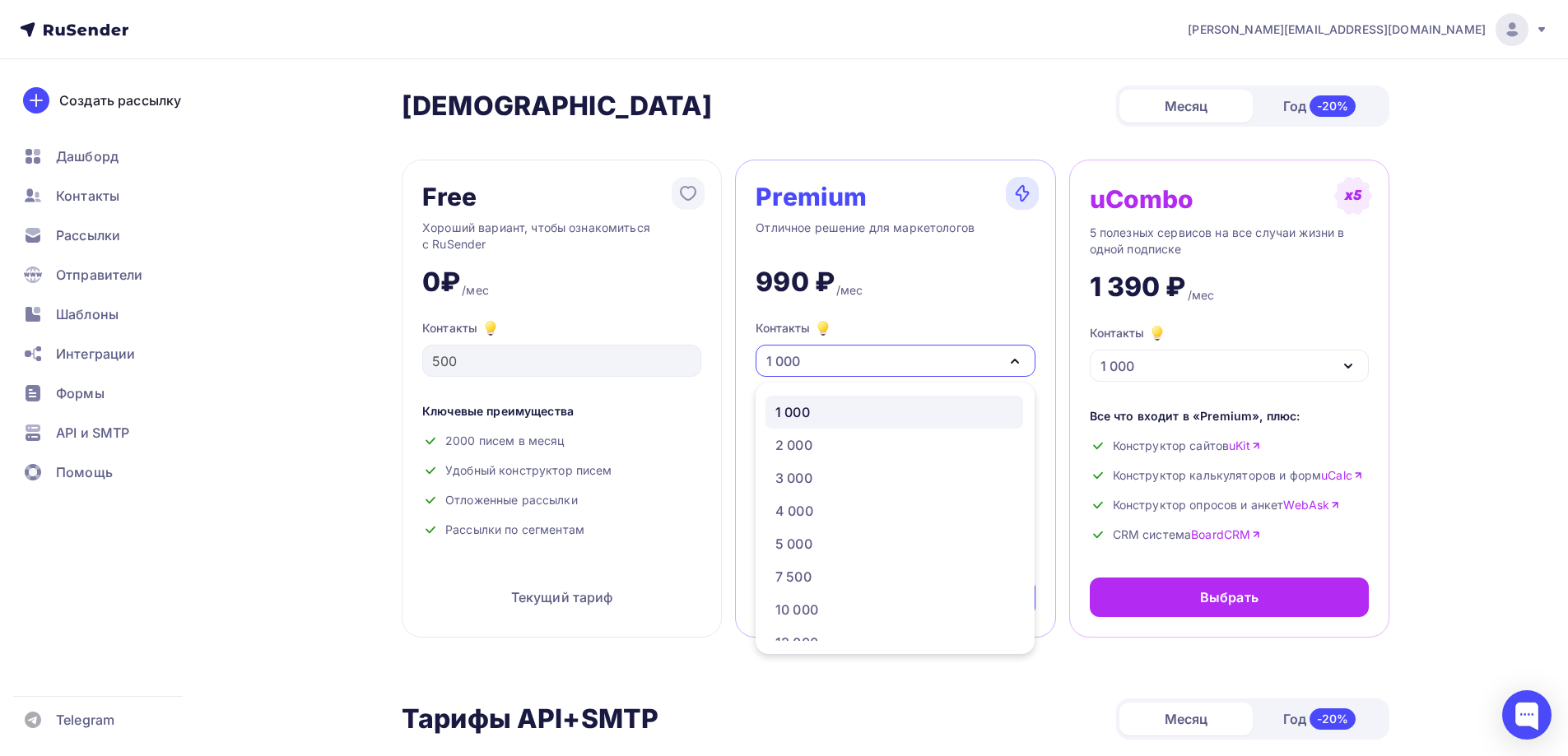
click at [1018, 364] on icon "button" at bounding box center [1015, 361] width 20 height 20
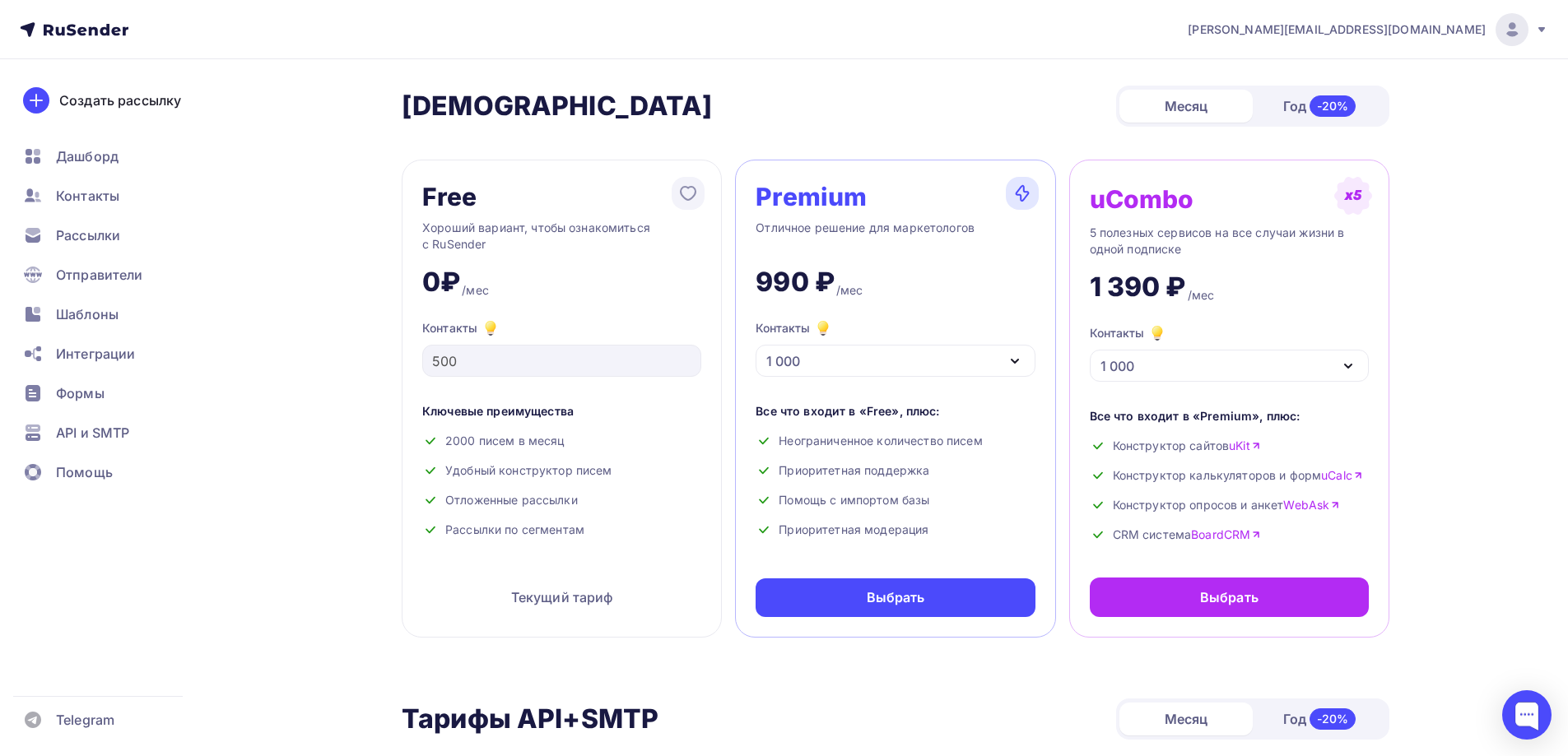
click at [1018, 364] on icon "button" at bounding box center [1015, 361] width 20 height 20
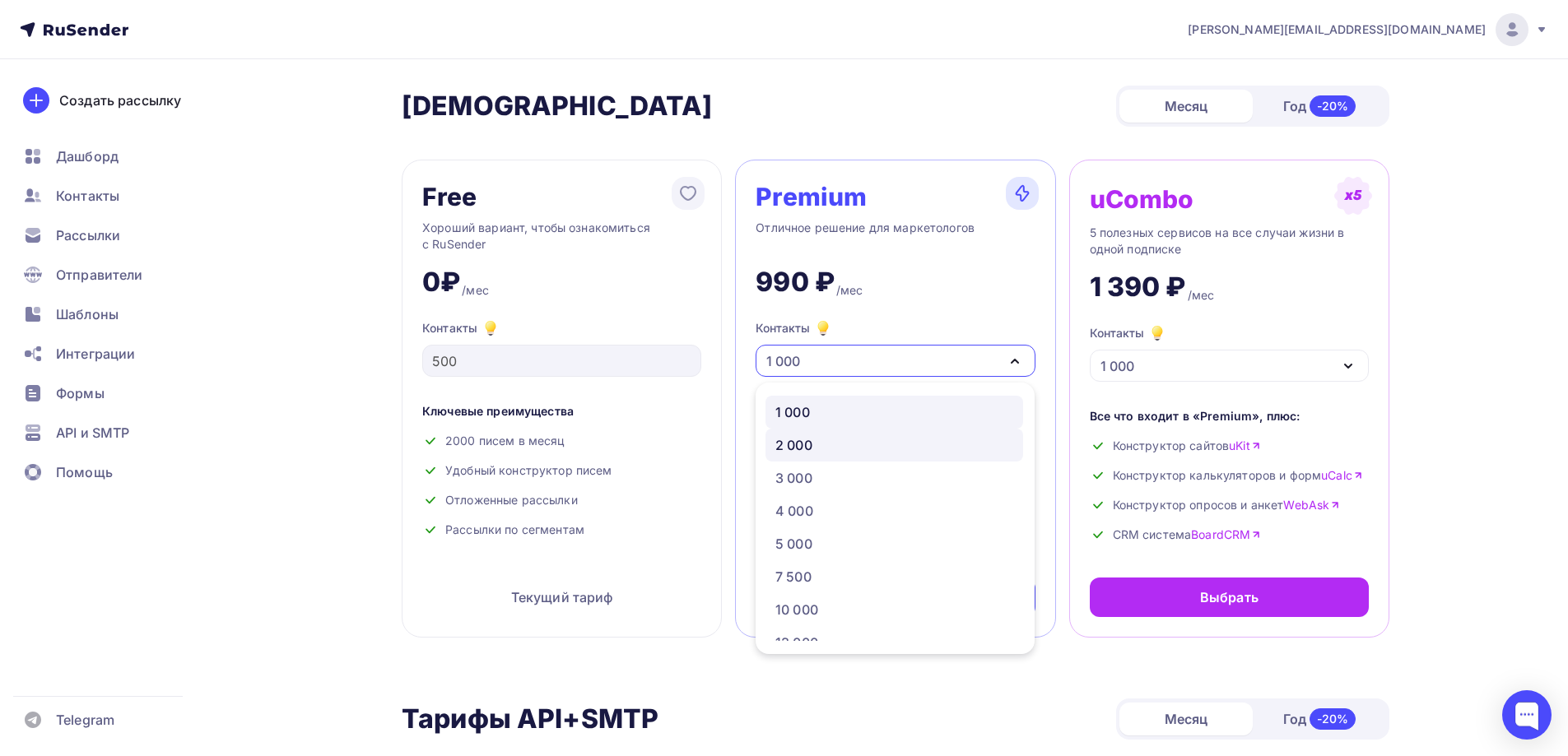
click at [905, 436] on div "2 000" at bounding box center [894, 445] width 238 height 20
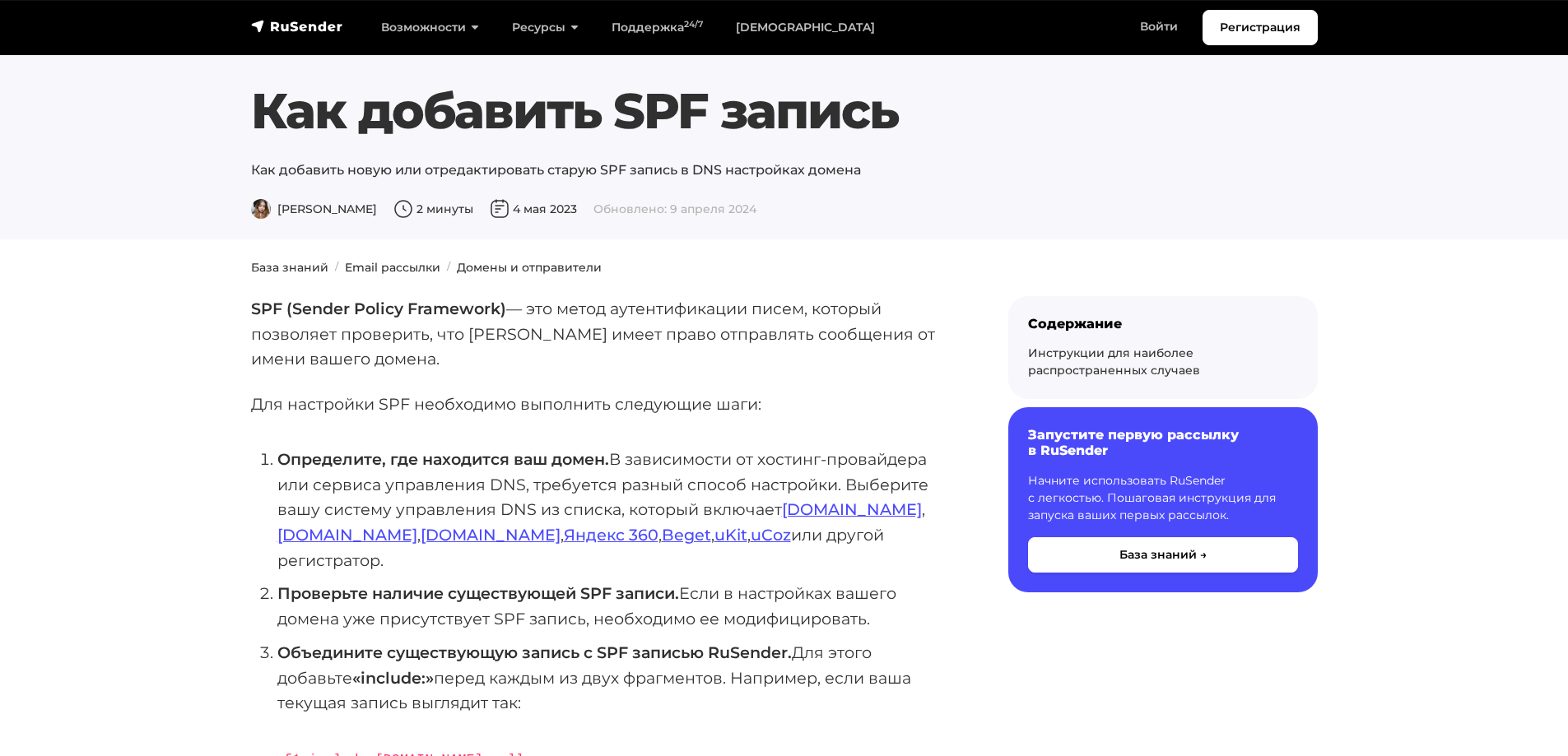
scroll to position [329, 0]
